Goal: Task Accomplishment & Management: Use online tool/utility

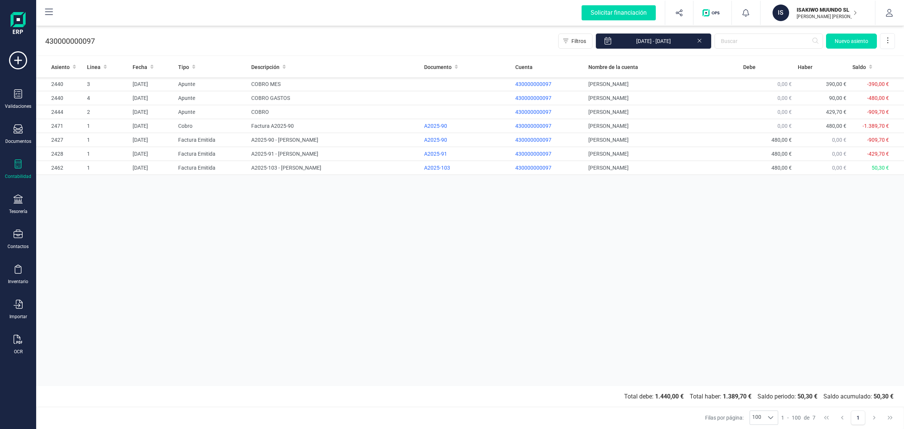
click at [813, 10] on p "ISAKIWO MUUNDO SL" at bounding box center [827, 10] width 60 height 8
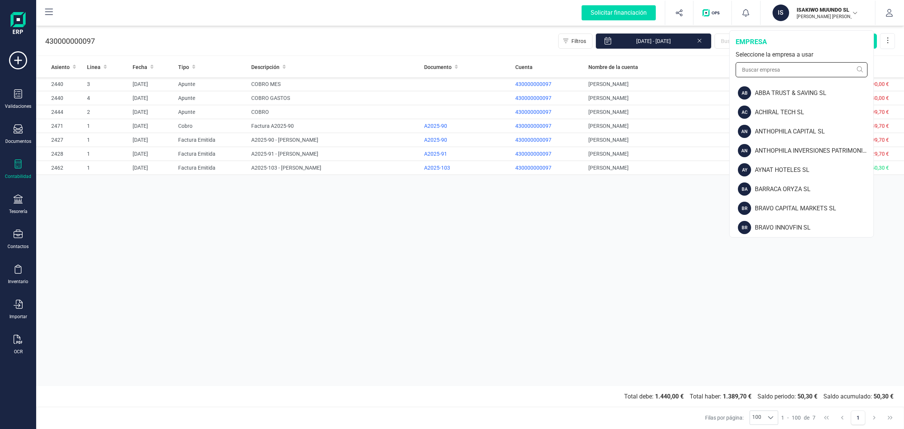
click at [769, 66] on input "text" at bounding box center [802, 69] width 132 height 15
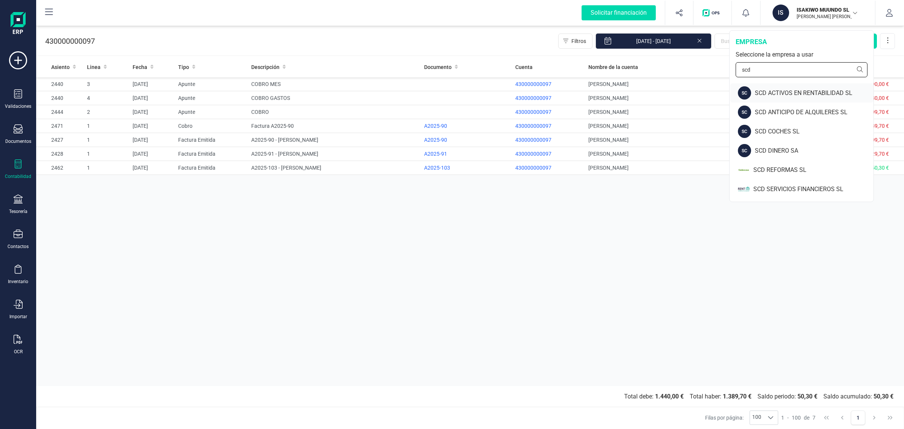
type input "scd"
click at [781, 87] on div "SC SCD ACTIVOS EN RENTABILIDAD SL" at bounding box center [802, 92] width 143 height 19
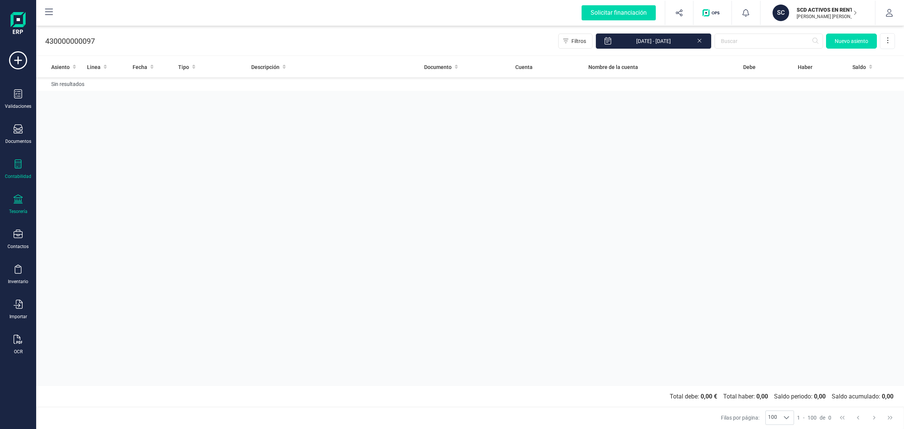
click at [22, 196] on icon at bounding box center [18, 198] width 9 height 9
click at [96, 124] on span "Cuentas bancarias" at bounding box center [92, 128] width 66 height 9
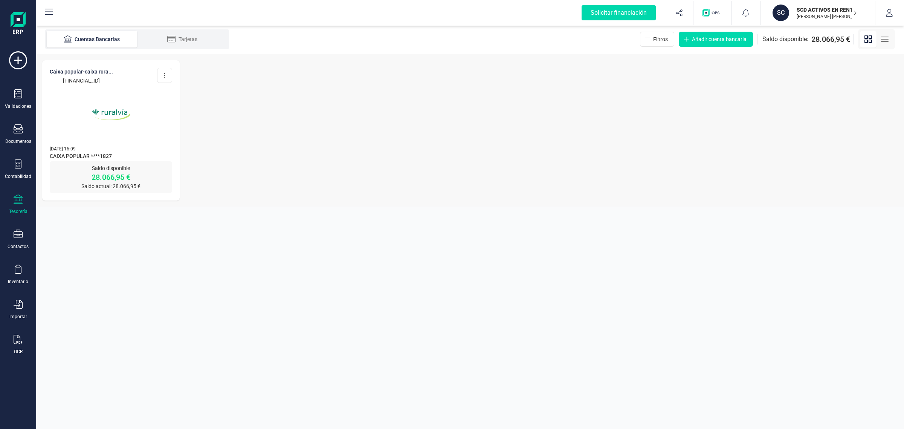
click at [91, 135] on img at bounding box center [111, 114] width 63 height 63
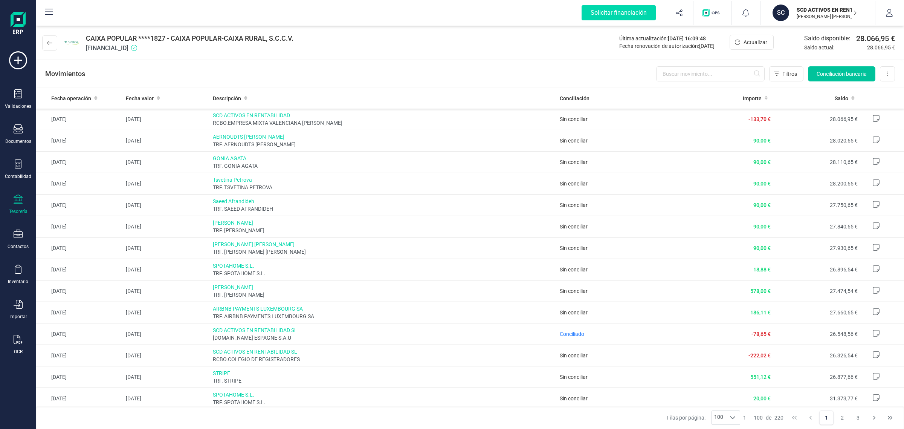
click at [837, 70] on span "Conciliación bancaria" at bounding box center [842, 74] width 50 height 8
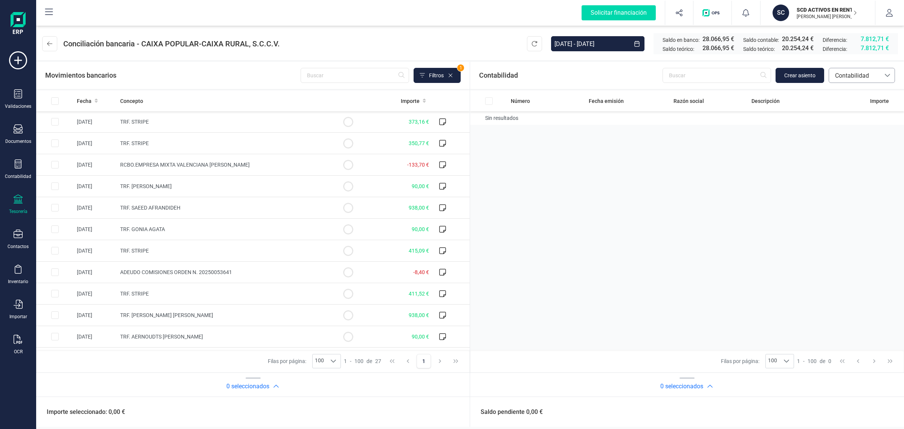
click at [876, 70] on span "Contabilidad" at bounding box center [854, 75] width 51 height 14
click at [876, 127] on li "Facturas" at bounding box center [862, 126] width 66 height 15
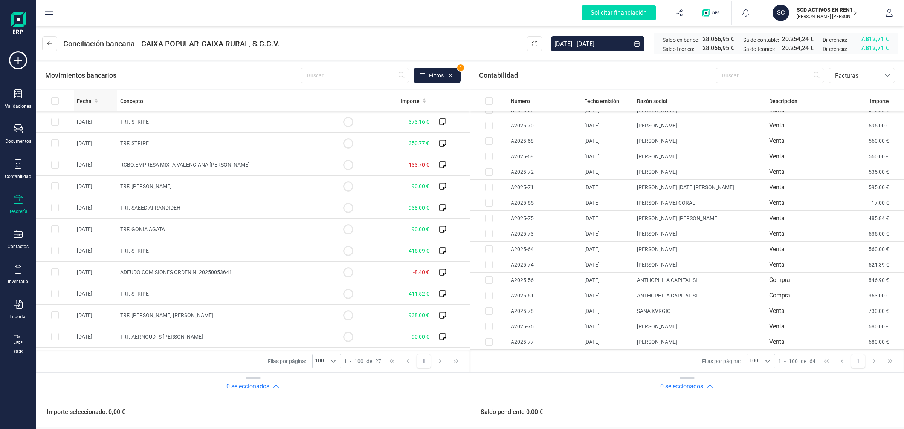
drag, startPoint x: 84, startPoint y: 104, endPoint x: 245, endPoint y: 73, distance: 164.2
click at [84, 104] on span "Fecha" at bounding box center [84, 101] width 15 height 8
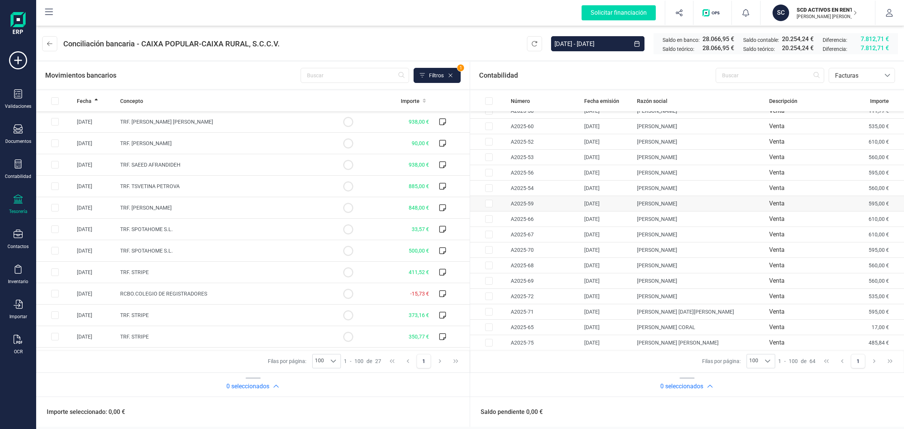
scroll to position [614, 0]
click at [853, 80] on span "Facturas" at bounding box center [855, 75] width 45 height 9
click at [852, 92] on span "Contabilidad" at bounding box center [852, 93] width 34 height 9
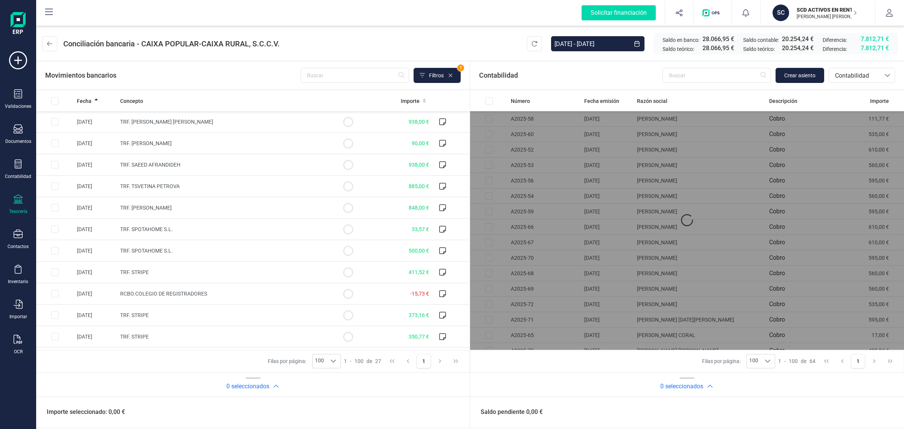
scroll to position [0, 0]
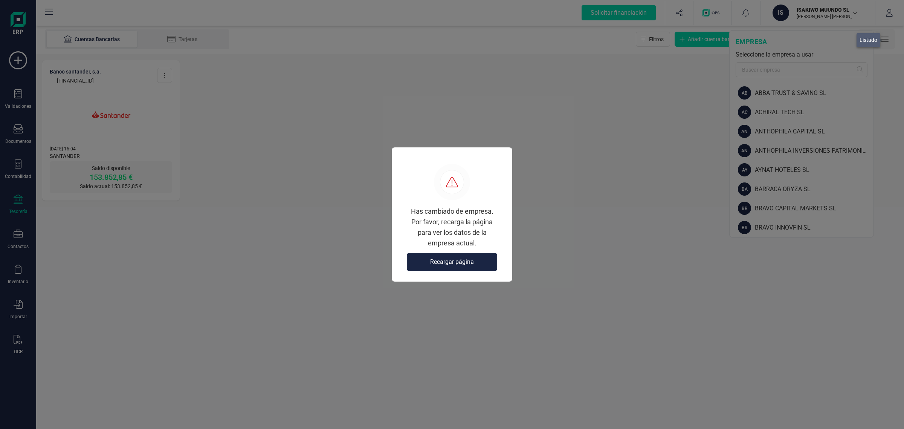
click at [450, 262] on span "Recargar página" at bounding box center [452, 261] width 44 height 9
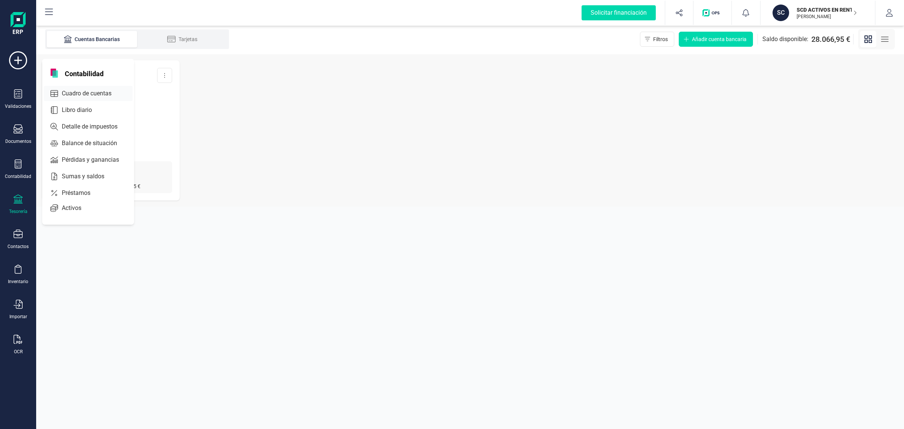
click at [89, 91] on span "Cuadro de cuentas" at bounding box center [92, 93] width 66 height 9
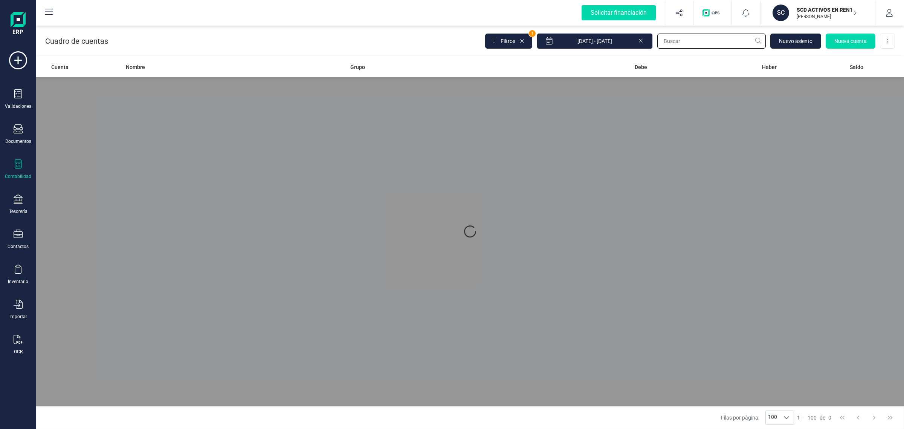
click at [715, 34] on input "text" at bounding box center [712, 41] width 109 height 15
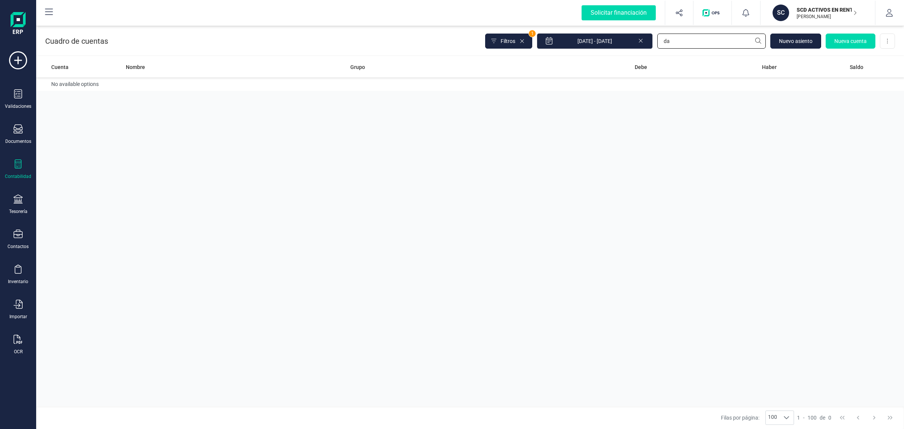
type input "d"
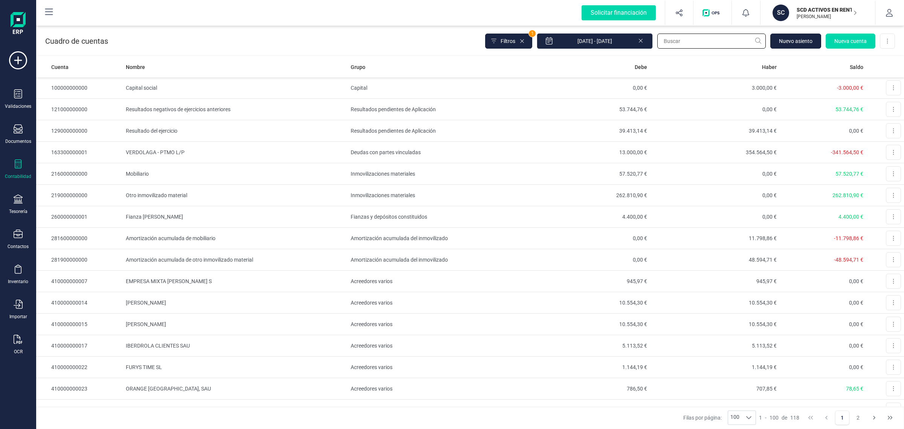
click at [678, 42] on input "text" at bounding box center [712, 41] width 109 height 15
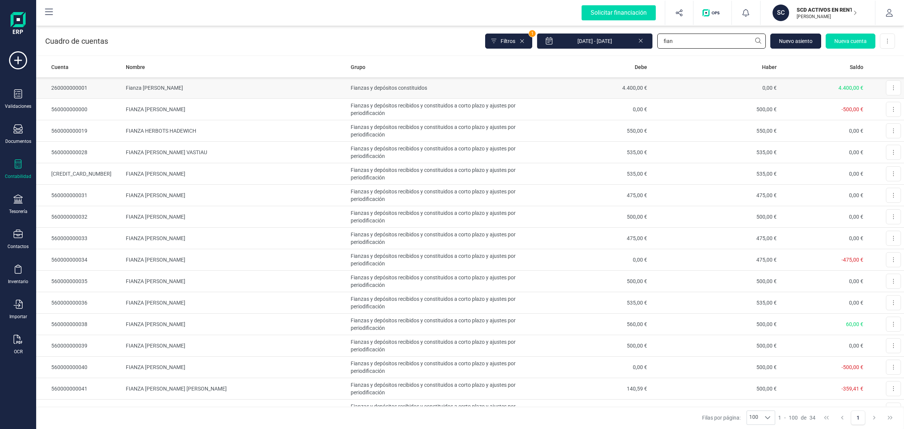
type input "fian"
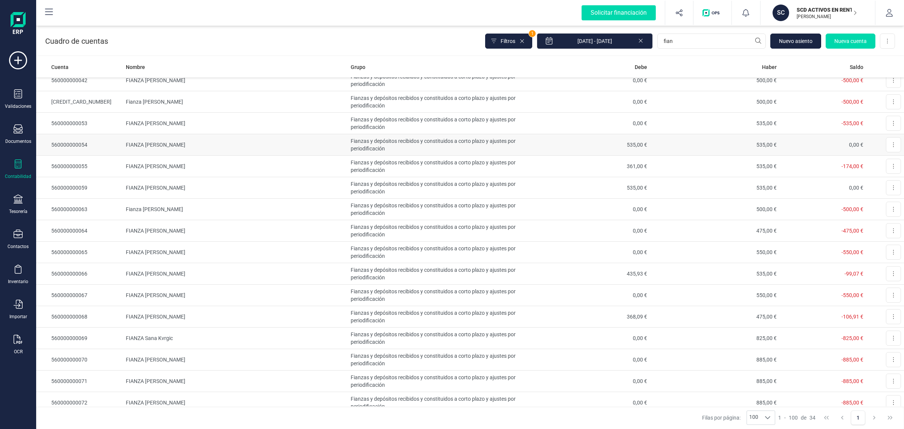
scroll to position [418, 0]
click at [516, 41] on span "Filtros" at bounding box center [508, 41] width 15 height 8
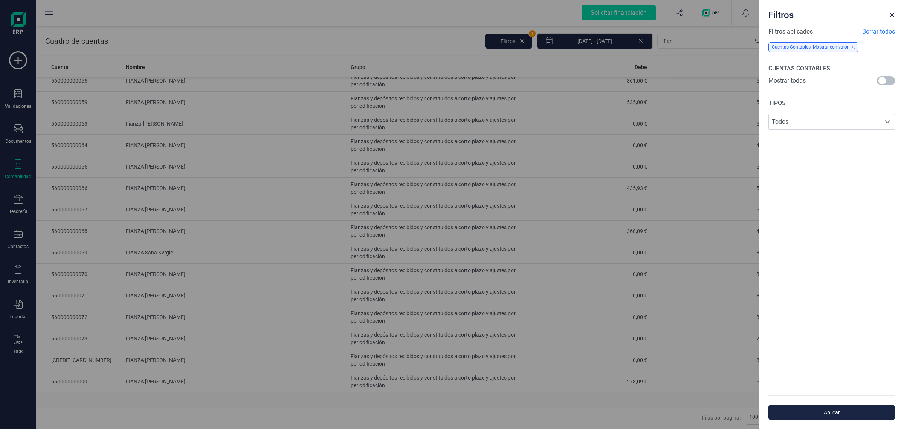
click at [890, 80] on span at bounding box center [886, 80] width 18 height 9
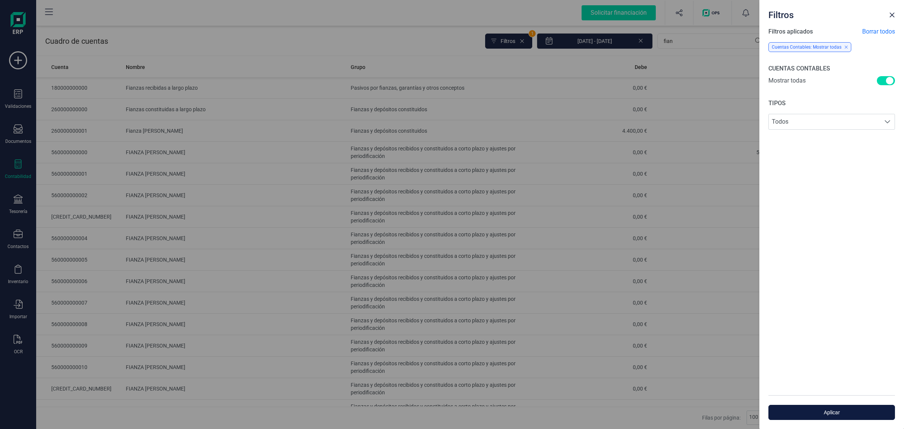
click at [835, 413] on span "Aplicar" at bounding box center [831, 413] width 109 height 8
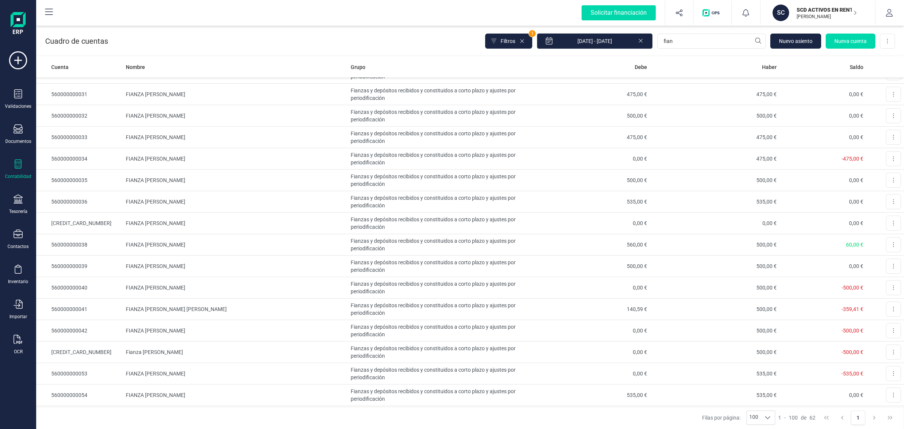
scroll to position [1022, 0]
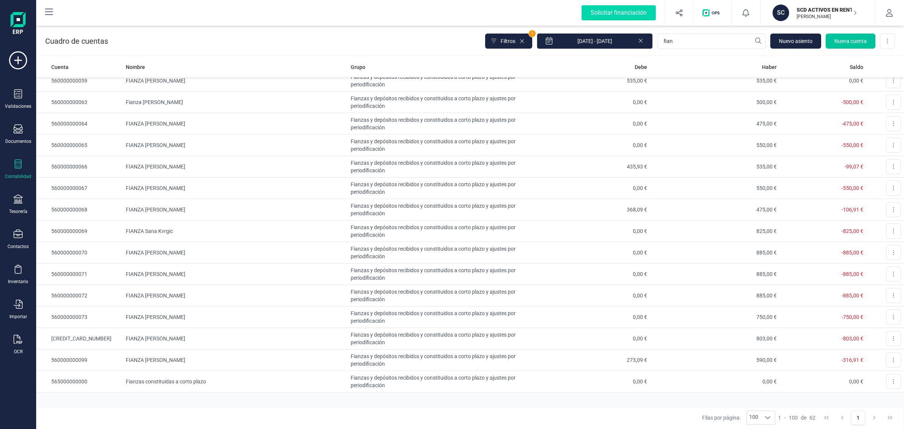
click at [850, 43] on span "Nueva cuenta" at bounding box center [851, 41] width 32 height 8
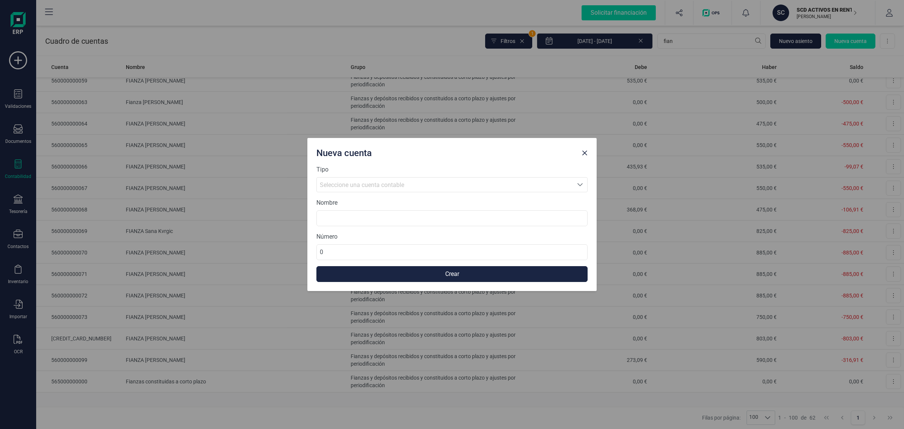
click at [444, 182] on div "Seleccione una cuenta contable" at bounding box center [445, 185] width 250 height 9
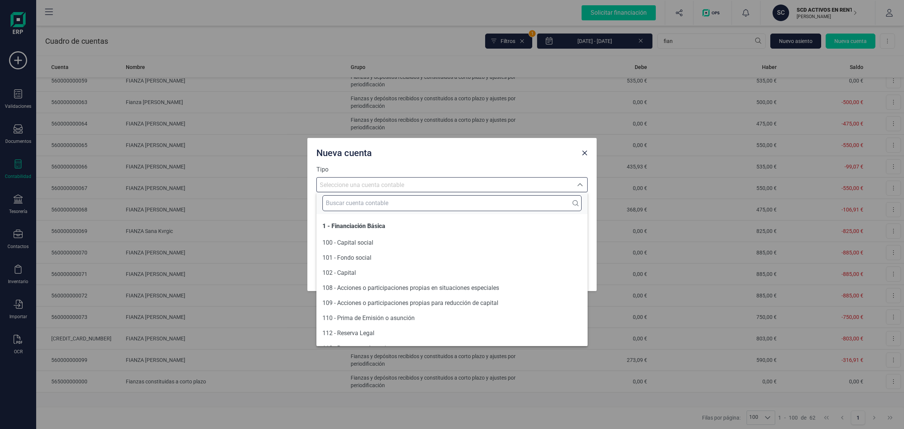
click at [346, 204] on input "text" at bounding box center [452, 203] width 259 height 16
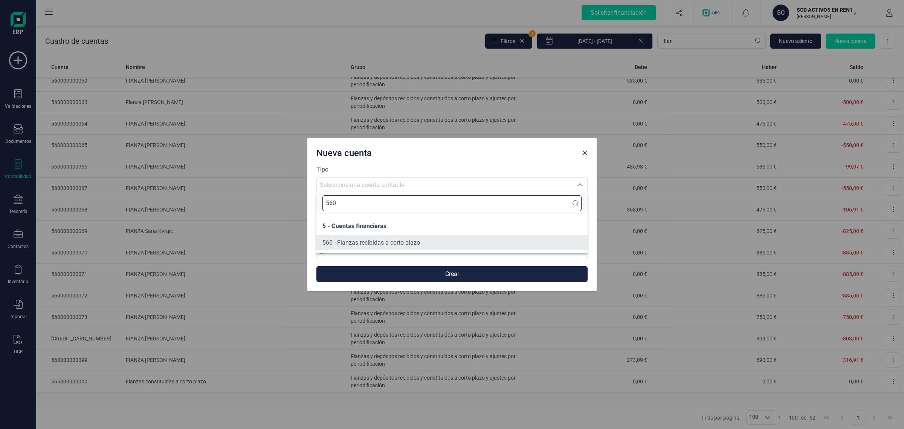
type input "560"
click at [415, 240] on span "560 - Fianzas recibidas a corto plazo" at bounding box center [372, 242] width 98 height 7
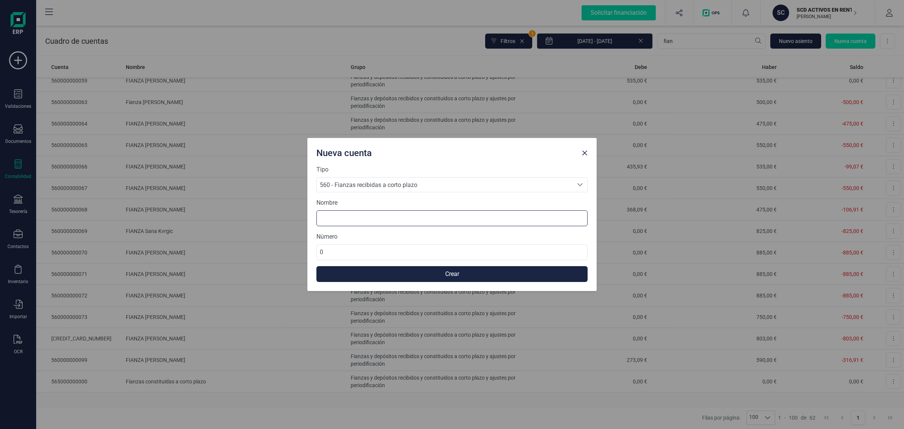
click at [347, 212] on input at bounding box center [452, 218] width 271 height 16
paste input "Campbell McDiarmid"
type input "FIANZA Campbell McDiarmid"
click at [338, 253] on input "0" at bounding box center [452, 252] width 271 height 16
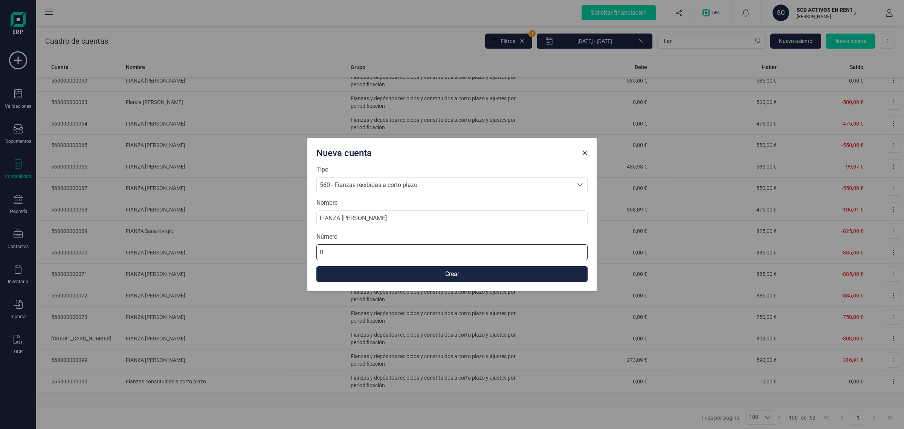
scroll to position [0, 0]
type input "560000000074"
click at [376, 272] on button "Crear" at bounding box center [452, 274] width 271 height 16
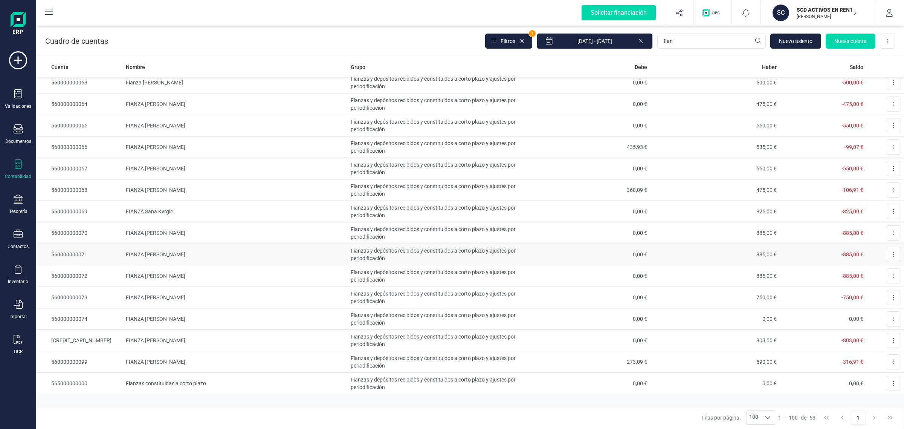
scroll to position [1043, 0]
click at [523, 36] on button "Filtros" at bounding box center [508, 41] width 47 height 15
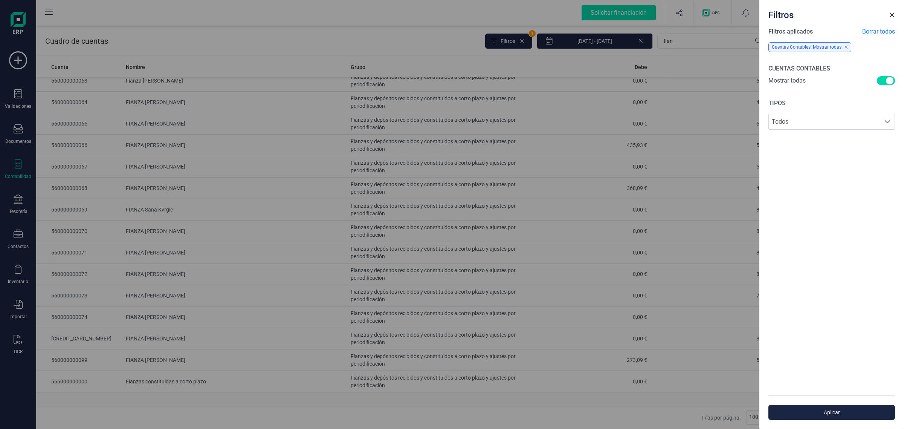
click at [389, 41] on div "Filtros Filtros aplicados Borrar todos Cuentas Contables: Mostrar todas CUENTAS…" at bounding box center [452, 214] width 904 height 429
click at [893, 16] on span "Close" at bounding box center [892, 15] width 6 height 6
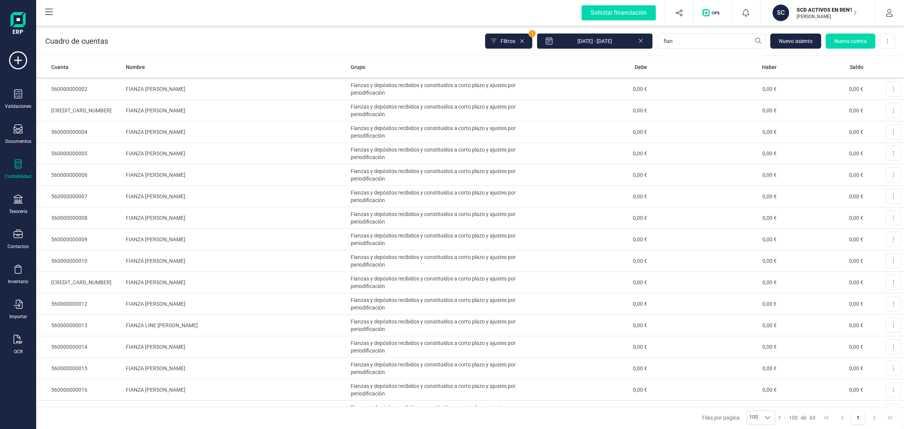
scroll to position [0, 0]
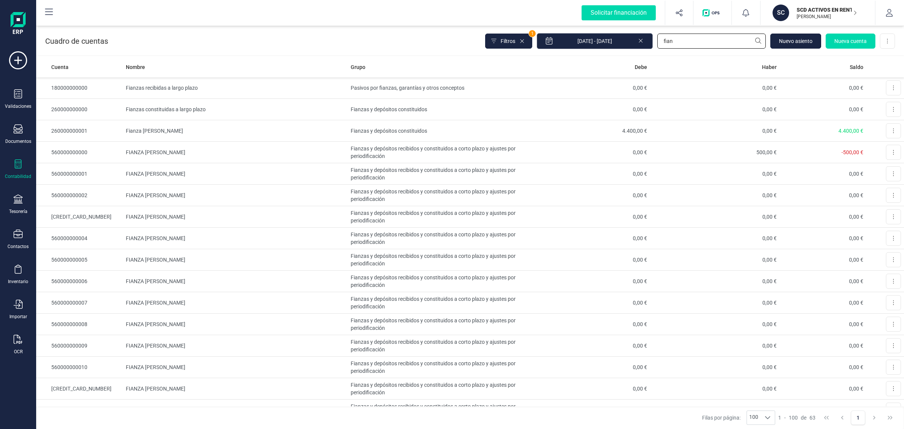
drag, startPoint x: 639, startPoint y: 44, endPoint x: 607, endPoint y: 46, distance: 32.5
click at [609, 46] on div "Filtros 1 01/01/2025 - 18/09/2025 fian Nuevo asiento Nueva cuenta Descargar Exc…" at bounding box center [690, 41] width 410 height 16
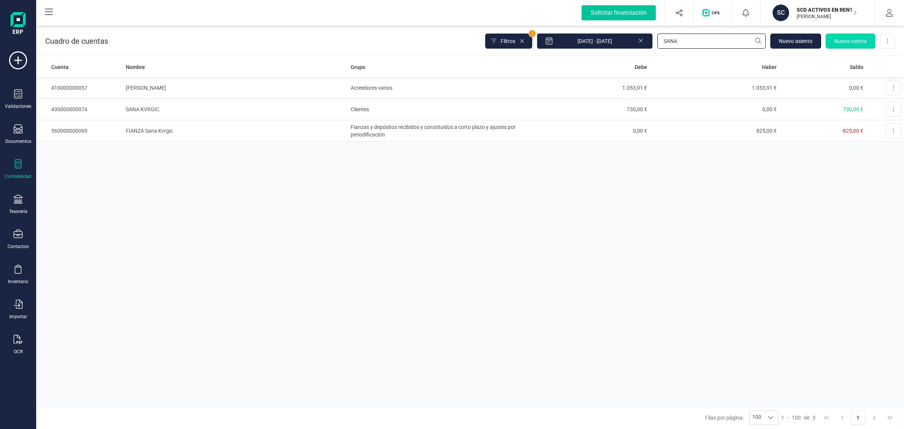
type input "SANA"
click at [555, 110] on td "730,00 €" at bounding box center [586, 109] width 130 height 21
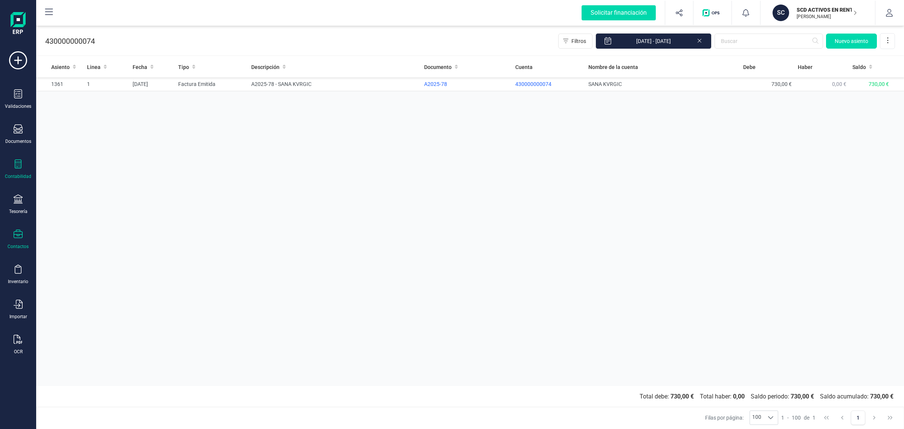
drag, startPoint x: 445, startPoint y: 253, endPoint x: 23, endPoint y: 242, distance: 422.2
click at [445, 253] on div "Asiento Linea Fecha Tipo Descripción Documento Cuenta Nombre de la cuenta Debe …" at bounding box center [470, 221] width 868 height 329
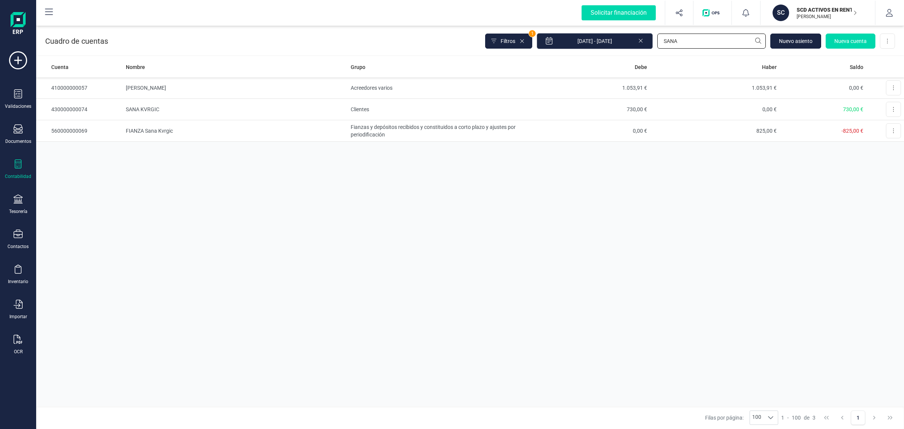
drag, startPoint x: 685, startPoint y: 47, endPoint x: 645, endPoint y: 48, distance: 40.3
click at [645, 48] on div "Filtros 1 01/01/2025 - 18/09/2025 SANA Nuevo asiento Nueva cuenta Descargar Exc…" at bounding box center [690, 41] width 410 height 16
type input "emm"
click at [158, 90] on td "EMMA JOBS" at bounding box center [235, 87] width 225 height 21
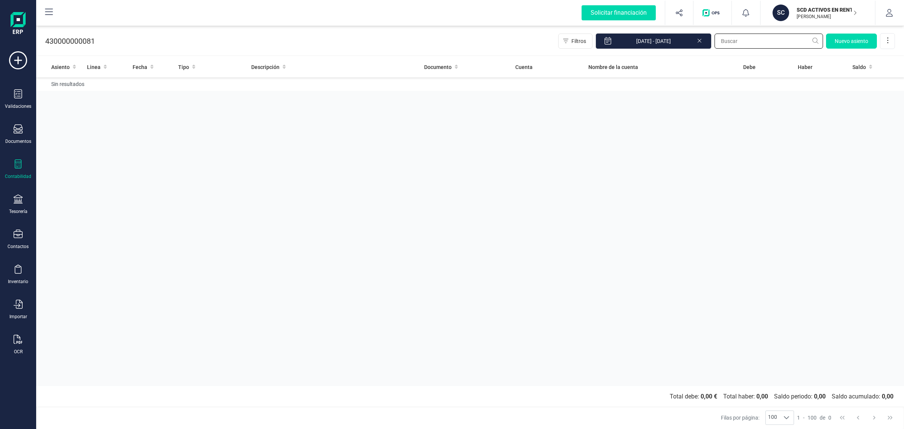
click at [749, 43] on input "text" at bounding box center [769, 41] width 109 height 15
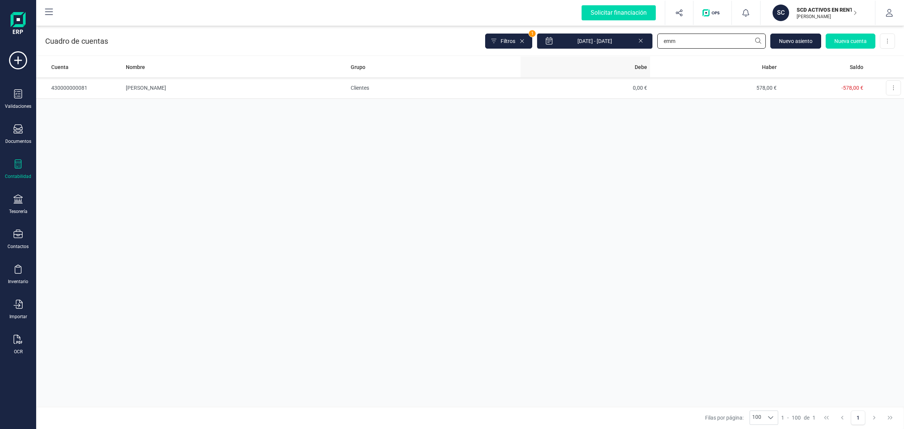
drag, startPoint x: 680, startPoint y: 44, endPoint x: 594, endPoint y: 57, distance: 87.1
click at [626, 57] on div "Cuadro de cuentas Filtros 1 01/01/2025 - 18/09/2025 emm Nuevo asiento Nueva cue…" at bounding box center [470, 226] width 868 height 405
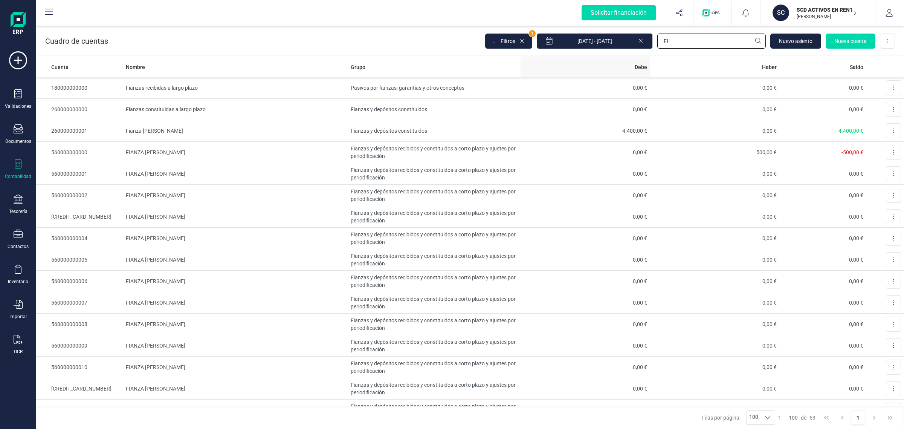
type input "F"
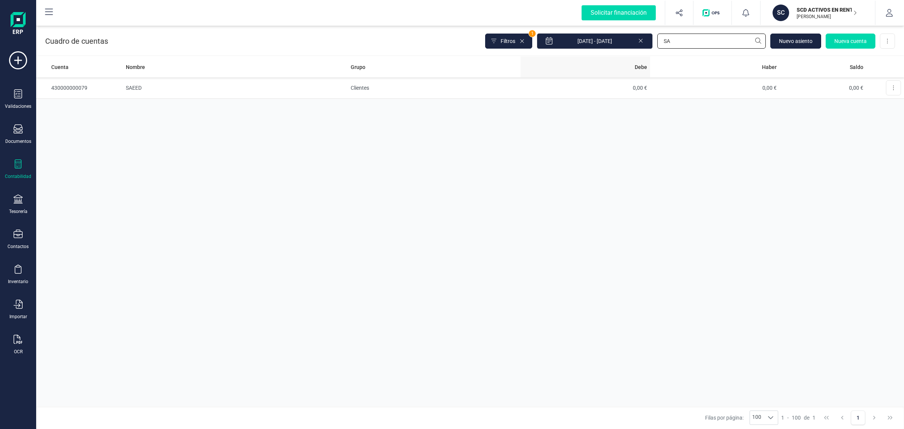
type input "S"
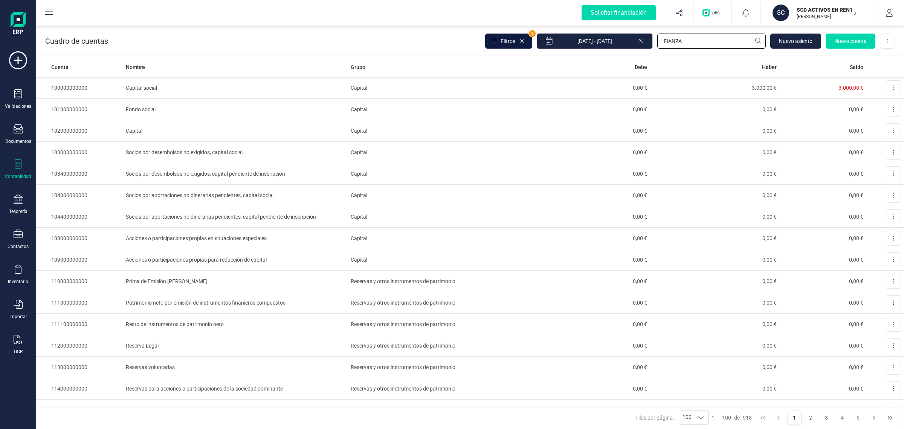
type input "FIANZA"
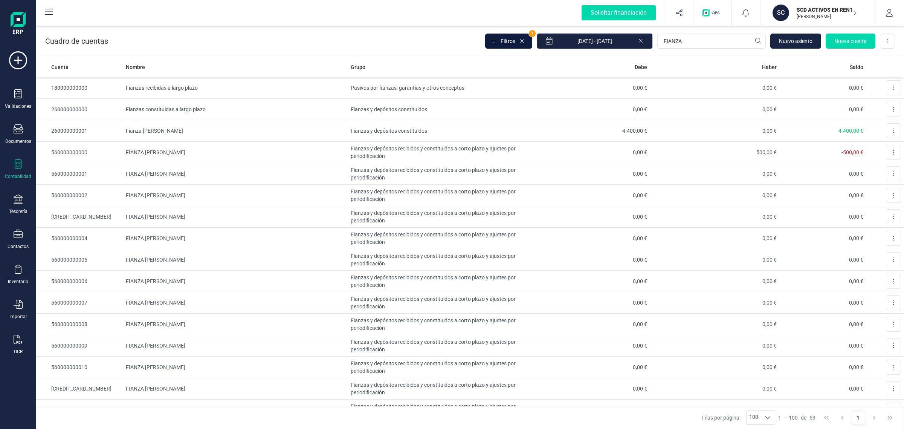
click at [515, 41] on span "Filtros" at bounding box center [508, 41] width 15 height 8
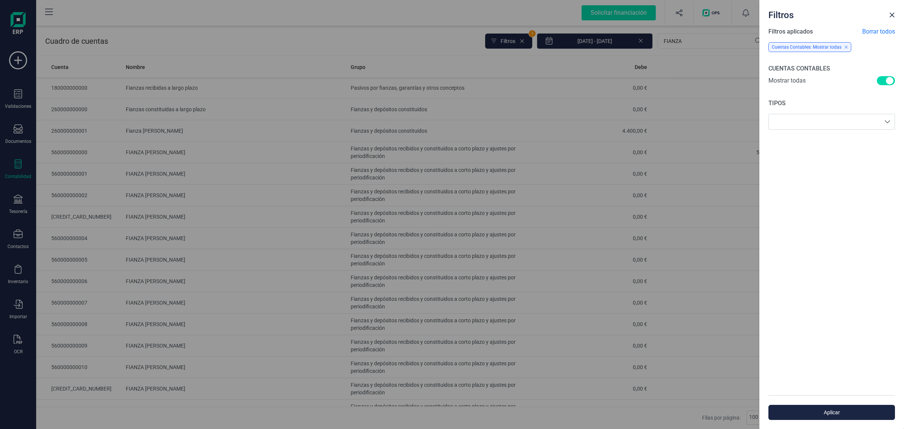
drag, startPoint x: 830, startPoint y: 412, endPoint x: 762, endPoint y: 394, distance: 70.2
click at [830, 413] on span "Aplicar" at bounding box center [831, 413] width 109 height 8
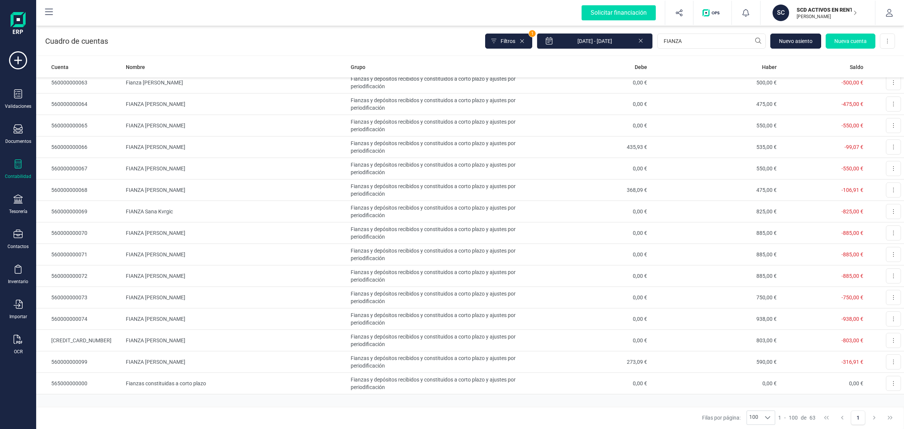
scroll to position [1043, 0]
click at [863, 39] on span "Nueva cuenta" at bounding box center [851, 41] width 32 height 8
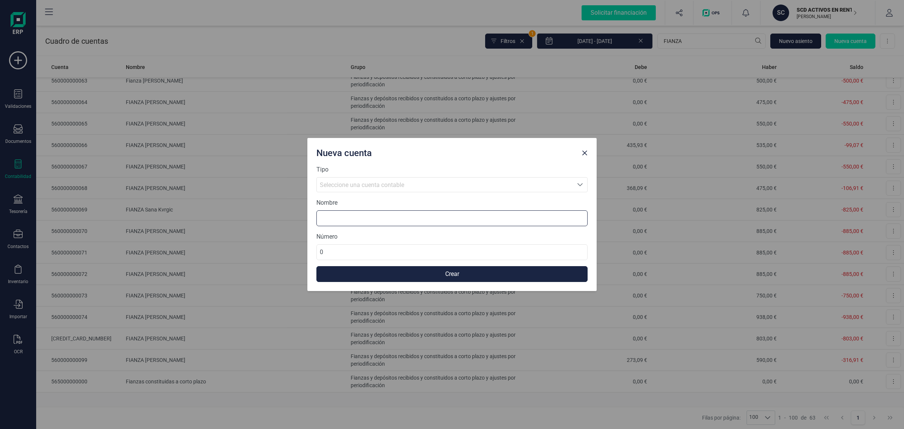
click at [331, 219] on input at bounding box center [452, 218] width 271 height 16
paste input "saeed"
type input "FIANZA saeed"
click at [331, 183] on span "Seleccione una cuenta contable" at bounding box center [362, 184] width 84 height 7
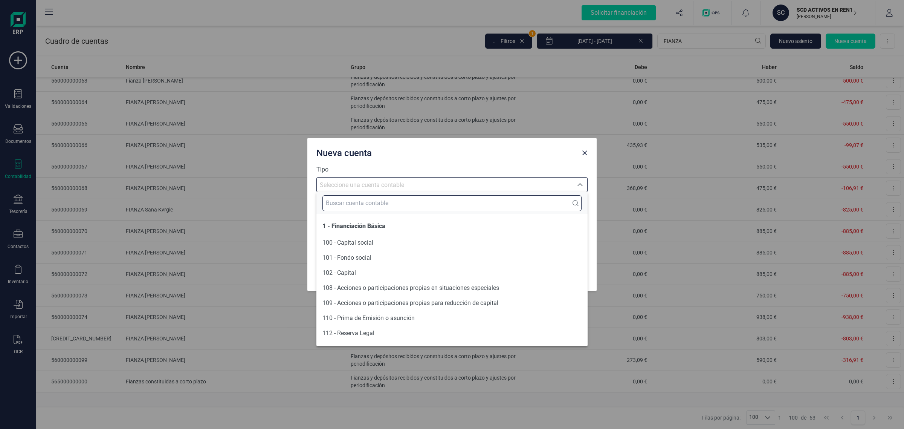
click at [346, 204] on input "text" at bounding box center [452, 203] width 259 height 16
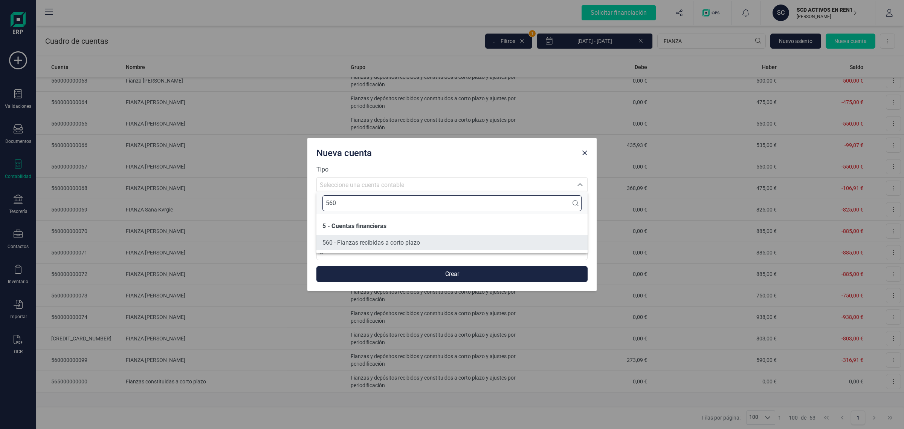
type input "560"
click at [354, 242] on span "560 - Fianzas recibidas a corto plazo" at bounding box center [372, 242] width 98 height 7
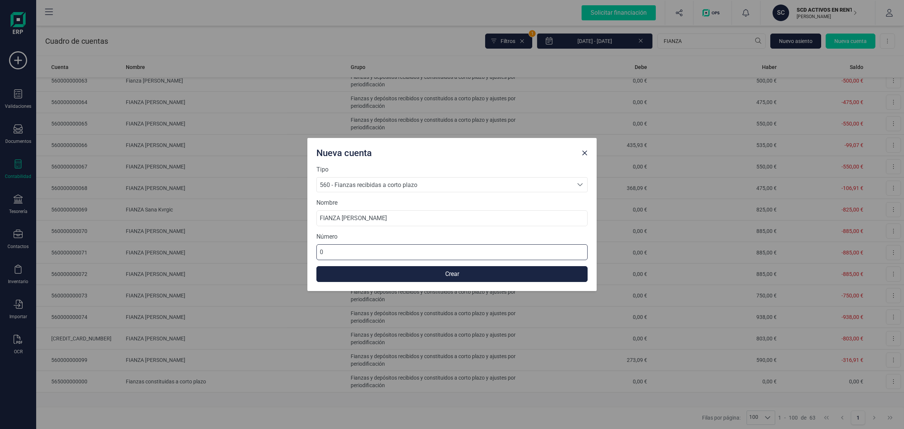
click at [341, 247] on input "0" at bounding box center [452, 252] width 271 height 16
drag, startPoint x: 341, startPoint y: 247, endPoint x: 308, endPoint y: 253, distance: 33.6
click at [308, 253] on div "Tipo 560 - Fianzas recibidas a corto plazo 560 - Fianzas recibidas a corto plaz…" at bounding box center [452, 228] width 289 height 126
type input "560000000079"
click at [399, 271] on button "Crear" at bounding box center [452, 274] width 271 height 16
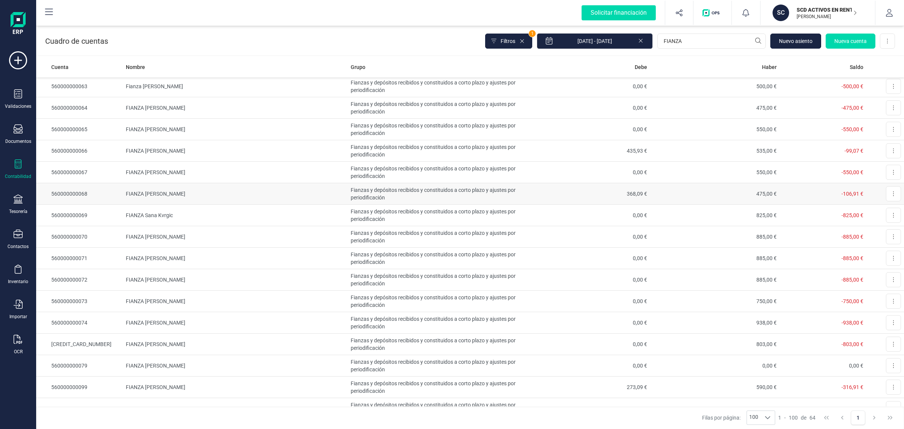
scroll to position [1018, 0]
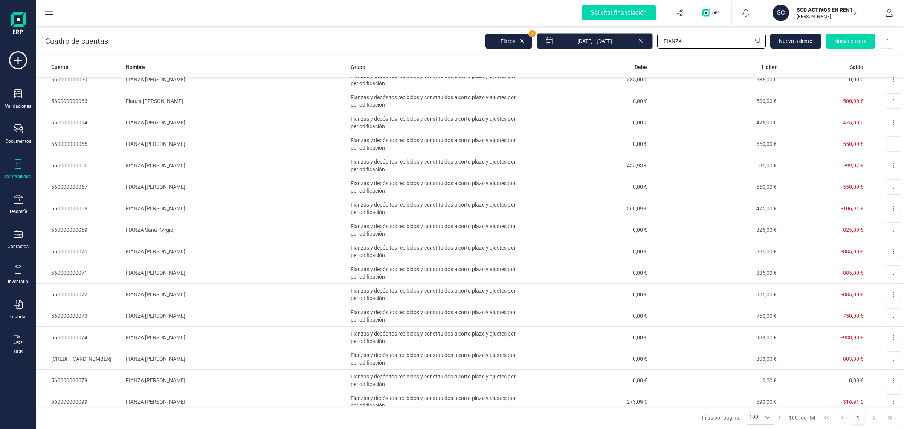
drag, startPoint x: 690, startPoint y: 38, endPoint x: 629, endPoint y: 42, distance: 60.8
click at [634, 44] on div "Filtros 1 01/01/2025 - 18/09/2025 FIANZA Nuevo asiento Nueva cuenta Descargar E…" at bounding box center [690, 41] width 410 height 16
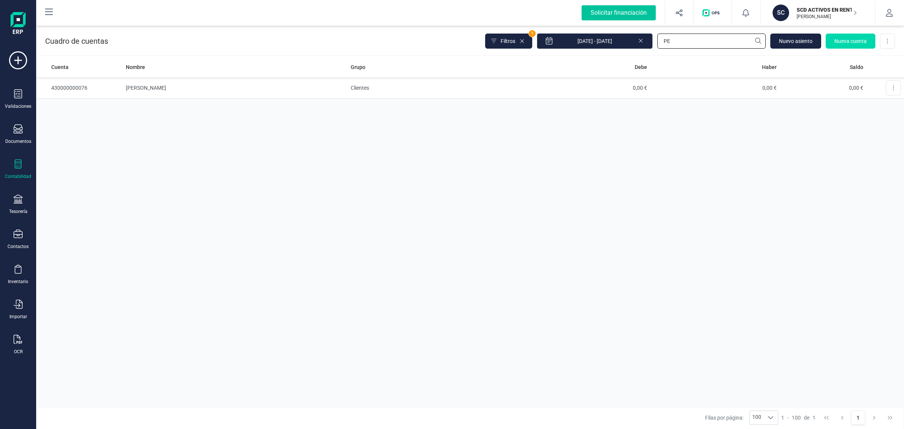
type input "P"
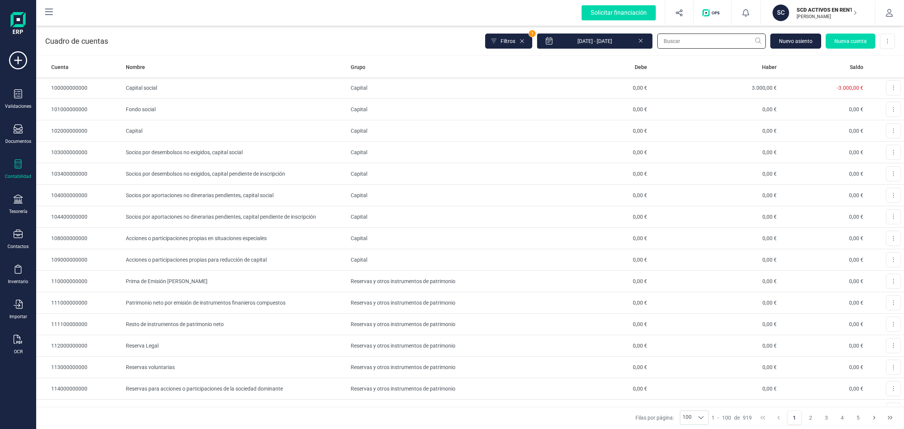
click at [684, 44] on input "text" at bounding box center [712, 41] width 109 height 15
type input "FIANZA"
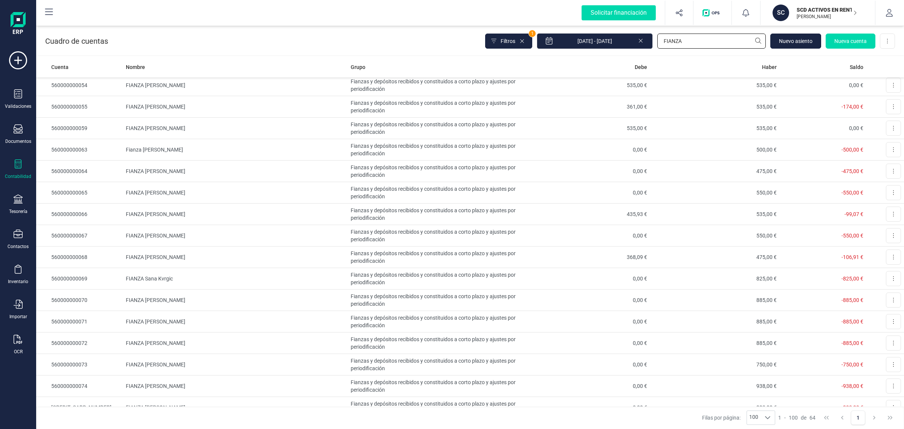
scroll to position [1065, 0]
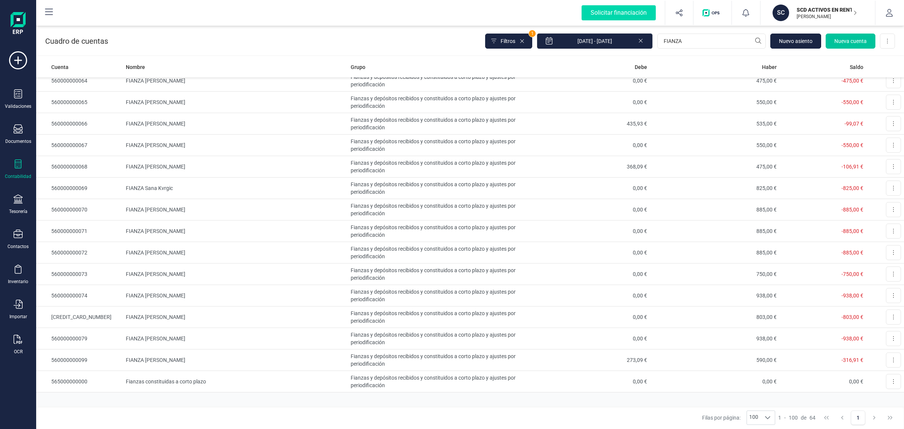
click at [848, 40] on span "Nueva cuenta" at bounding box center [851, 41] width 32 height 8
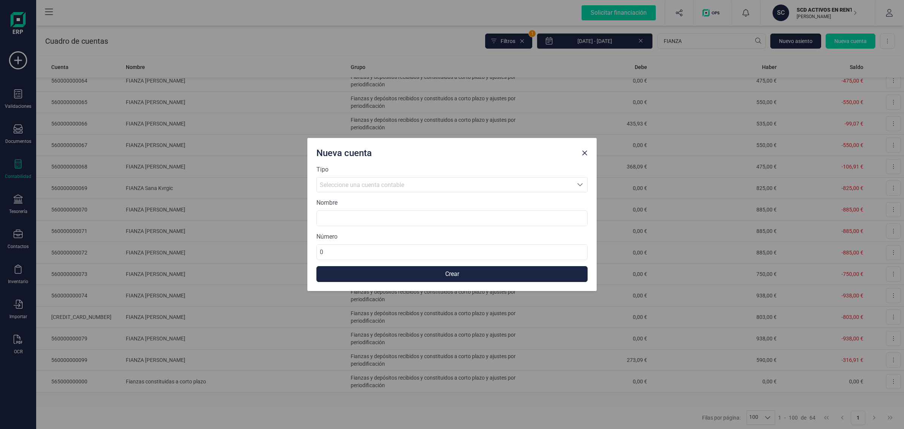
click at [422, 180] on span "Seleccione una cuenta contable" at bounding box center [445, 185] width 256 height 14
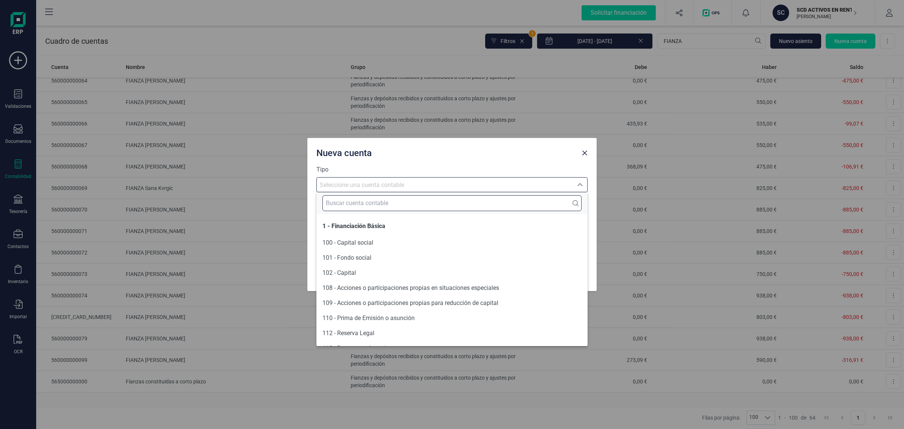
click at [345, 202] on input "text" at bounding box center [452, 203] width 259 height 16
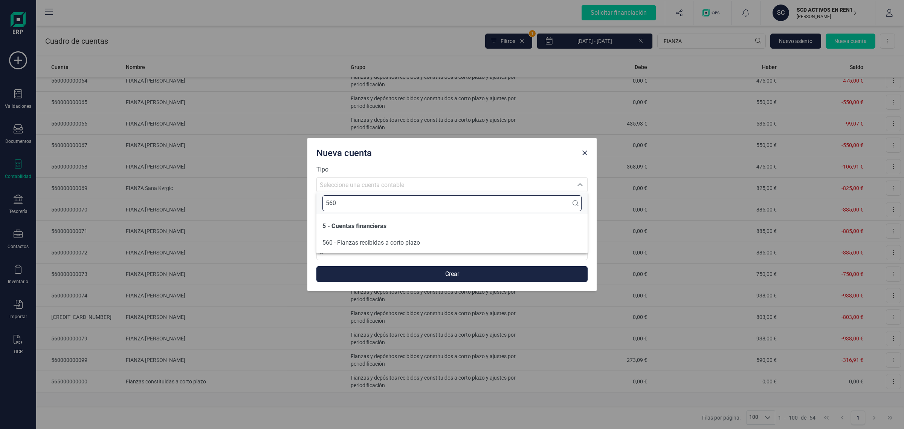
type input "560"
click at [380, 238] on span "560 - Fianzas recibidas a corto plazo" at bounding box center [372, 242] width 98 height 9
click at [340, 211] on input at bounding box center [452, 218] width 271 height 16
click at [380, 217] on input "FIANZA" at bounding box center [452, 218] width 271 height 16
paste input "Tsvetina Petrova"
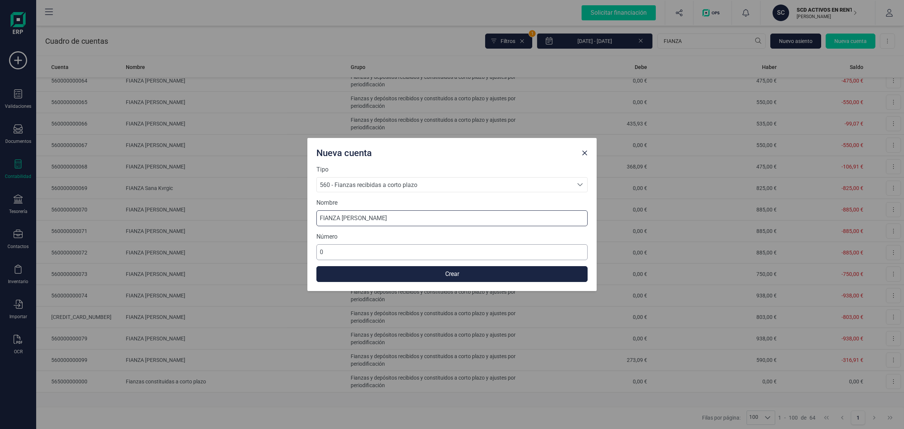
type input "FIANZA Tsvetina Petrova"
click at [360, 251] on input "0" at bounding box center [452, 252] width 271 height 16
type input "560000000075"
click at [343, 272] on button "Crear" at bounding box center [452, 274] width 271 height 16
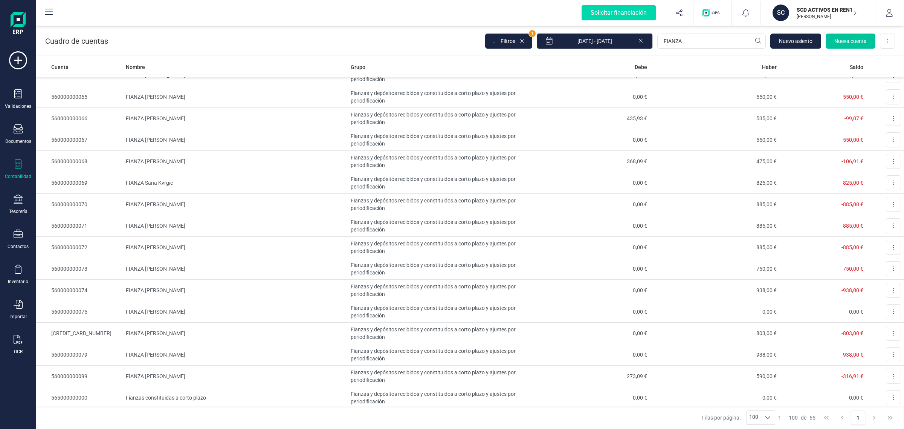
click at [845, 40] on span "Nueva cuenta" at bounding box center [851, 41] width 32 height 8
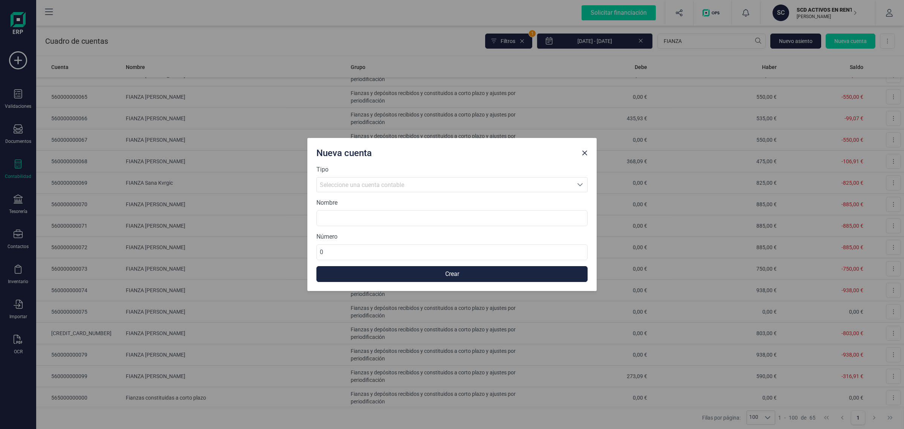
click at [326, 178] on span "Seleccione una cuenta contable" at bounding box center [445, 185] width 256 height 14
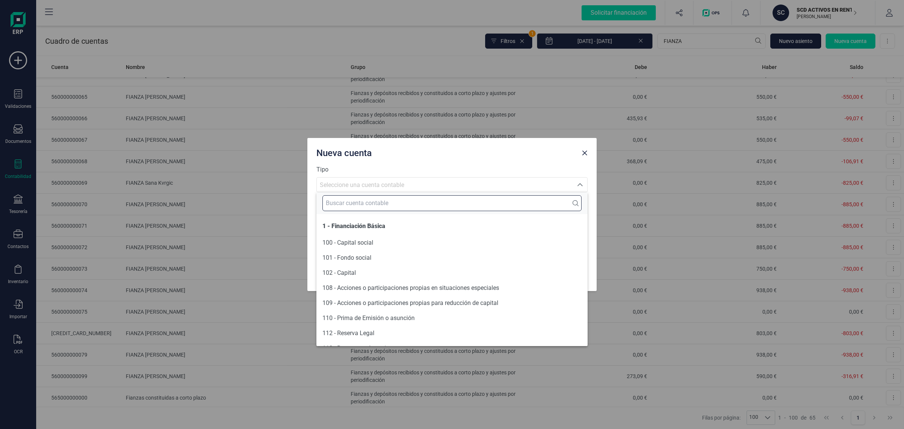
click at [340, 201] on input "text" at bounding box center [452, 203] width 259 height 16
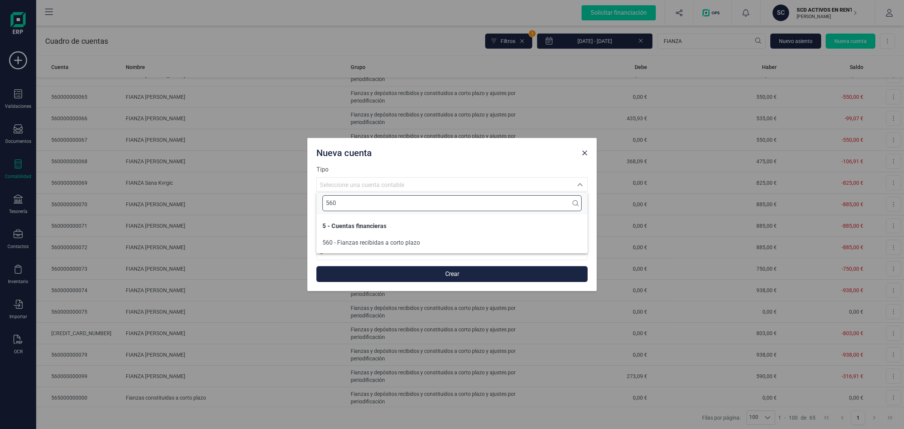
type input "560"
click at [373, 245] on span "560 - Fianzas recibidas a corto plazo" at bounding box center [372, 242] width 98 height 7
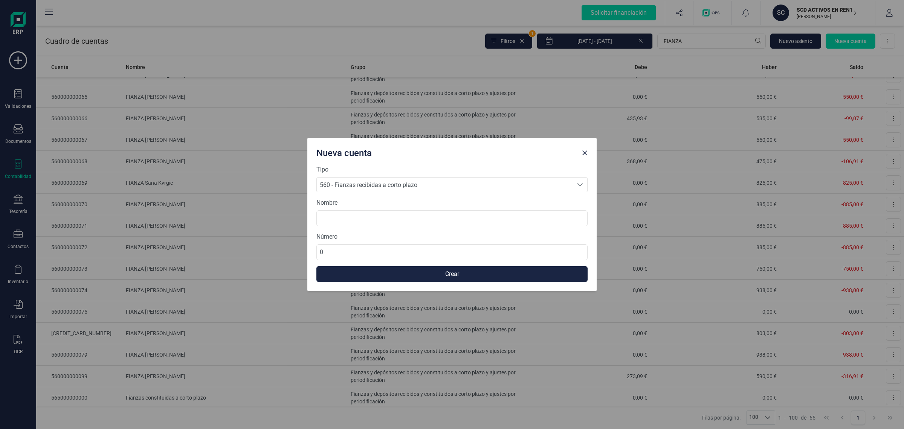
click at [332, 226] on form "Tipo 560 - Fianzas recibidas a corto plazo 560 - Fianzas recibidas a corto plaz…" at bounding box center [452, 223] width 271 height 117
click at [335, 221] on input at bounding box center [452, 218] width 271 height 16
click at [366, 222] on input "FIANZA" at bounding box center [452, 218] width 271 height 16
paste input "Paulina Mathes"
type input "FIANZA Paulina Mathes"
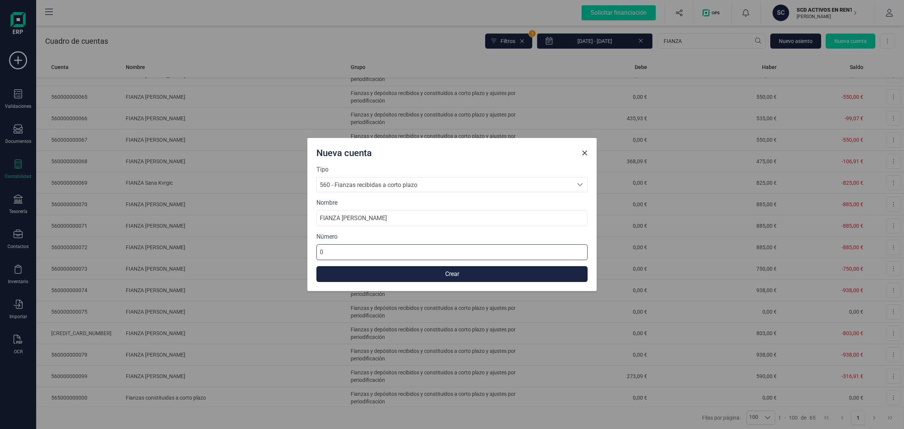
click at [345, 252] on input "0" at bounding box center [452, 252] width 271 height 16
type input "560000000076"
click at [487, 271] on button "Crear" at bounding box center [452, 274] width 271 height 16
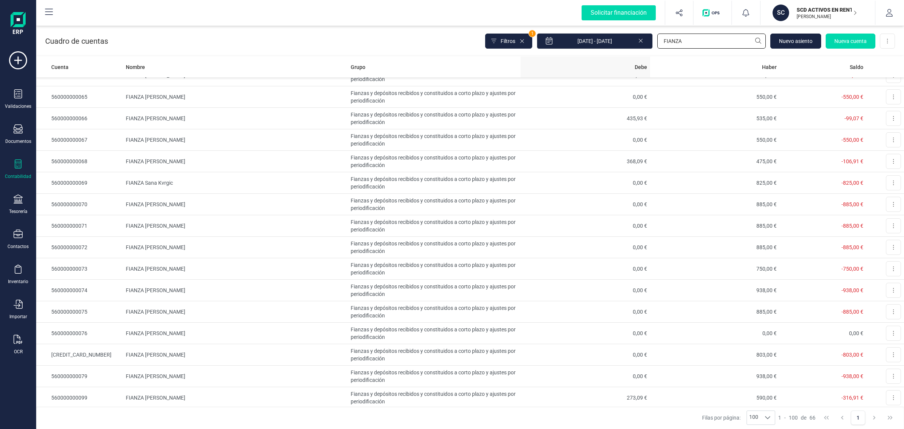
drag, startPoint x: 689, startPoint y: 46, endPoint x: 601, endPoint y: 61, distance: 89.0
click at [601, 61] on div "Cuadro de cuentas Filtros 1 01/01/2025 - 18/09/2025 FIANZA Nuevo asiento Nueva …" at bounding box center [470, 226] width 868 height 405
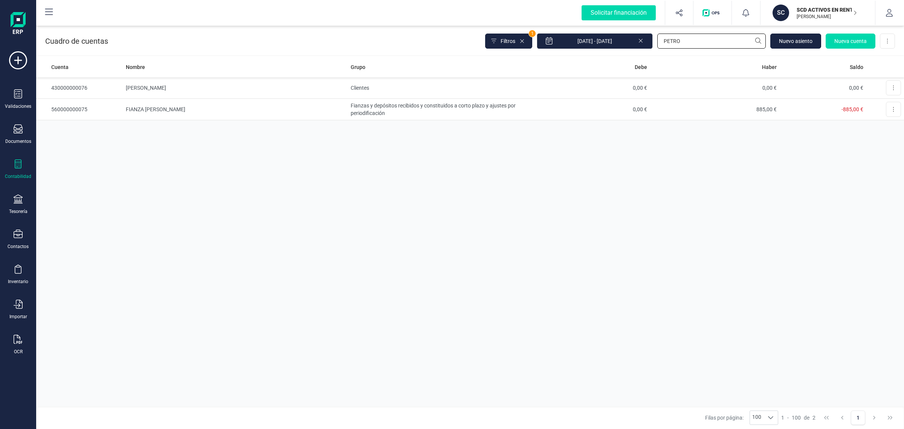
type input "PETRO"
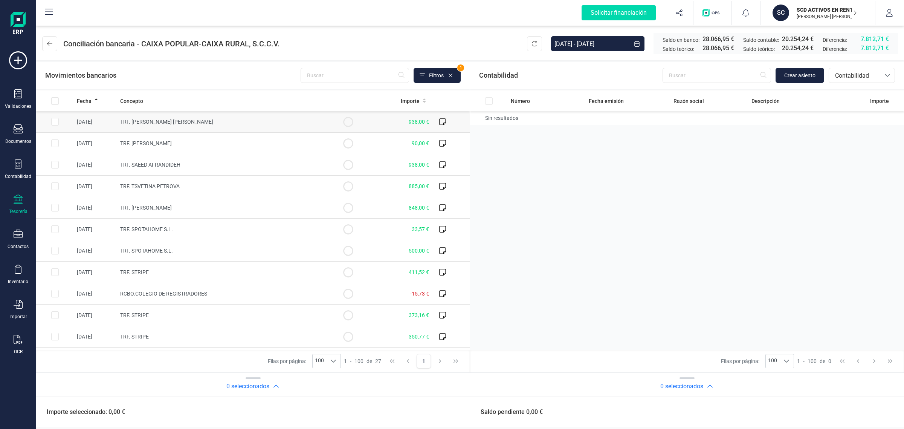
click at [234, 120] on td "TRF. [PERSON_NAME] [PERSON_NAME]" at bounding box center [223, 121] width 212 height 21
checkbox input "true"
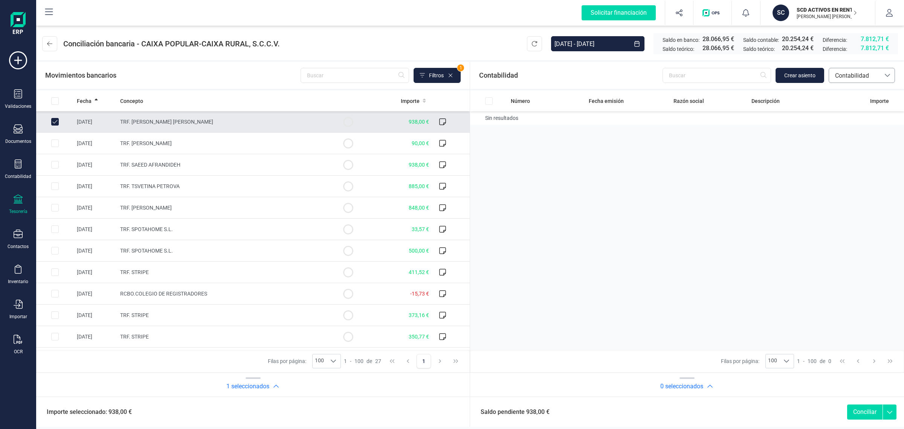
click at [852, 77] on span "Contabilidad" at bounding box center [855, 75] width 45 height 9
click at [794, 77] on span "Crear asiento" at bounding box center [800, 76] width 31 height 8
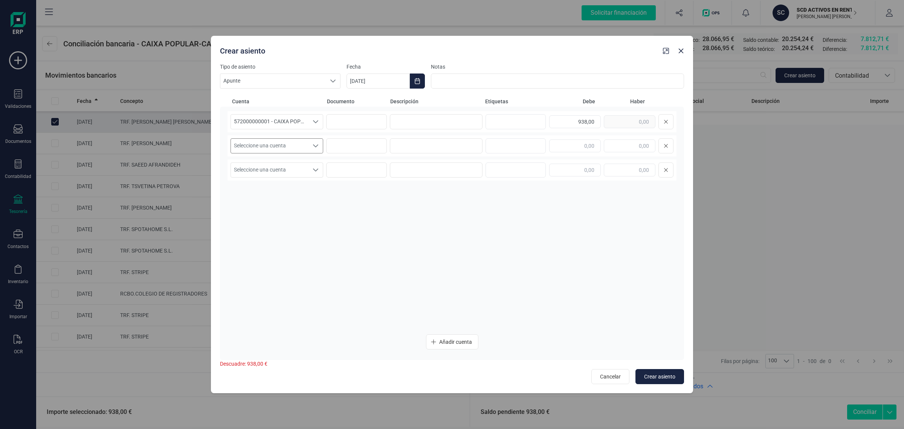
click at [259, 141] on span "Seleccione una cuenta" at bounding box center [270, 146] width 78 height 14
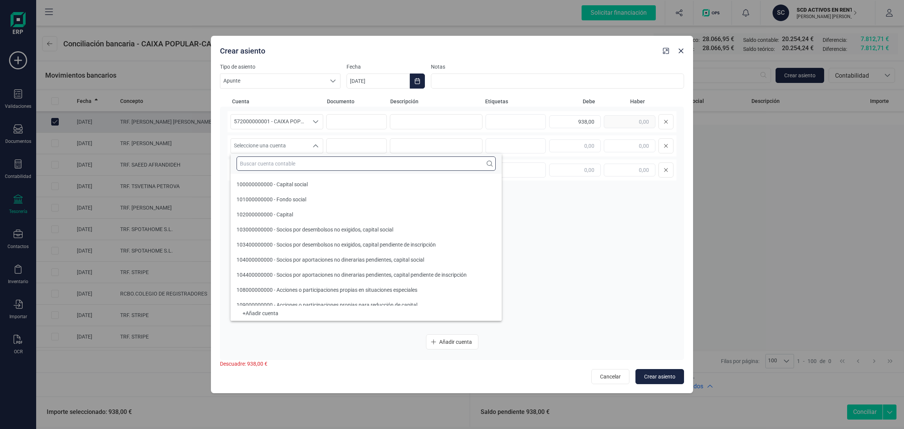
click at [258, 161] on input "text" at bounding box center [366, 163] width 259 height 14
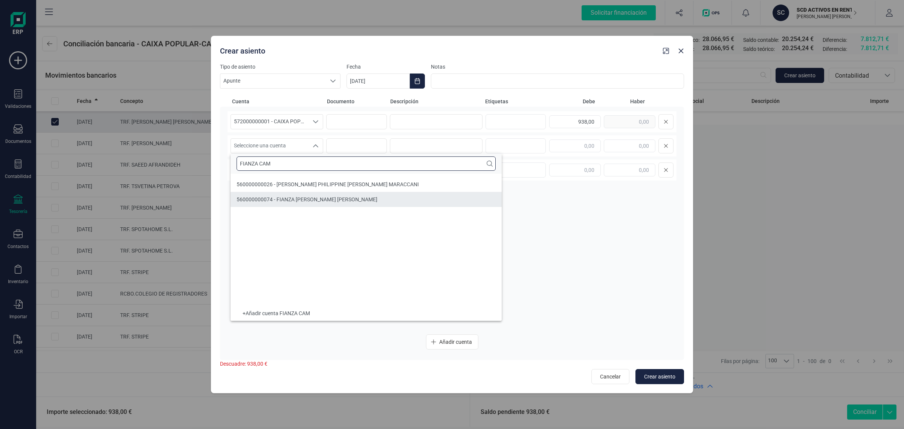
type input "FIANZA CAM"
click at [354, 200] on li "560000000074 - FIANZA Campbell McDiarmid" at bounding box center [366, 199] width 271 height 15
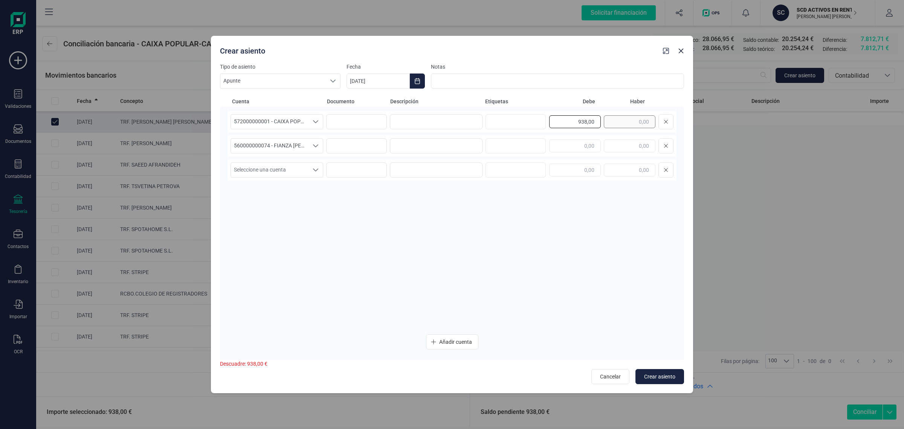
click at [630, 123] on div "938,00" at bounding box center [611, 121] width 124 height 15
click at [636, 146] on input "text" at bounding box center [630, 145] width 52 height 13
paste input "938,00"
type input "938,00"
click at [411, 124] on input at bounding box center [436, 121] width 93 height 15
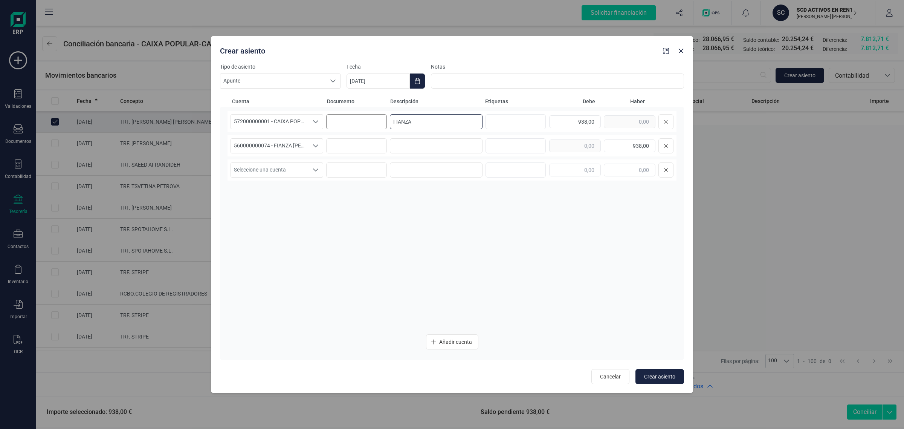
drag, startPoint x: 420, startPoint y: 118, endPoint x: 376, endPoint y: 123, distance: 44.4
click at [376, 123] on div "572000000001 - CAIXA POPULAR-CAIXA RURAL, S.C.C.V. 572000000001 - CAIXA POPULAR…" at bounding box center [452, 121] width 449 height 21
type input "FIANZA"
click at [412, 144] on input at bounding box center [436, 145] width 93 height 15
paste input "FIANZA"
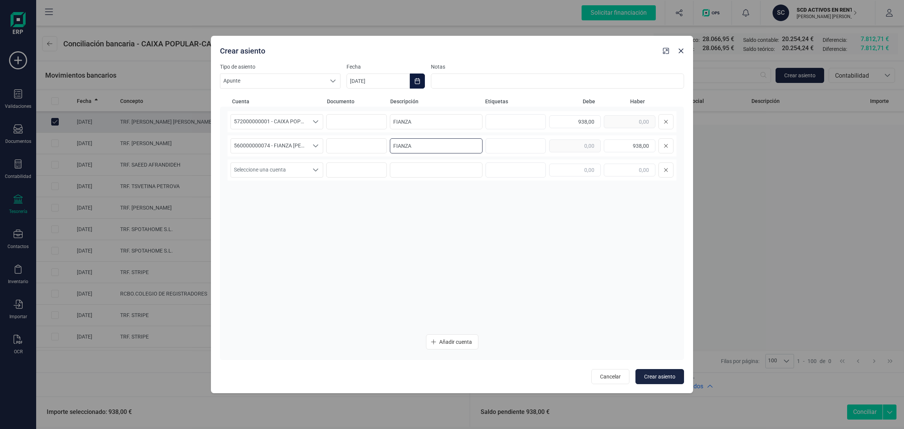
type input "FIANZA"
click at [415, 81] on icon "Choose Date" at bounding box center [418, 81] width 6 height 6
click at [371, 144] on span "1" at bounding box center [368, 147] width 15 height 15
click at [549, 226] on div "572000000001 - CAIXA POPULAR-CAIXA RURAL, S.C.C.V. 572000000001 - CAIXA POPULAR…" at bounding box center [452, 219] width 449 height 217
click at [662, 373] on span "Crear asiento" at bounding box center [659, 377] width 31 height 8
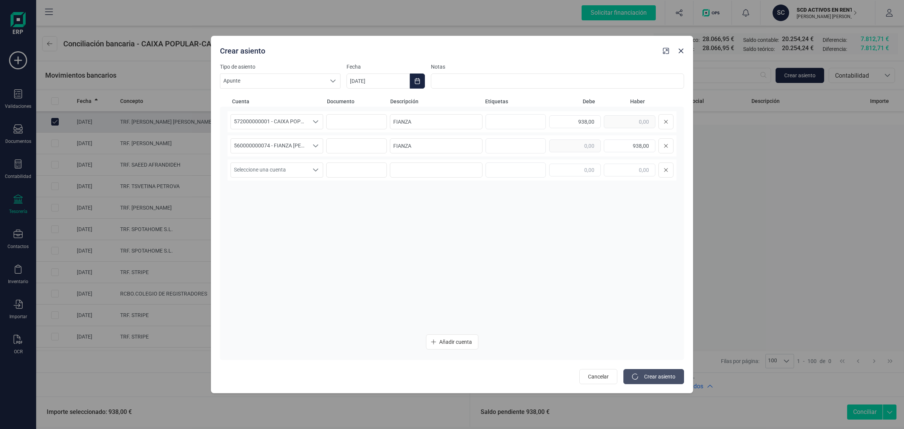
type input "[DATE]"
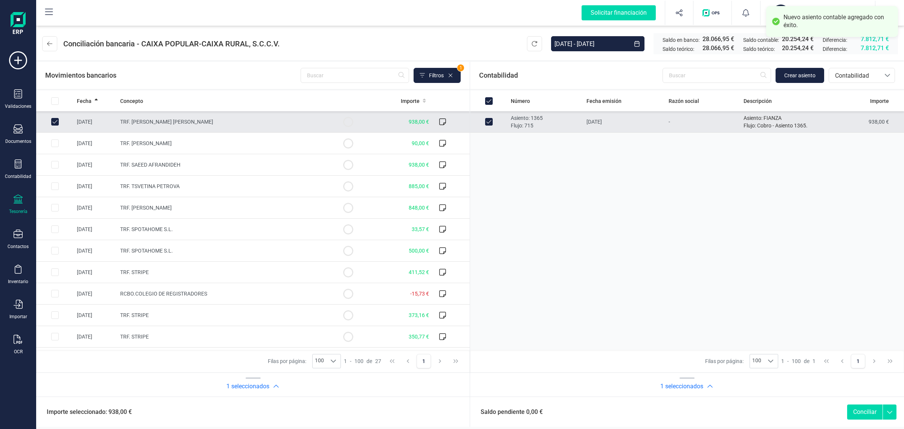
click at [864, 410] on button "Conciliar" at bounding box center [865, 411] width 35 height 15
checkbox input "false"
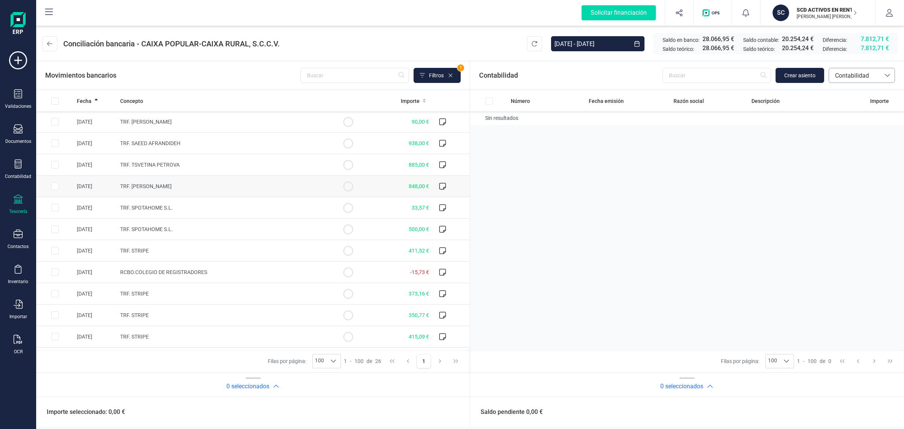
click at [853, 75] on span "Contabilidad" at bounding box center [855, 75] width 45 height 9
click at [846, 126] on span "Facturas" at bounding box center [846, 126] width 23 height 9
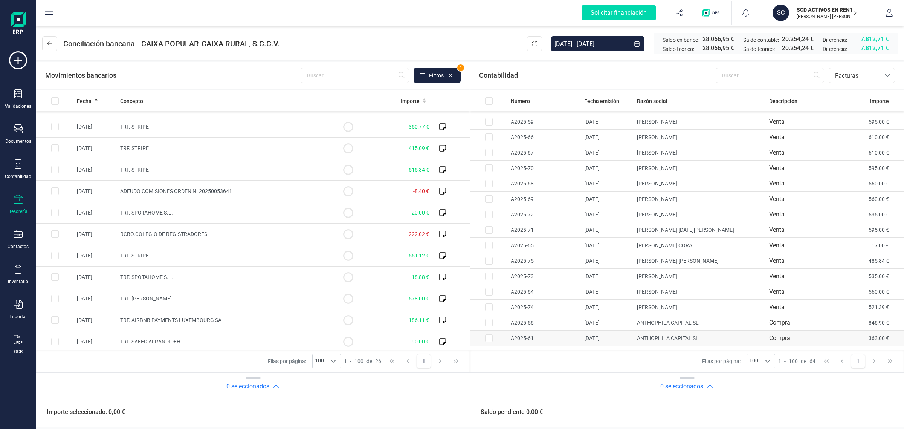
scroll to position [755, 0]
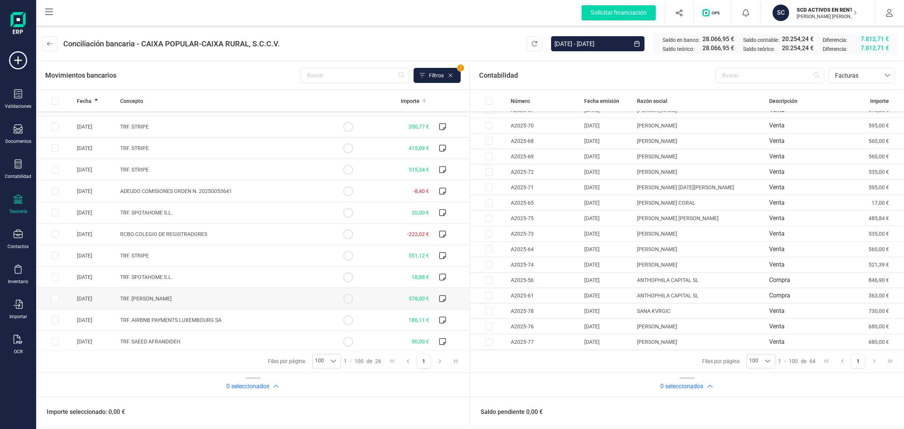
click at [161, 301] on span "TRF. EMMA DORO JOBS" at bounding box center [146, 298] width 52 height 6
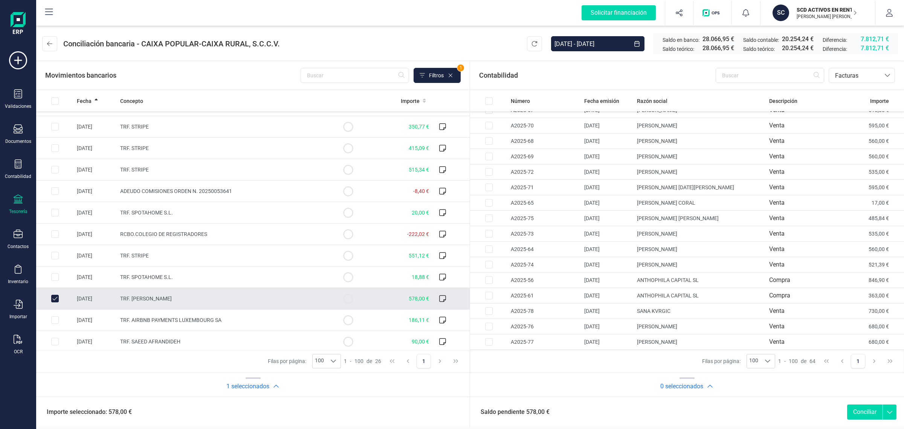
checkbox input "true"
click at [849, 74] on span "Facturas" at bounding box center [855, 75] width 45 height 9
click at [849, 87] on li "Contabilidad" at bounding box center [862, 93] width 66 height 15
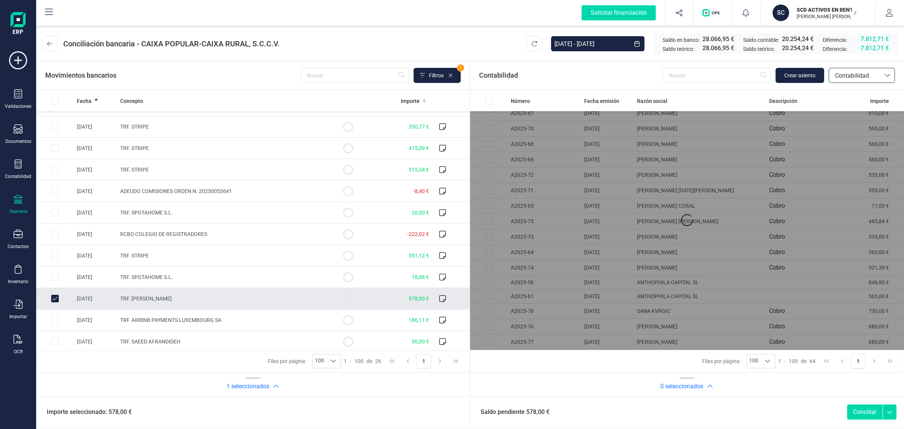
scroll to position [0, 0]
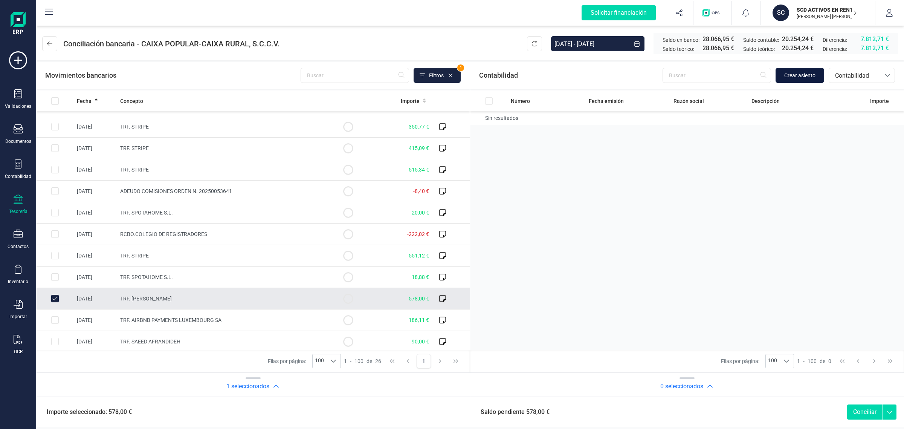
click at [814, 72] on span "Crear asiento" at bounding box center [800, 76] width 31 height 8
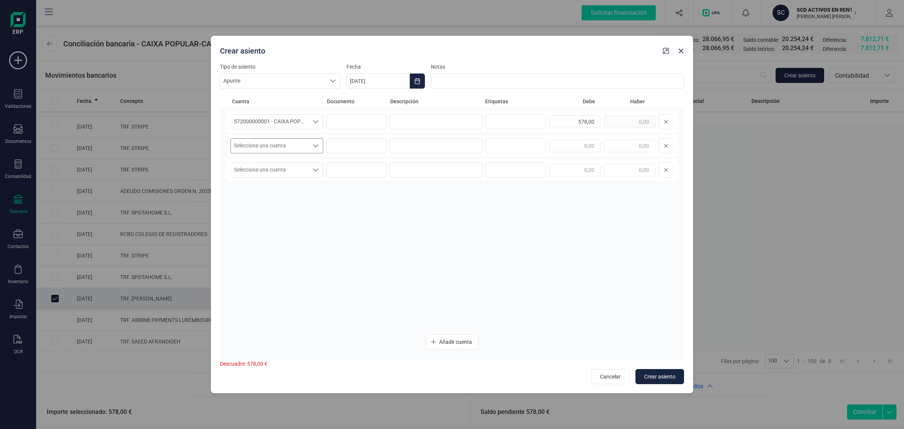
click at [269, 142] on span "Seleccione una cuenta" at bounding box center [270, 146] width 78 height 14
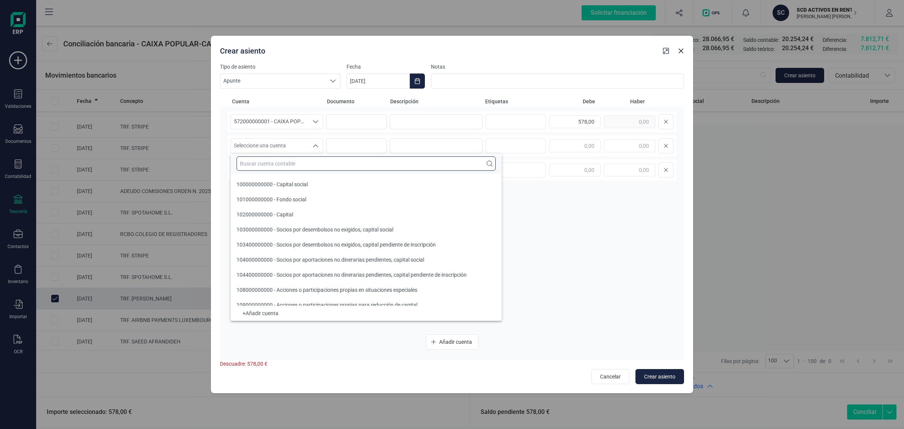
click at [243, 168] on input "text" at bounding box center [366, 163] width 259 height 14
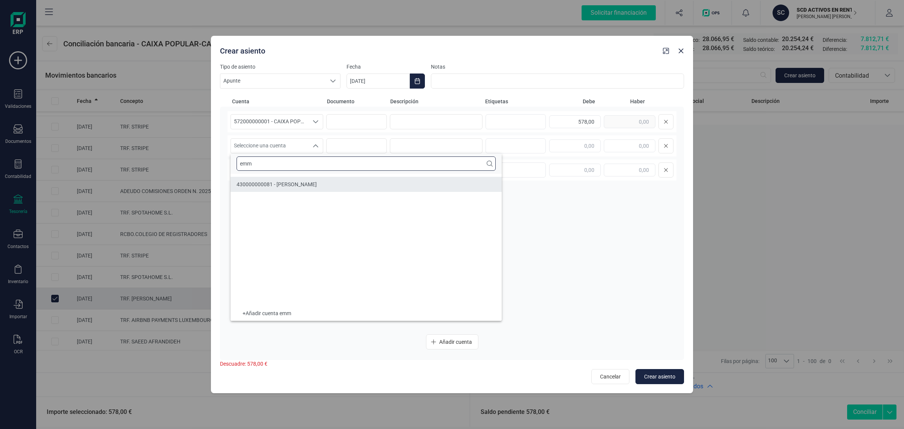
type input "emm"
click at [272, 185] on span "430000000081 - EMMA JOBS" at bounding box center [277, 184] width 80 height 6
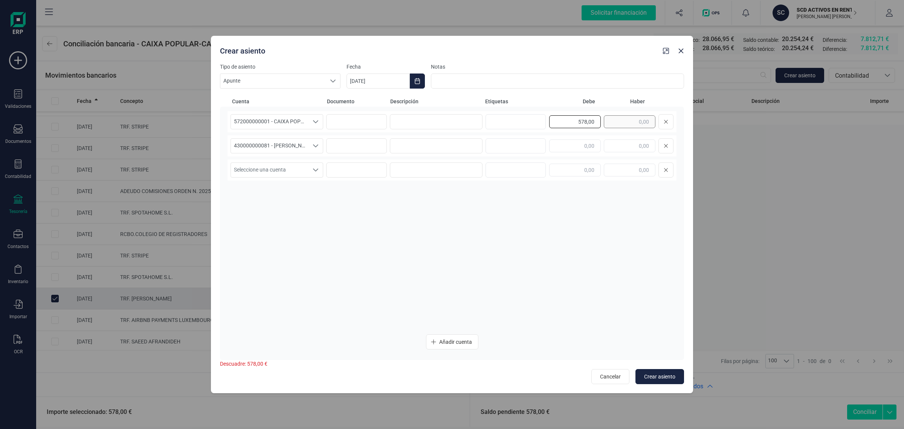
click at [606, 119] on div "578,00" at bounding box center [611, 121] width 124 height 15
click at [620, 144] on input "text" at bounding box center [630, 145] width 52 height 13
paste input "578,00"
type input "578,00"
click at [467, 125] on input at bounding box center [436, 121] width 93 height 15
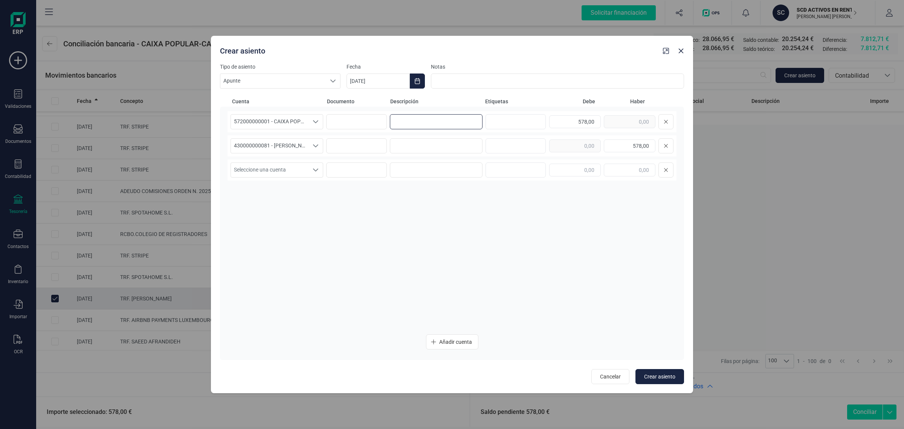
click at [411, 121] on input at bounding box center [436, 121] width 93 height 15
type input "c"
drag, startPoint x: 470, startPoint y: 124, endPoint x: 387, endPoint y: 131, distance: 82.5
click at [387, 131] on div "572000000001 - CAIXA POPULAR-CAIXA RURAL, S.C.C.V. 572000000001 - CAIXA POPULAR…" at bounding box center [452, 121] width 449 height 21
type input "CUOTA SEPTIEMBRE"
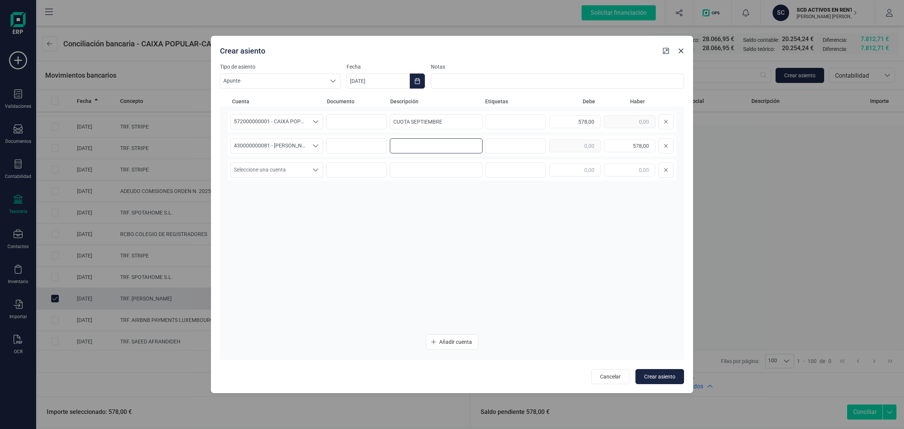
click at [407, 144] on input at bounding box center [436, 145] width 93 height 15
paste input "CUOTA SEPTIEMBRE"
type input "CUOTA SEPTIEMBRE"
click at [413, 80] on button "Choose Date" at bounding box center [417, 80] width 15 height 15
click at [488, 168] on span "12" at bounding box center [490, 168] width 15 height 15
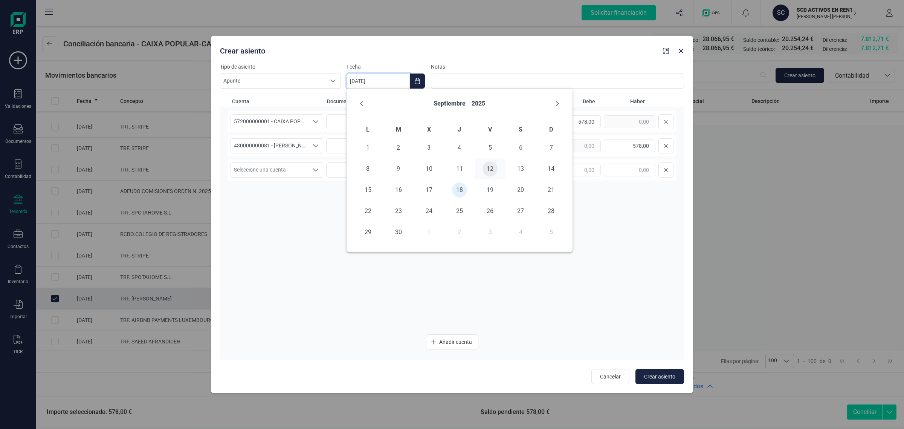
type input "[DATE]"
click at [667, 377] on span "Crear asiento" at bounding box center [659, 377] width 31 height 8
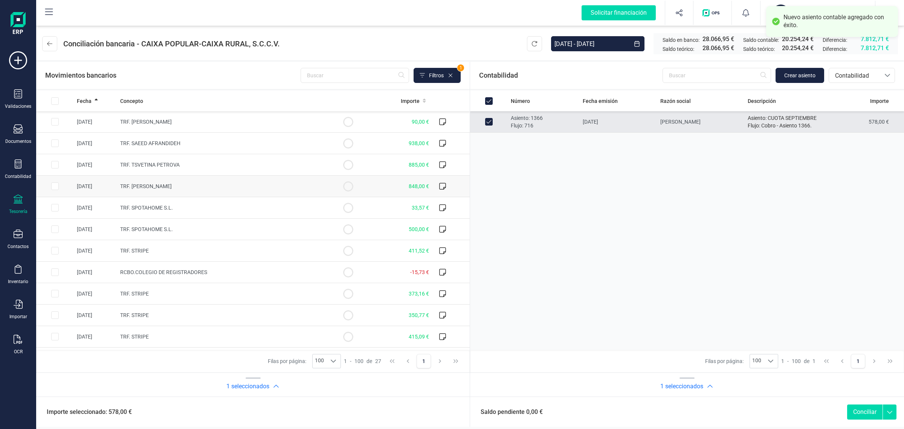
click at [854, 410] on button "Conciliar" at bounding box center [865, 411] width 35 height 15
checkbox input "false"
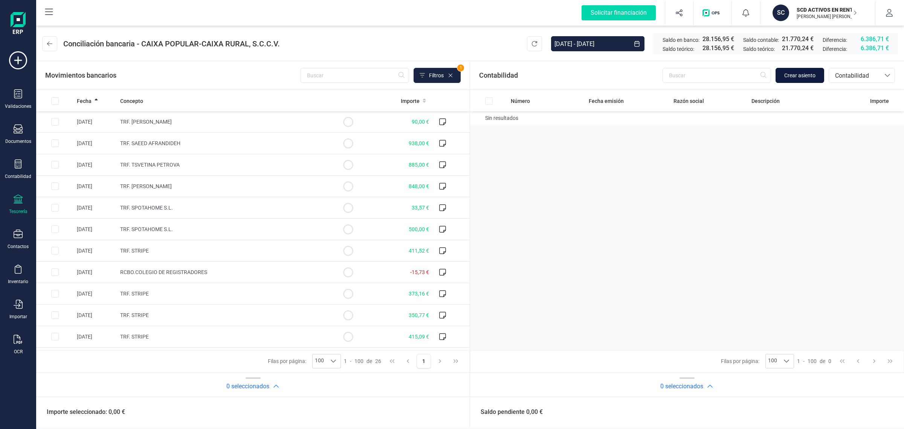
click at [794, 76] on span "Crear asiento" at bounding box center [800, 76] width 31 height 8
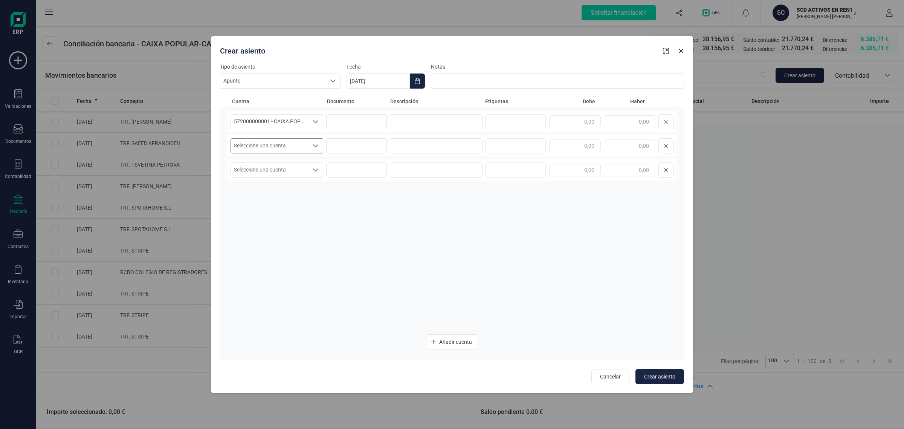
click at [272, 145] on span "Seleccione una cuenta" at bounding box center [270, 146] width 78 height 14
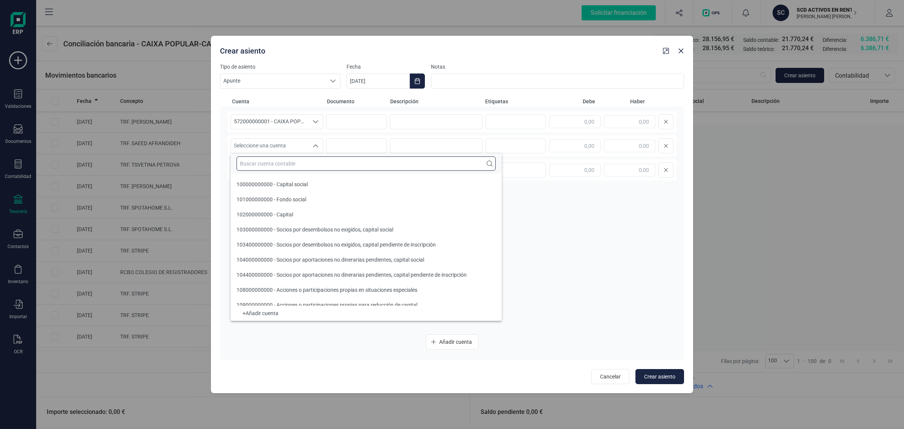
click at [257, 162] on input "text" at bounding box center [366, 163] width 259 height 14
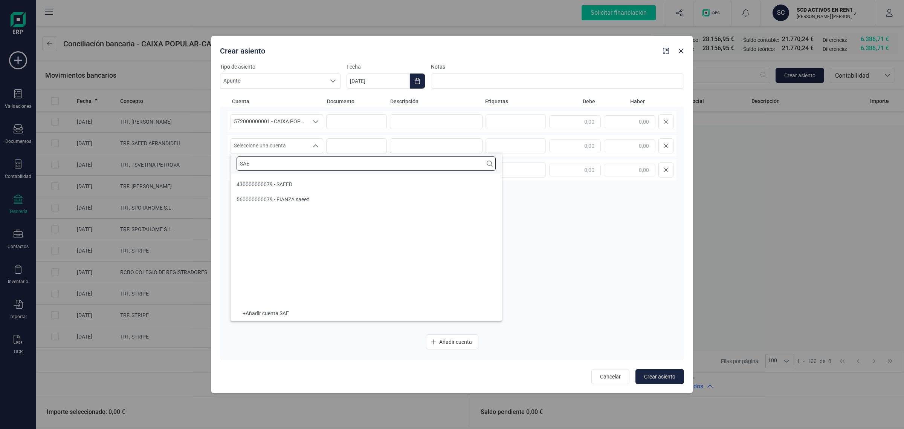
type input "SAE"
click at [278, 196] on span "560000000079 - FIANZA saeed" at bounding box center [273, 199] width 73 height 6
drag, startPoint x: 680, startPoint y: 54, endPoint x: 672, endPoint y: 63, distance: 13.1
click at [681, 54] on icon "button" at bounding box center [681, 51] width 6 height 6
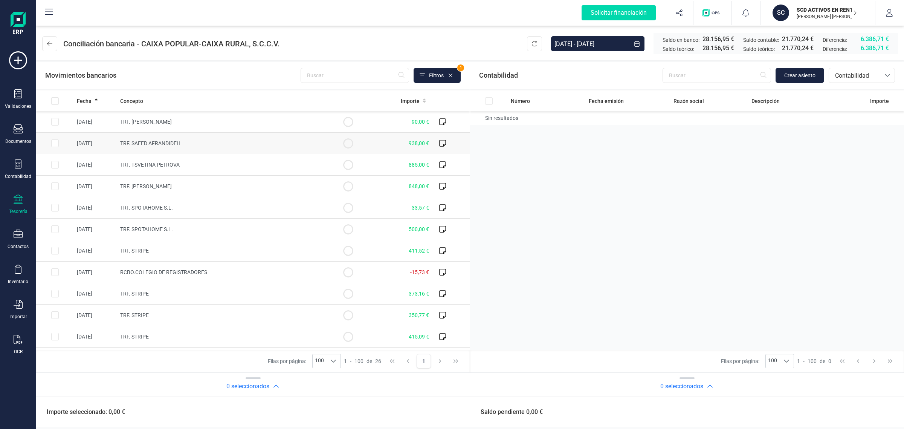
click at [194, 144] on td "TRF. SAEED AFRANDIDEH" at bounding box center [223, 143] width 212 height 21
checkbox input "true"
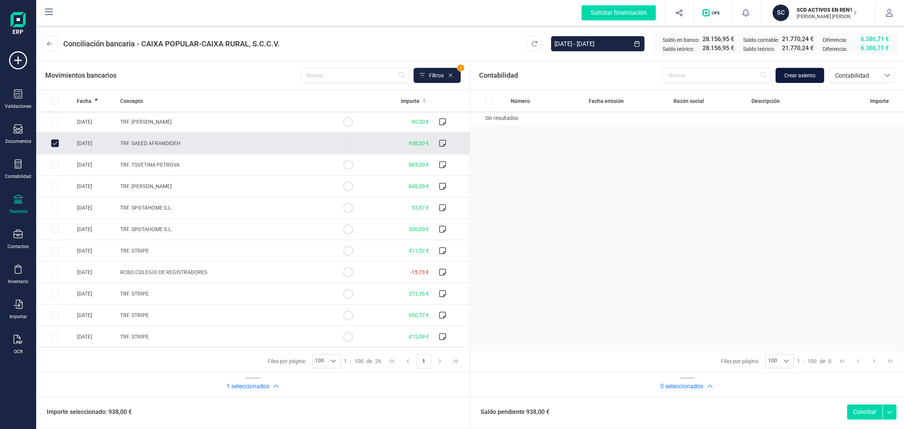
click at [802, 74] on span "Crear asiento" at bounding box center [800, 76] width 31 height 8
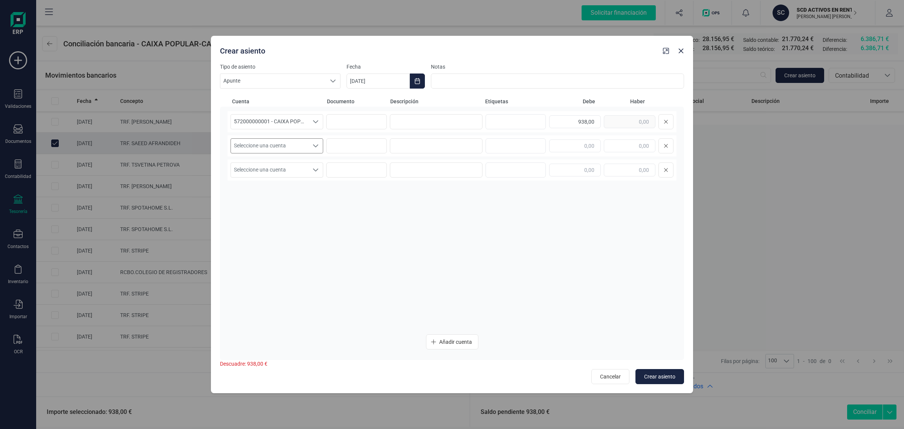
click at [268, 146] on span "Seleccione una cuenta" at bounding box center [270, 146] width 78 height 14
type input "SAE"
click at [264, 196] on div "560000000079 - FIANZA saeed" at bounding box center [273, 200] width 73 height 8
drag, startPoint x: 590, startPoint y: 119, endPoint x: 602, endPoint y: 119, distance: 11.7
click at [602, 119] on div "938,00" at bounding box center [611, 121] width 124 height 15
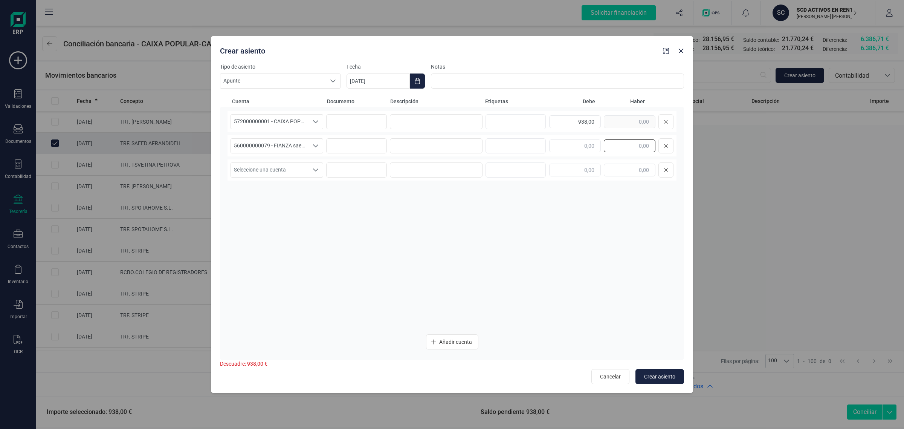
click at [623, 145] on input "text" at bounding box center [630, 145] width 52 height 13
paste input "938,00"
type input "938,00"
click at [409, 120] on input at bounding box center [436, 121] width 93 height 15
drag, startPoint x: 425, startPoint y: 123, endPoint x: 353, endPoint y: 131, distance: 72.8
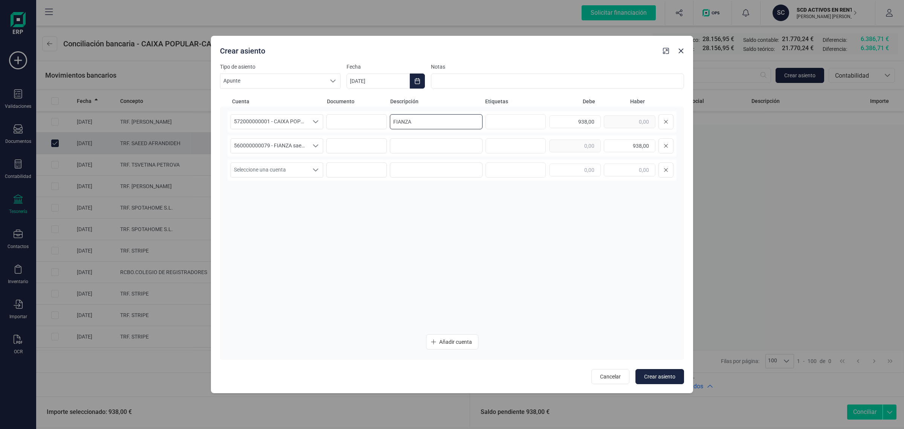
click at [353, 131] on div "572000000001 - CAIXA POPULAR-CAIXA RURAL, S.C.C.V. 572000000001 - CAIXA POPULAR…" at bounding box center [452, 121] width 449 height 21
type input "FIANZA"
click at [438, 153] on input at bounding box center [436, 145] width 93 height 15
paste input "FIANZA"
type input "FIANZA"
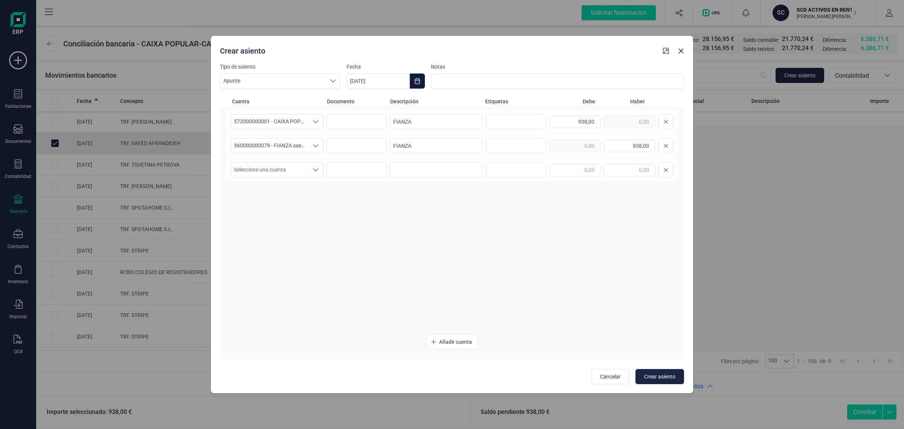
click at [419, 80] on icon "Choose Date" at bounding box center [417, 81] width 5 height 6
click at [400, 148] on span "2" at bounding box center [398, 147] width 15 height 15
click at [653, 370] on button "Crear asiento" at bounding box center [660, 376] width 49 height 15
type input "[DATE]"
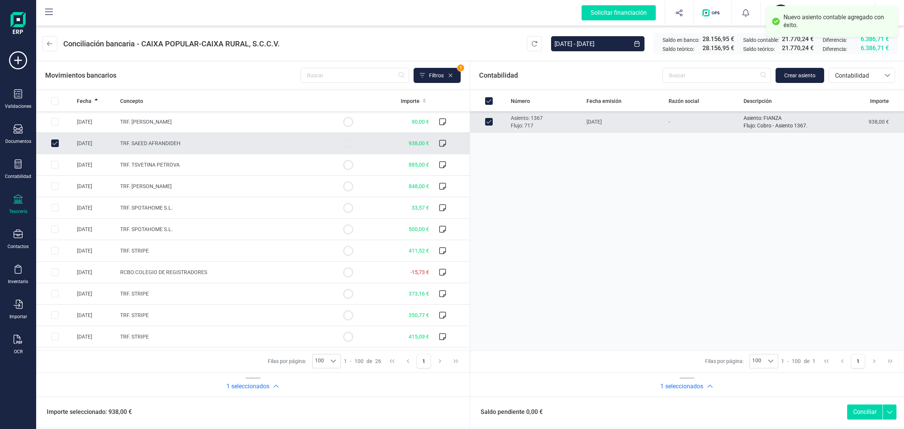
click at [865, 410] on button "Conciliar" at bounding box center [865, 411] width 35 height 15
checkbox input "false"
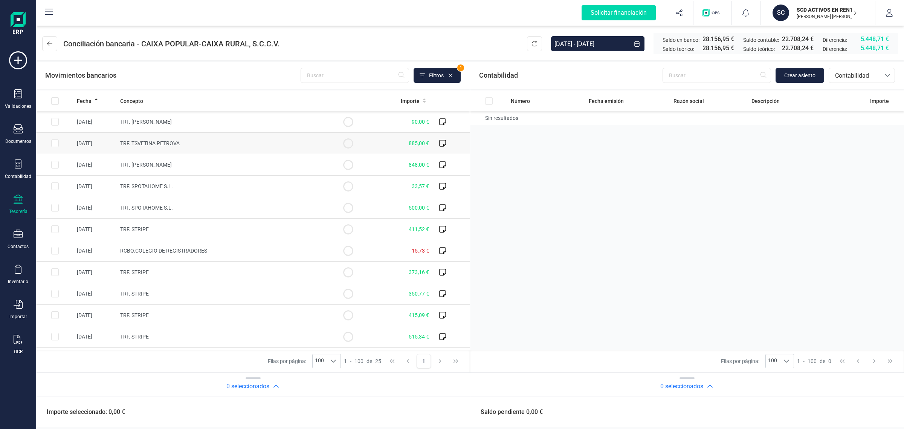
click at [161, 139] on td "TRF. TSVETINA PETROVA" at bounding box center [223, 143] width 212 height 21
checkbox input "true"
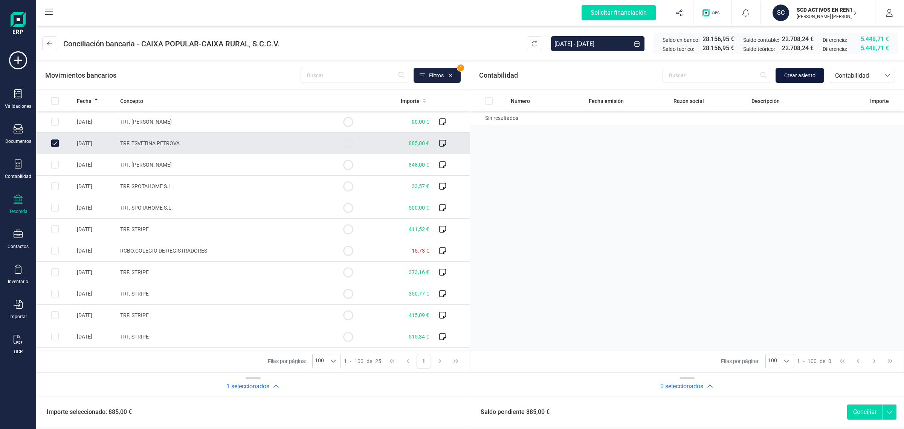
click at [801, 77] on span "Crear asiento" at bounding box center [800, 76] width 31 height 8
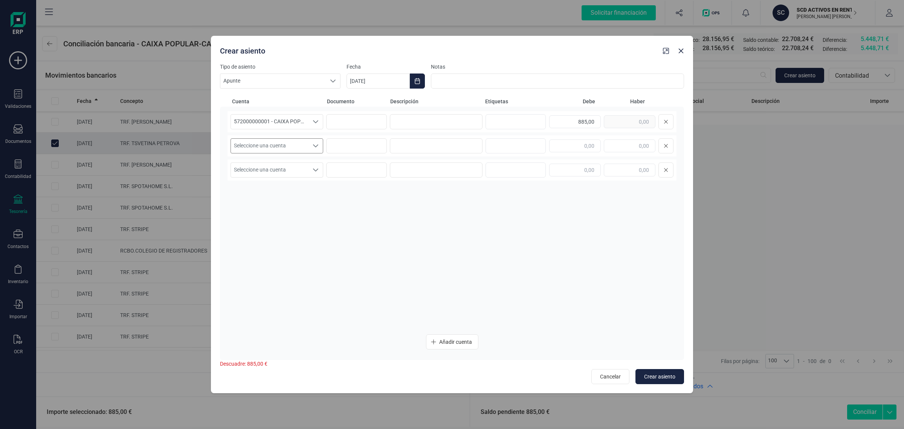
click at [275, 142] on span "Seleccione una cuenta" at bounding box center [270, 146] width 78 height 14
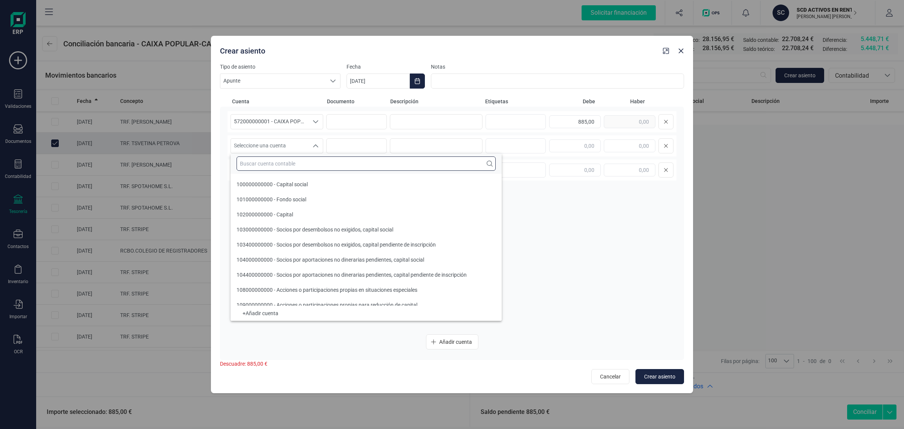
click at [247, 164] on input "text" at bounding box center [366, 163] width 259 height 14
type input "S"
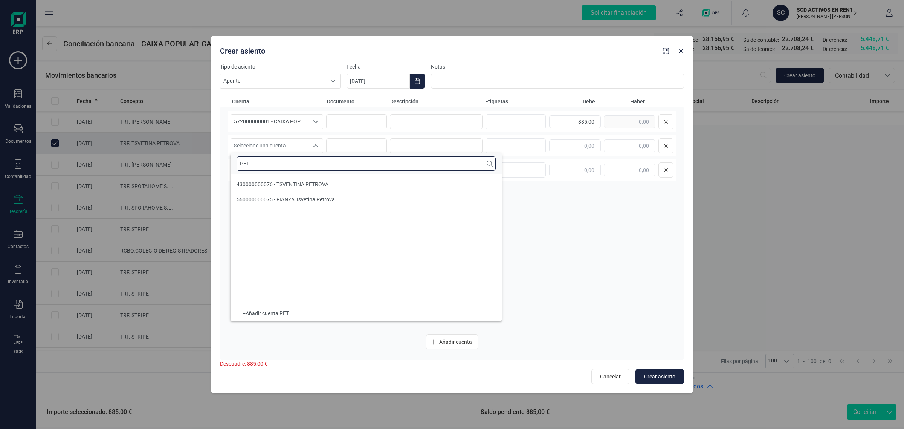
type input "PET"
click at [320, 199] on span "560000000075 - FIANZA Tsvetina Petrova" at bounding box center [286, 199] width 98 height 6
click at [637, 119] on div "572000000001 - CAIXA POPULAR-CAIXA RURAL, S.C.C.V. 572000000001 - CAIXA POPULAR…" at bounding box center [452, 121] width 449 height 21
copy div
click at [636, 145] on input "text" at bounding box center [630, 145] width 52 height 13
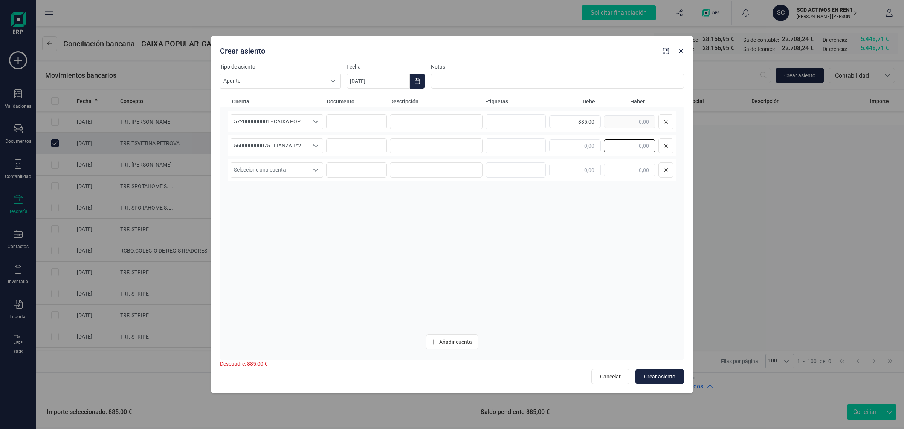
paste input "885,00"
type input "885,00"
click at [429, 122] on input at bounding box center [436, 121] width 93 height 15
drag, startPoint x: 435, startPoint y: 116, endPoint x: 358, endPoint y: 127, distance: 77.2
click at [358, 127] on div "572000000001 - CAIXA POPULAR-CAIXA RURAL, S.C.C.V. 572000000001 - CAIXA POPULAR…" at bounding box center [452, 121] width 449 height 21
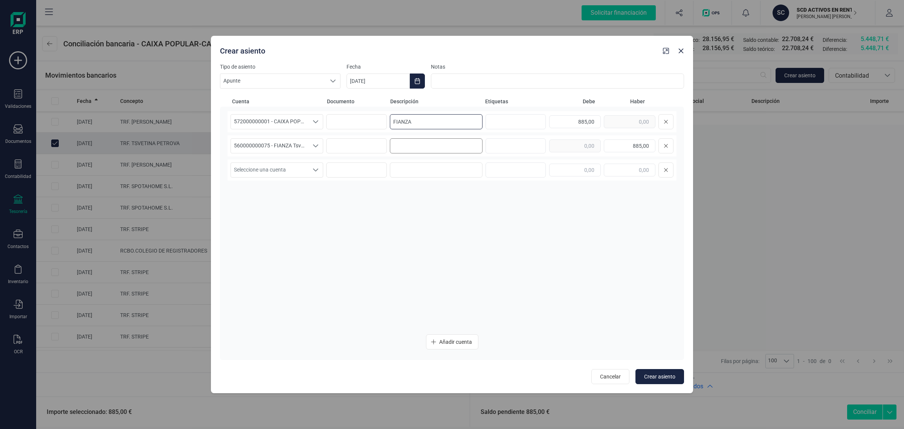
type input "FIANZA"
click at [434, 147] on input at bounding box center [436, 145] width 93 height 15
paste input "FIANZA"
type input "FIANZA"
click at [423, 83] on button "Choose Date" at bounding box center [417, 80] width 15 height 15
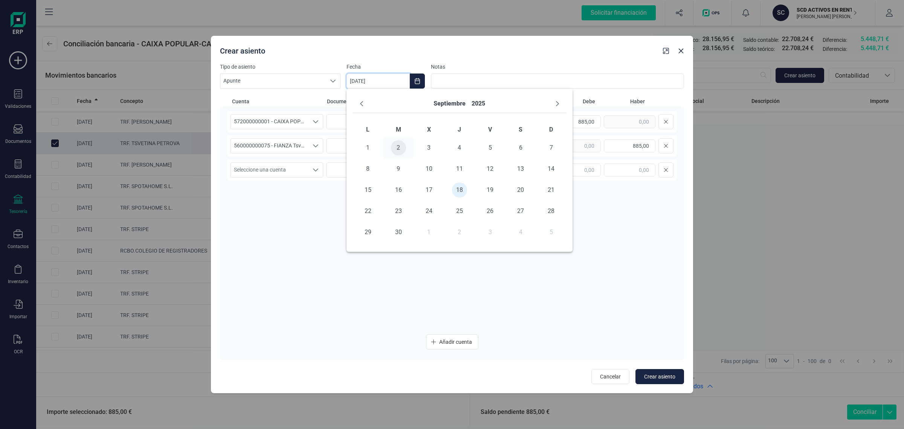
click at [399, 146] on span "2" at bounding box center [398, 147] width 15 height 15
click at [666, 374] on span "Crear asiento" at bounding box center [659, 377] width 31 height 8
type input "[DATE]"
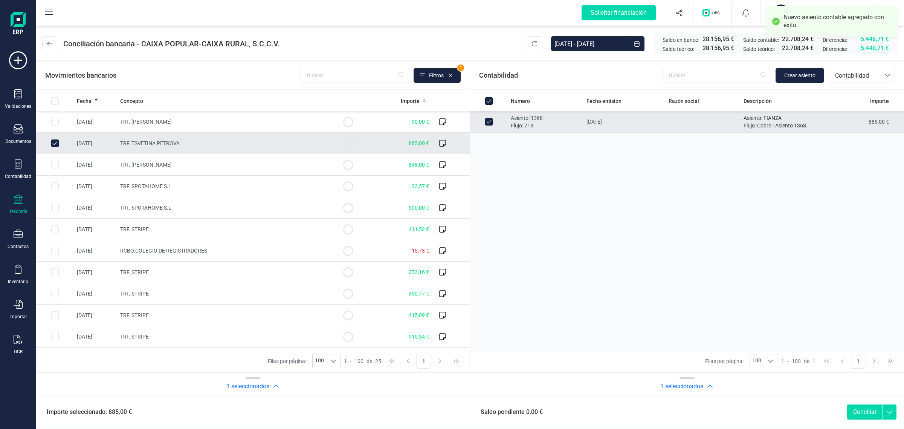
click at [865, 415] on button "Conciliar" at bounding box center [865, 411] width 35 height 15
checkbox input "false"
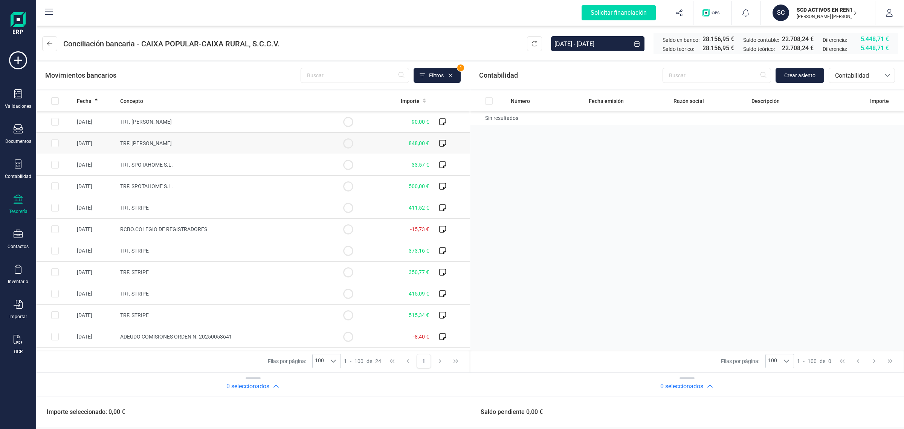
click at [266, 139] on td "TRF. [PERSON_NAME]" at bounding box center [223, 143] width 212 height 21
checkbox input "true"
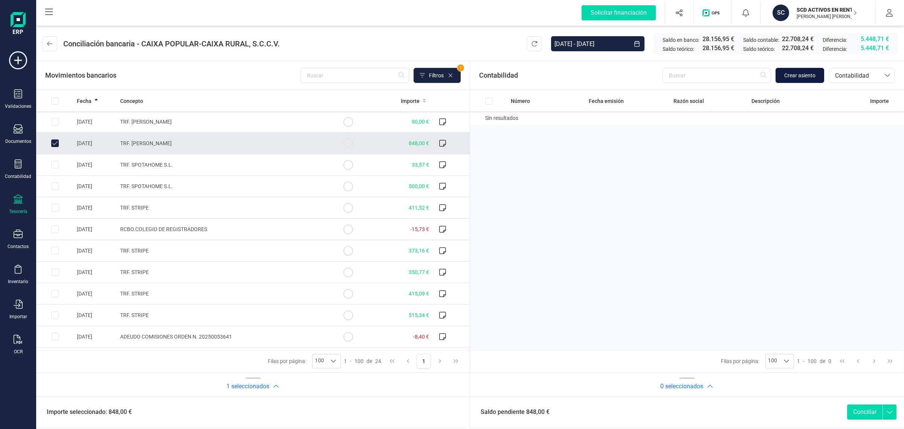
click at [805, 73] on span "Crear asiento" at bounding box center [800, 76] width 31 height 8
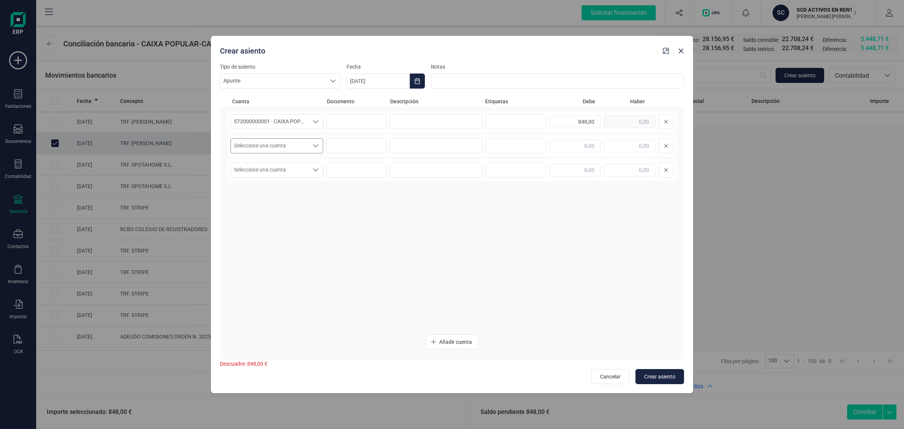
click at [276, 142] on span "Seleccione una cuenta" at bounding box center [270, 146] width 78 height 14
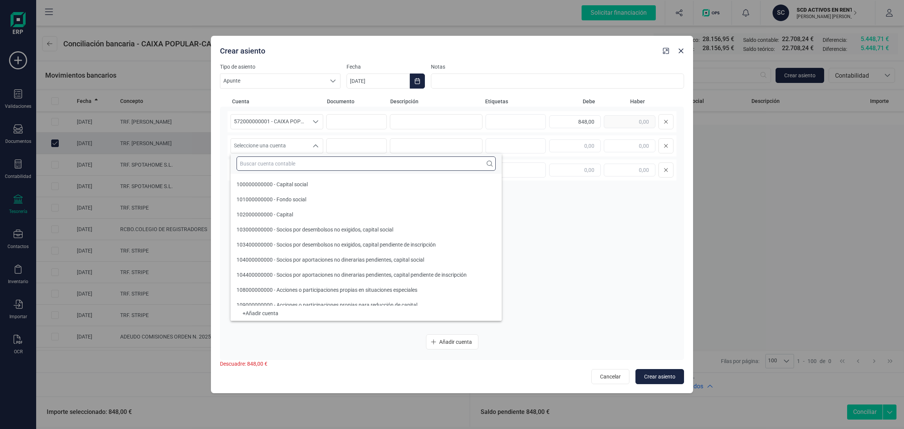
click at [245, 165] on input "text" at bounding box center [366, 163] width 259 height 14
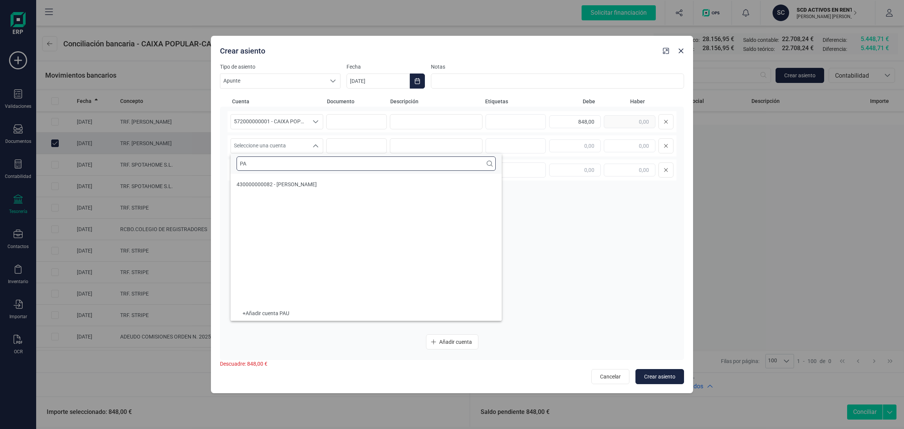
type input "P"
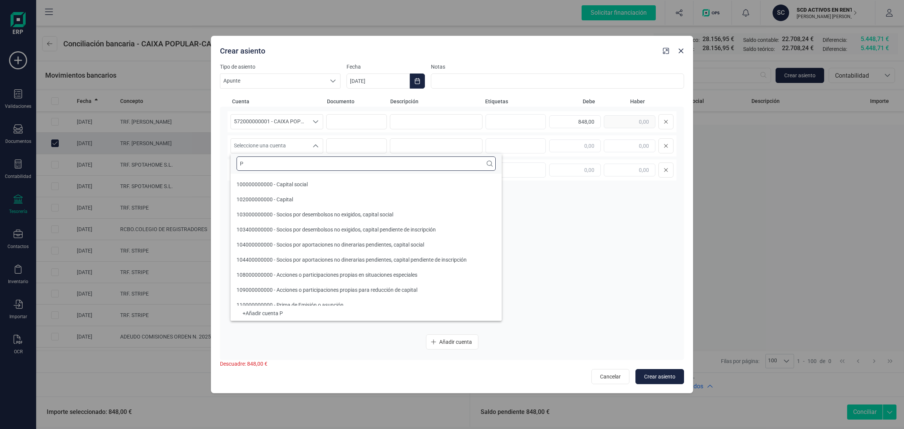
scroll to position [3, 0]
click at [671, 374] on span "Crear asiento" at bounding box center [659, 377] width 31 height 8
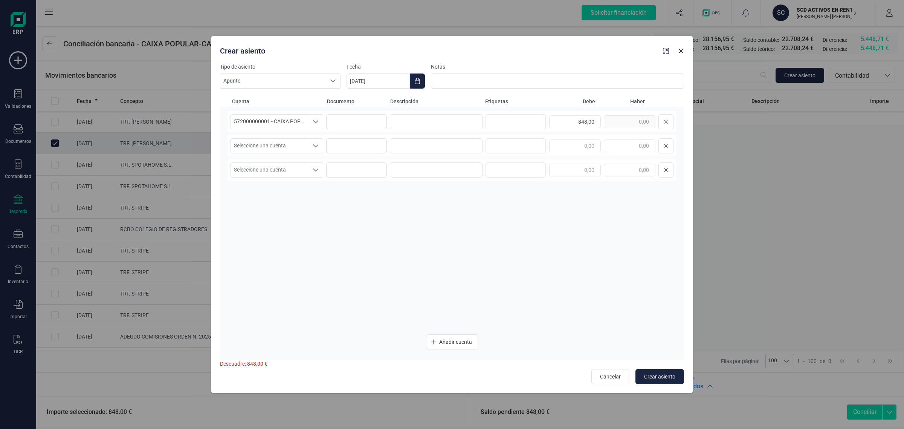
click at [687, 54] on div at bounding box center [673, 49] width 27 height 15
click at [684, 52] on icon "button" at bounding box center [681, 51] width 6 height 6
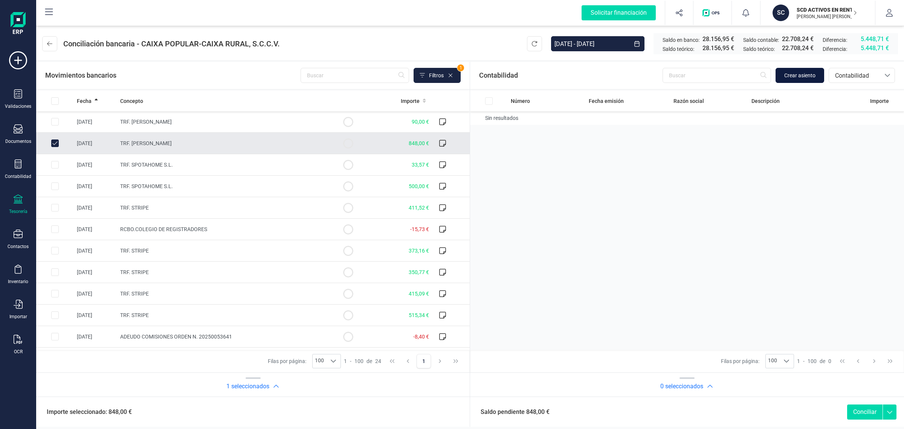
click at [798, 72] on span "Crear asiento" at bounding box center [800, 76] width 31 height 8
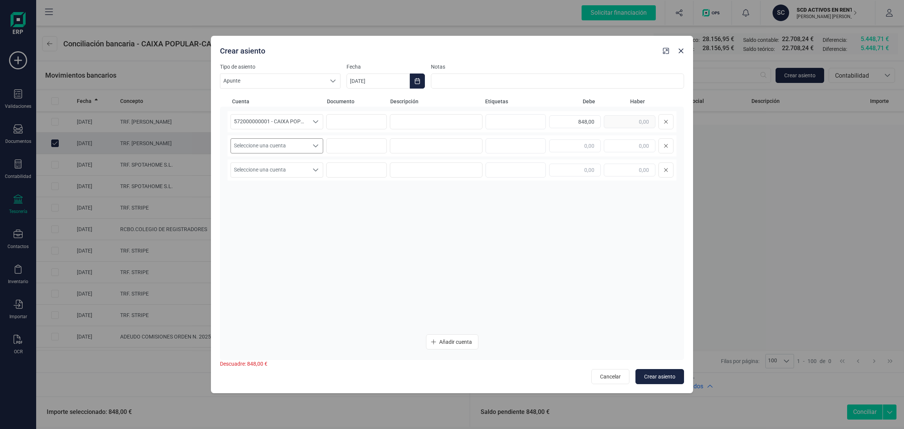
click at [279, 140] on span "Seleccione una cuenta" at bounding box center [270, 146] width 78 height 14
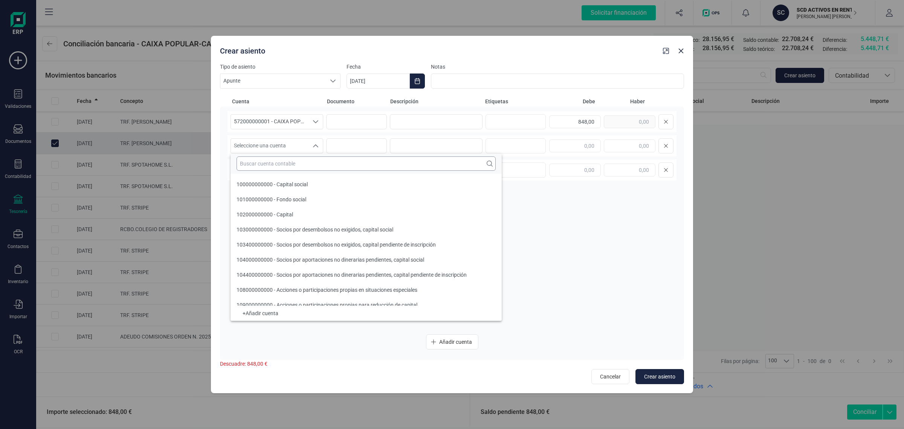
click at [253, 162] on input "text" at bounding box center [366, 163] width 259 height 14
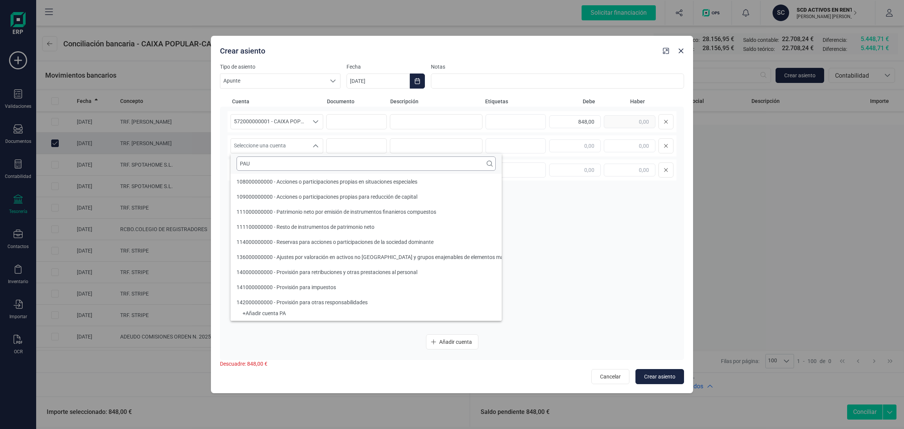
scroll to position [0, 0]
type input "P"
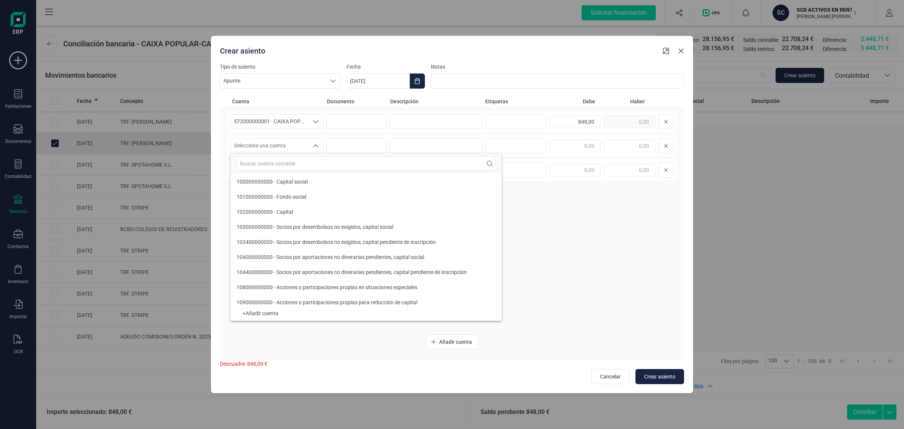
click at [683, 52] on icon "button" at bounding box center [681, 51] width 6 height 6
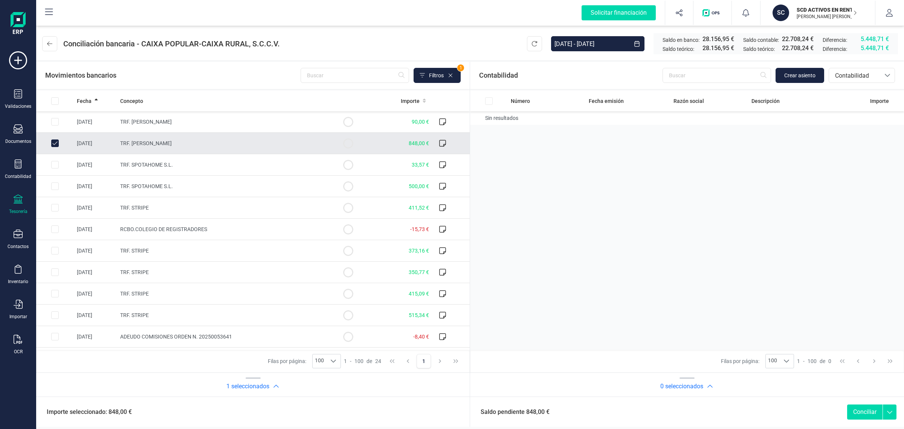
click at [55, 142] on input "Row Unselected f68436d9-82cd-425a-9706-b9a78a30554d" at bounding box center [55, 143] width 8 height 8
checkbox input "false"
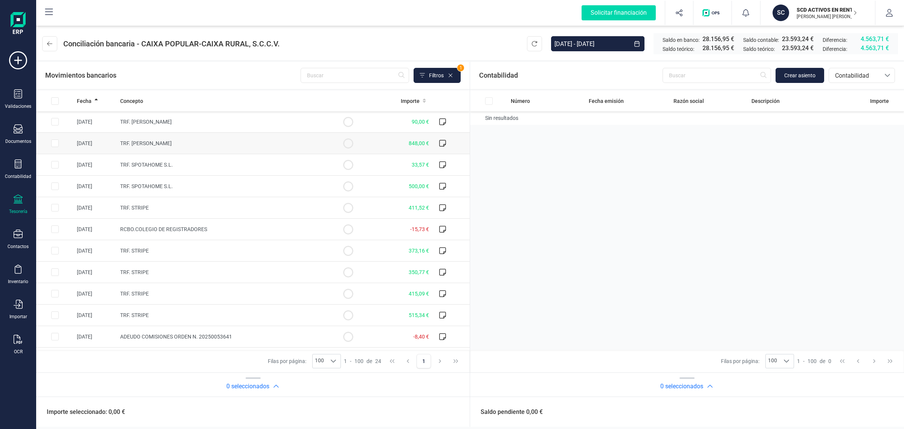
click at [268, 137] on td "TRF. [PERSON_NAME]" at bounding box center [223, 143] width 212 height 21
checkbox input "true"
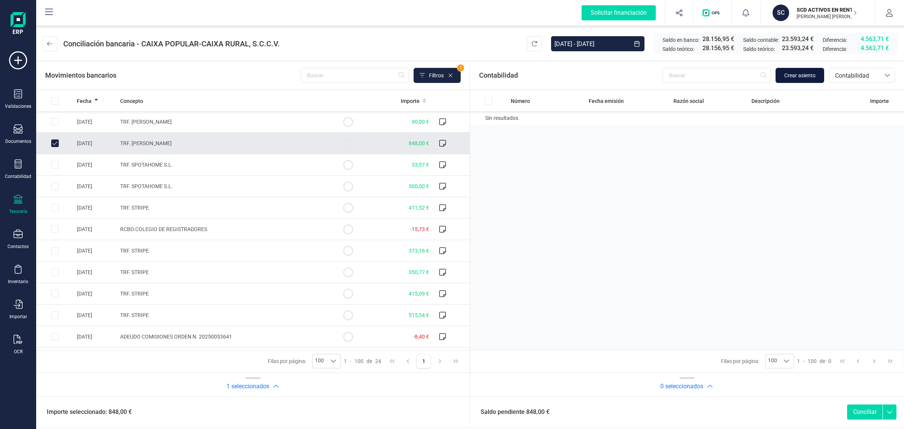
click at [813, 72] on span "Crear asiento" at bounding box center [800, 76] width 31 height 8
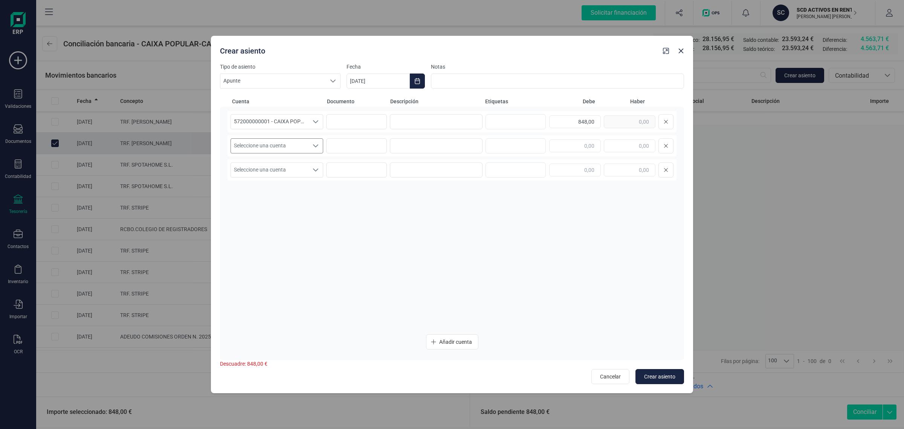
click at [301, 153] on span "Seleccione una cuenta" at bounding box center [270, 146] width 78 height 14
type input "PAULI"
click at [282, 198] on span "560000000076 - FIANZA [PERSON_NAME]" at bounding box center [286, 199] width 99 height 6
click at [432, 114] on input at bounding box center [436, 121] width 93 height 15
type input "FIANZA"
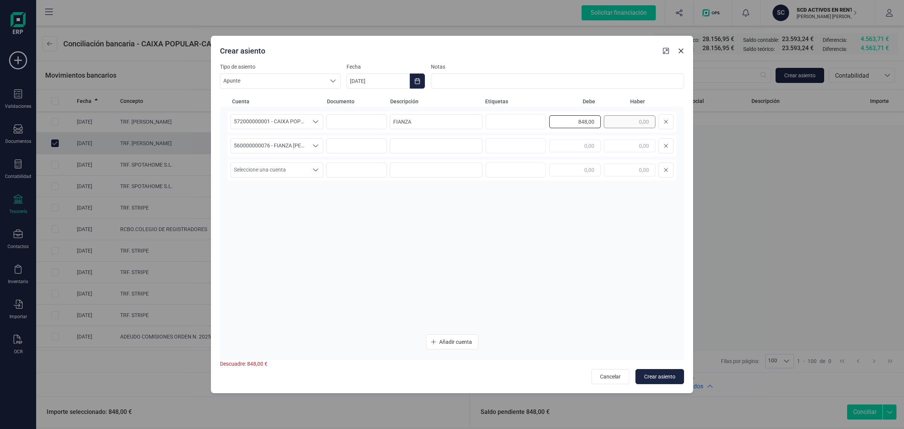
click at [610, 121] on div "848,00" at bounding box center [611, 121] width 124 height 15
click at [622, 142] on input "text" at bounding box center [630, 145] width 52 height 13
paste input "848,00"
type input "848,00"
drag, startPoint x: 434, startPoint y: 122, endPoint x: 364, endPoint y: 125, distance: 70.1
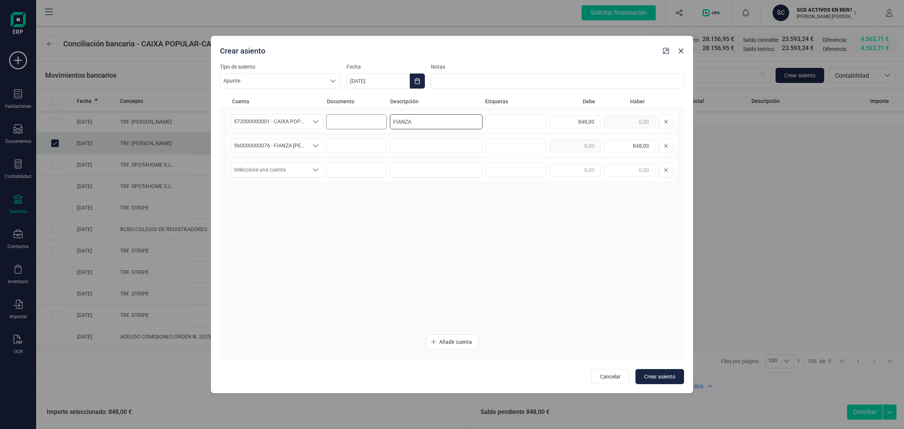
click at [364, 125] on div "572000000001 - CAIXA POPULAR-CAIXA RURAL, S.C.C.V. 572000000001 - CAIXA POPULAR…" at bounding box center [452, 121] width 449 height 21
click at [447, 145] on input at bounding box center [436, 145] width 93 height 15
paste input "FIANZA"
type input "FIANZA"
click at [419, 83] on icon "Choose Date" at bounding box center [417, 81] width 5 height 6
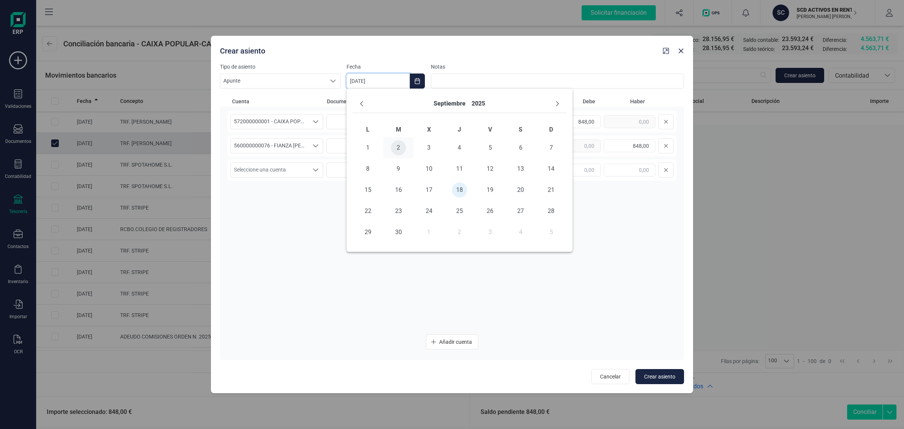
click at [394, 147] on span "2" at bounding box center [398, 147] width 15 height 15
click at [655, 376] on span "Crear asiento" at bounding box center [659, 377] width 31 height 8
type input "[DATE]"
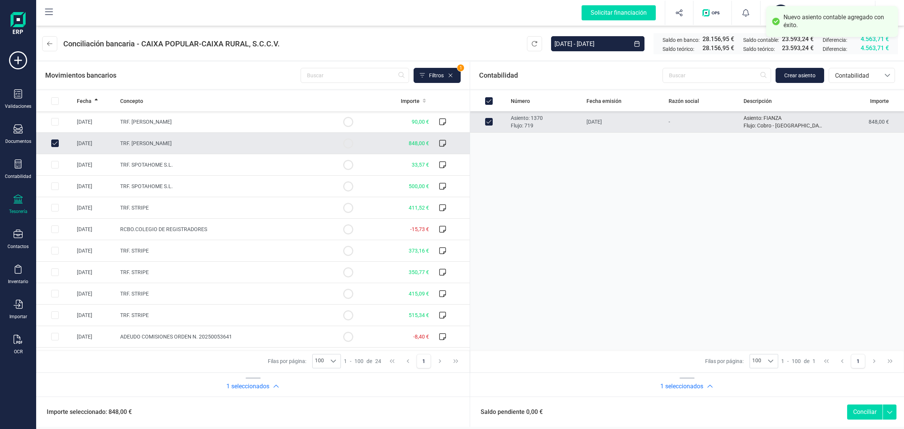
click at [857, 409] on button "Conciliar" at bounding box center [865, 411] width 35 height 15
checkbox input "false"
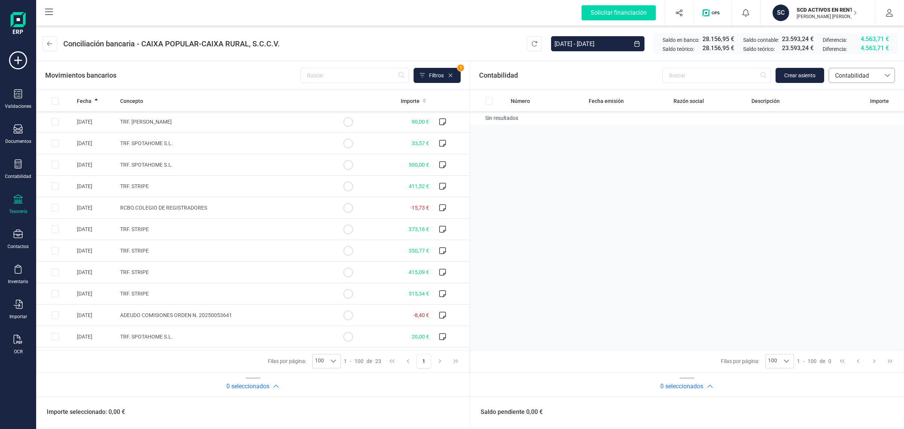
click at [857, 72] on span "Contabilidad" at bounding box center [855, 75] width 45 height 9
click at [859, 124] on li "Facturas" at bounding box center [862, 126] width 66 height 15
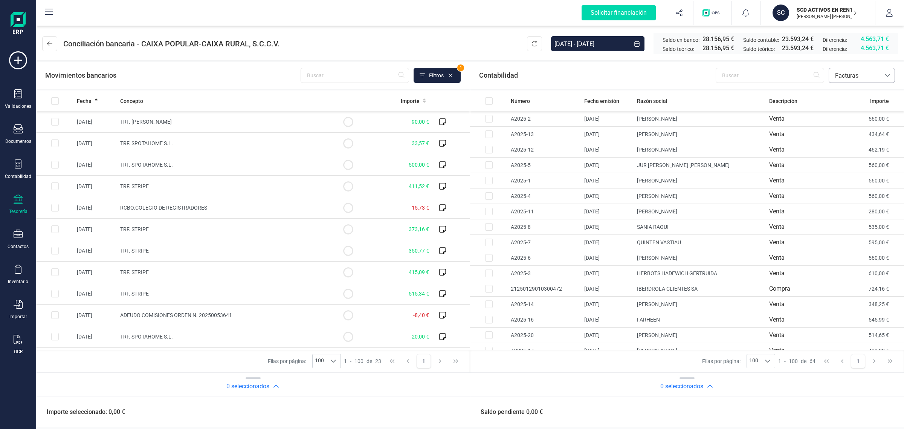
click at [839, 76] on span "Facturas" at bounding box center [855, 75] width 45 height 9
click at [845, 89] on span "Contabilidad" at bounding box center [852, 93] width 34 height 9
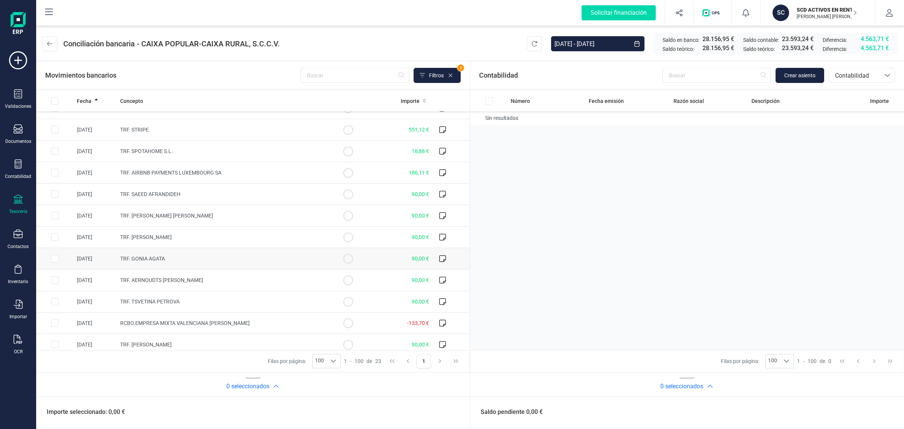
scroll to position [257, 0]
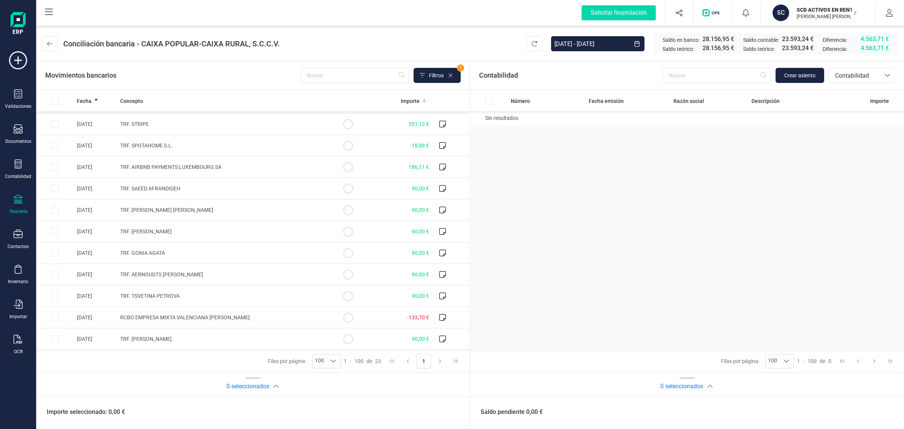
click at [862, 67] on div "Contabilidad Crear asiento bancos.conciliacion.modal.headerAccounting bancos.co…" at bounding box center [687, 75] width 434 height 27
click at [862, 85] on div "Contabilidad Crear asiento bancos.conciliacion.modal.headerAccounting bancos.co…" at bounding box center [687, 75] width 434 height 27
click at [862, 72] on span "Contabilidad" at bounding box center [855, 75] width 45 height 9
click at [843, 123] on span "Facturas" at bounding box center [846, 126] width 23 height 9
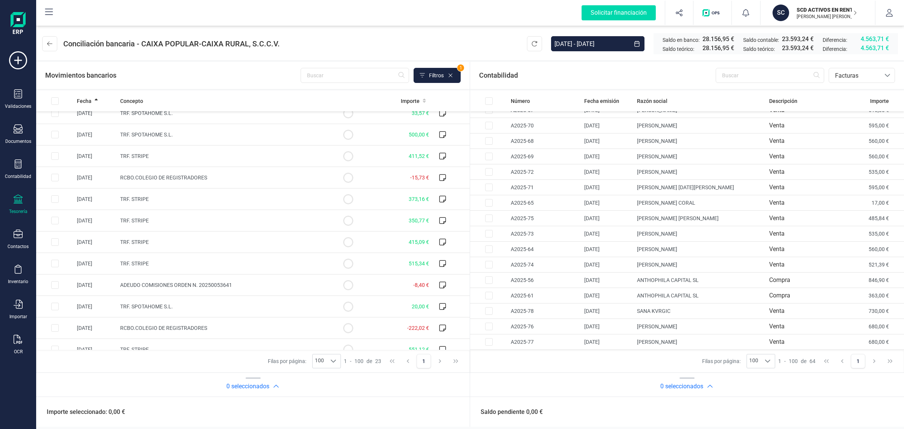
scroll to position [21, 0]
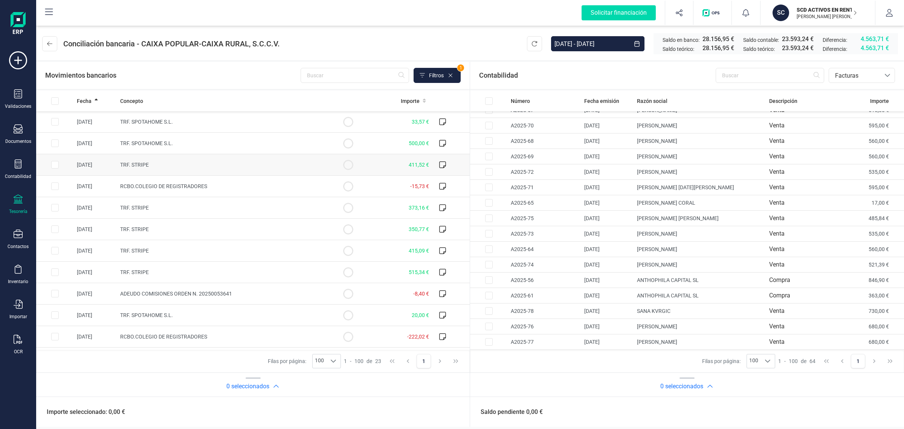
click at [334, 163] on td at bounding box center [348, 164] width 38 height 21
checkbox input "true"
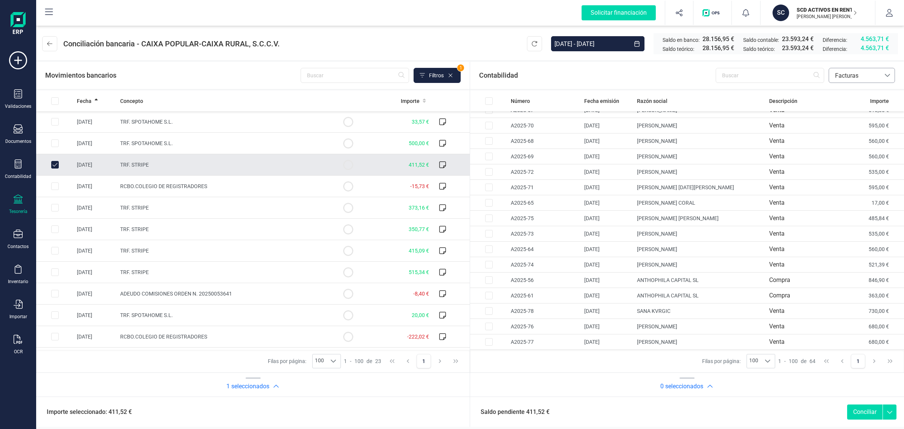
click at [877, 77] on span "Facturas" at bounding box center [855, 75] width 45 height 9
drag, startPoint x: 845, startPoint y: 98, endPoint x: 689, endPoint y: 100, distance: 156.0
click at [846, 98] on li "Contabilidad" at bounding box center [862, 93] width 66 height 15
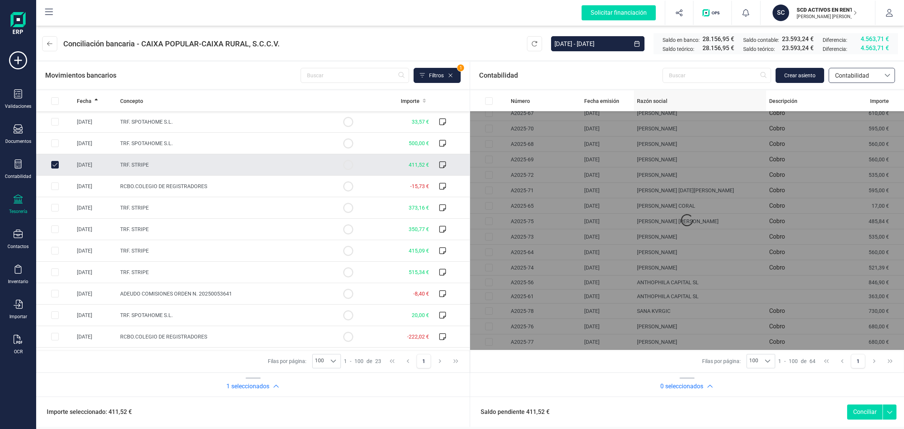
scroll to position [0, 0]
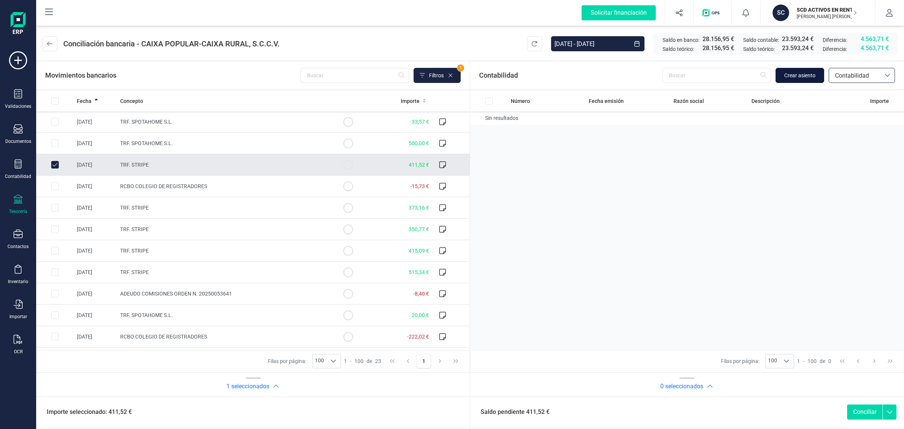
click at [798, 70] on button "Crear asiento" at bounding box center [800, 75] width 49 height 15
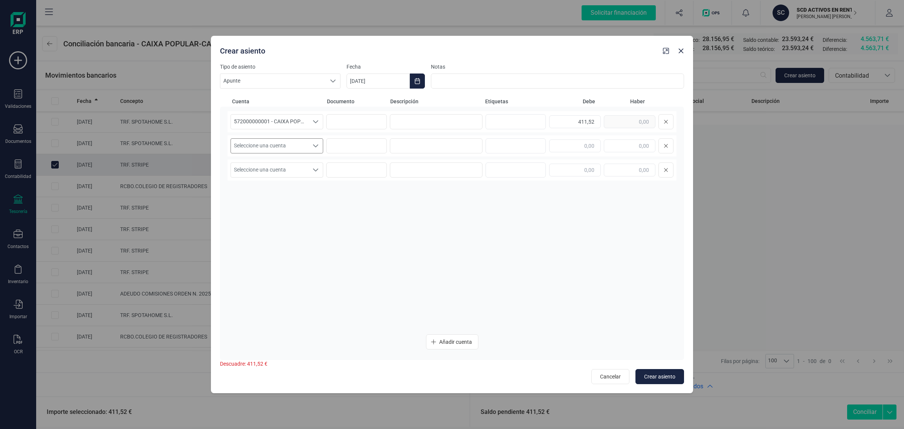
click at [295, 141] on span "Seleccione una cuenta" at bounding box center [270, 146] width 78 height 14
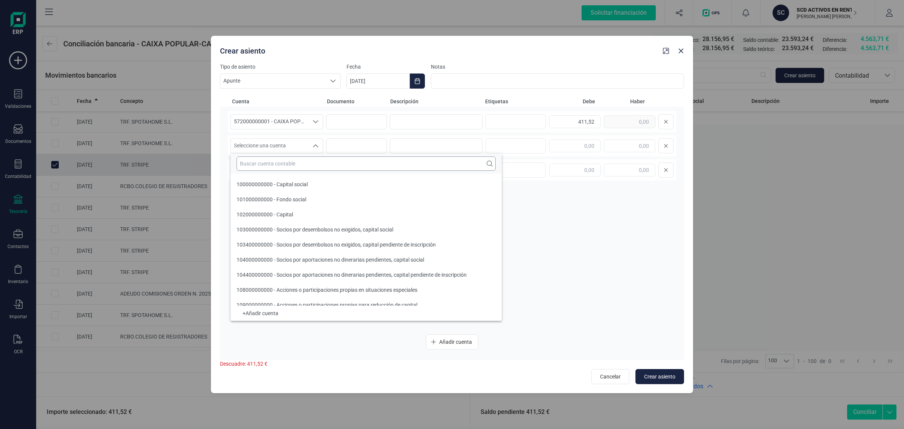
click at [264, 167] on input "text" at bounding box center [366, 163] width 259 height 14
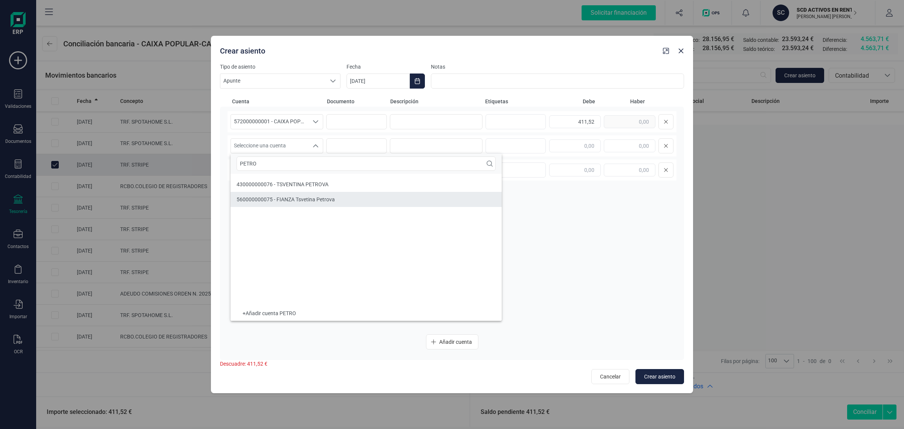
type input "PETRO"
click at [285, 179] on li "430000000076 - TSVENTINA PETROVA" at bounding box center [366, 184] width 271 height 15
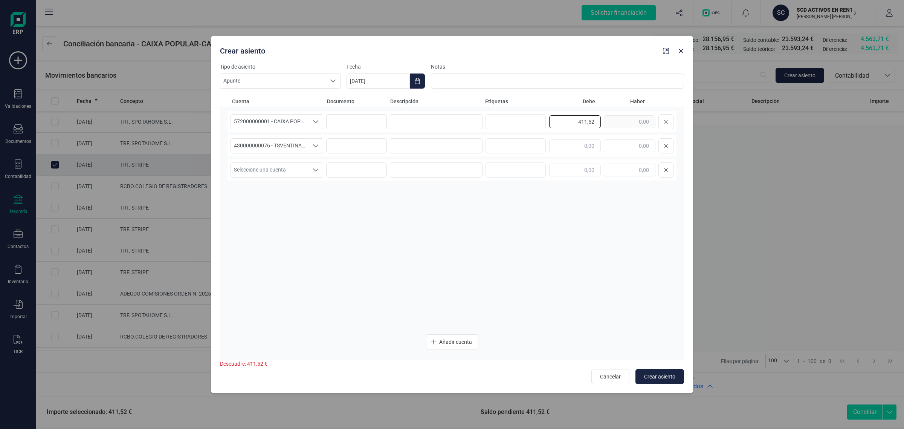
drag, startPoint x: 566, startPoint y: 121, endPoint x: 611, endPoint y: 134, distance: 46.3
click at [609, 133] on div "572000000001 - CAIXA POPULAR-CAIXA RURAL, S.C.C.V. 572000000001 - CAIXA POPULAR…" at bounding box center [452, 219] width 449 height 217
click at [627, 153] on div at bounding box center [611, 145] width 124 height 15
click at [630, 149] on input "text" at bounding box center [630, 145] width 52 height 13
paste input "411,52"
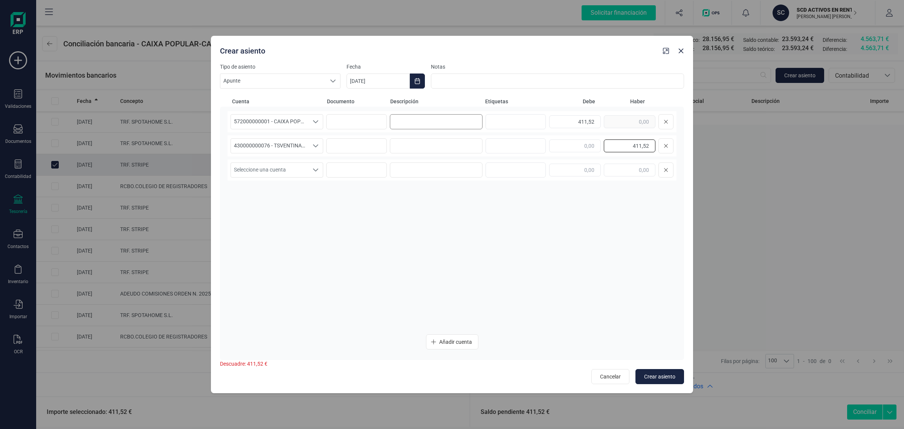
type input "411,52"
click at [430, 119] on input at bounding box center [436, 121] width 93 height 15
drag, startPoint x: 447, startPoint y: 119, endPoint x: 357, endPoint y: 119, distance: 90.1
click at [357, 119] on div "572000000001 - CAIXA POPULAR-CAIXA RURAL, S.C.C.V. 572000000001 - CAIXA POPULAR…" at bounding box center [452, 121] width 449 height 21
type input "CUOTA SEPTIEMBRE"
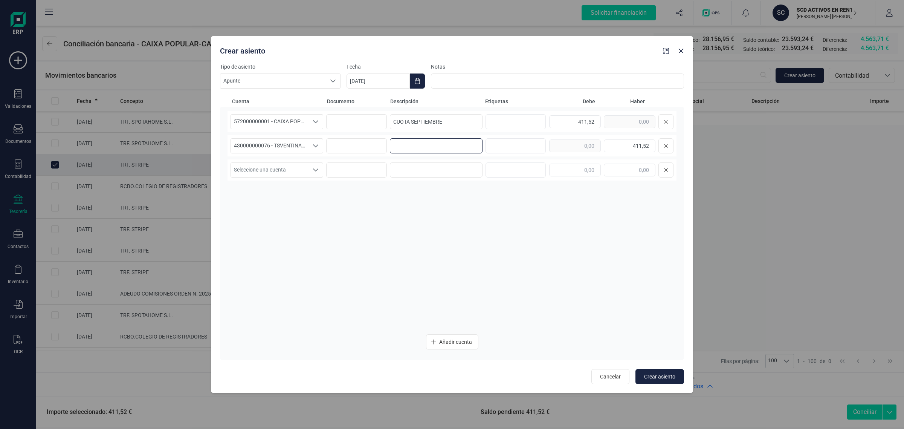
click at [428, 140] on input at bounding box center [436, 145] width 93 height 15
paste input "CUOTA SEPTIEMBRE"
type input "CUOTA SEPTIEMBRE"
click at [416, 82] on icon "Choose Date" at bounding box center [418, 81] width 6 height 6
click at [485, 145] on span "5" at bounding box center [490, 147] width 15 height 15
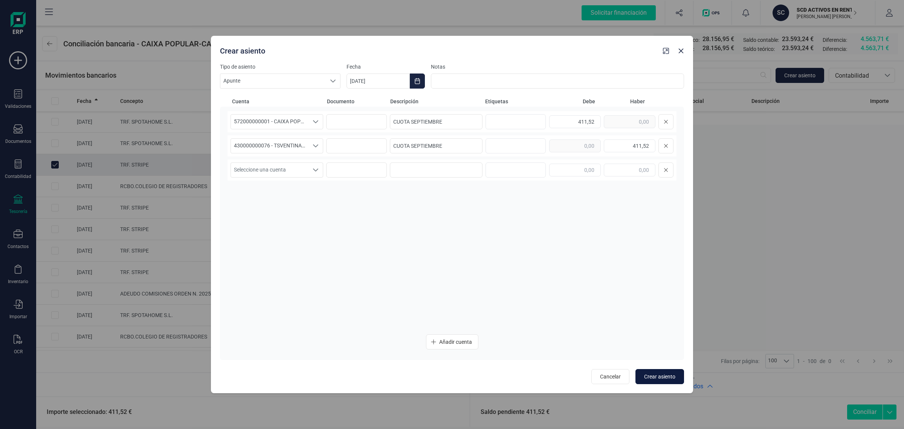
click at [652, 377] on span "Crear asiento" at bounding box center [659, 377] width 31 height 8
type input "[DATE]"
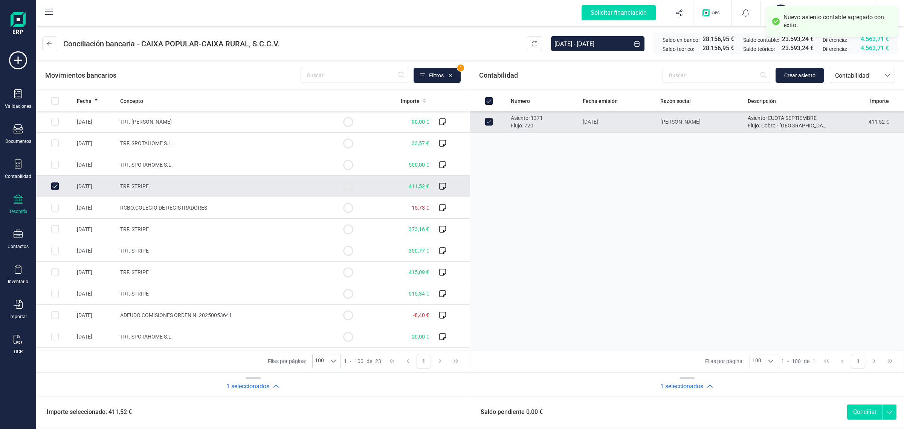
click at [860, 411] on button "Conciliar" at bounding box center [865, 411] width 35 height 15
checkbox input "false"
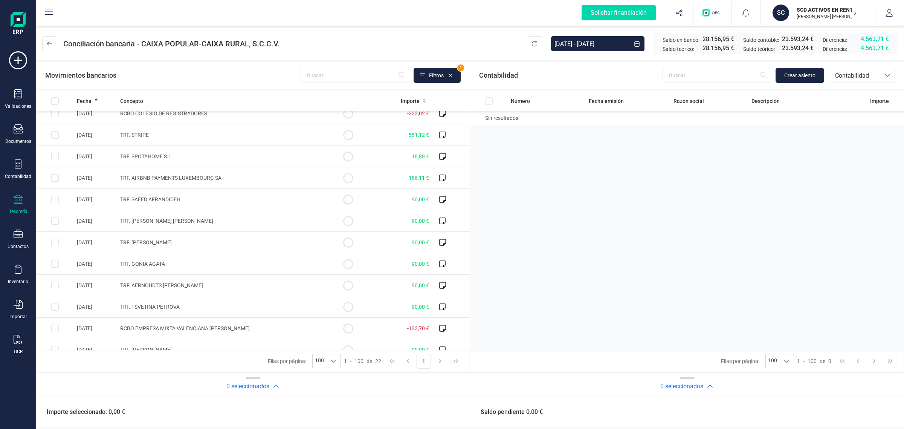
scroll to position [236, 0]
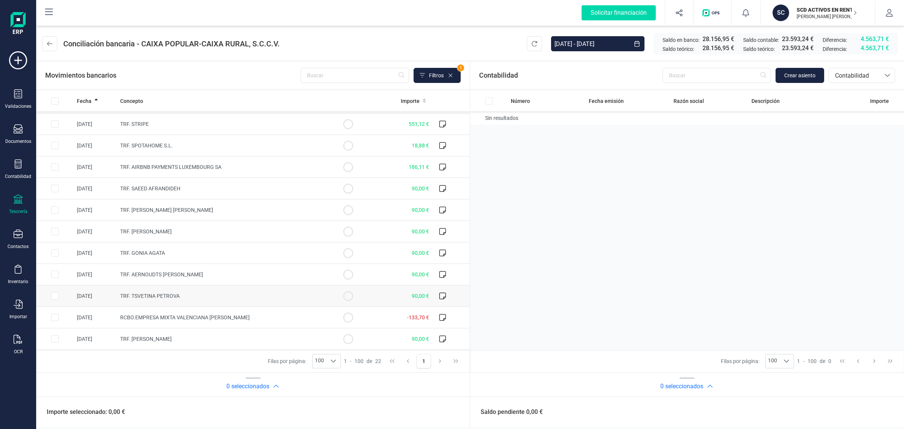
click at [332, 289] on td at bounding box center [348, 295] width 38 height 21
checkbox input "true"
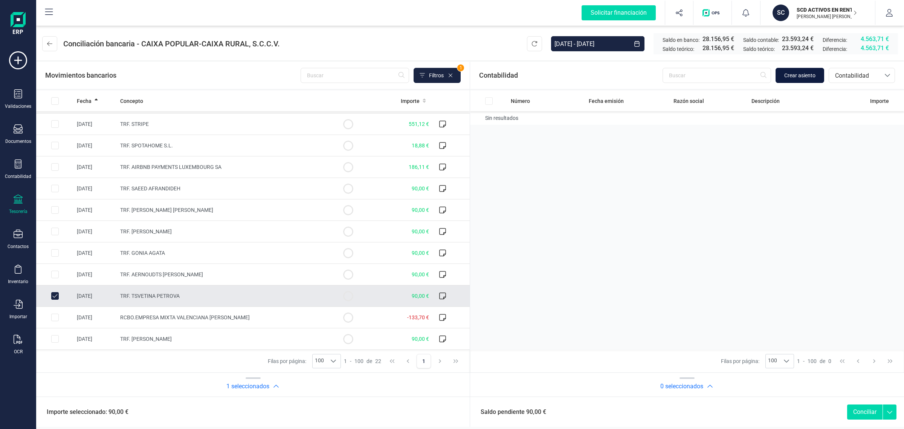
click at [798, 72] on span "Crear asiento" at bounding box center [800, 76] width 31 height 8
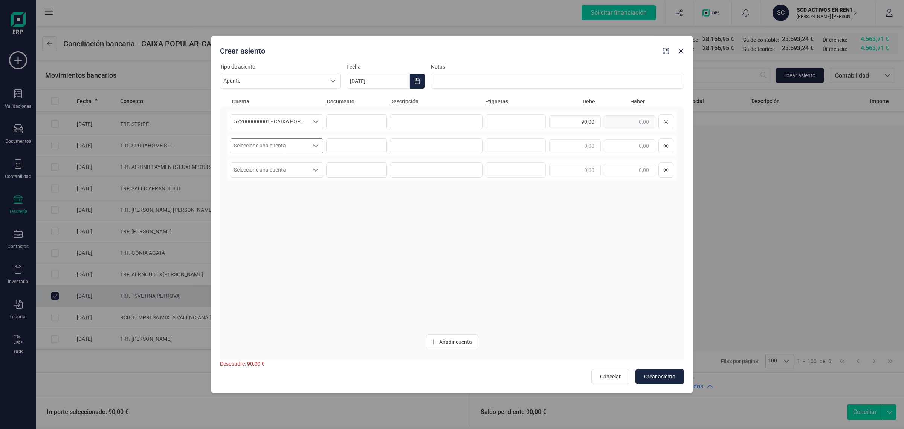
click at [289, 147] on span "Seleccione una cuenta" at bounding box center [270, 146] width 78 height 14
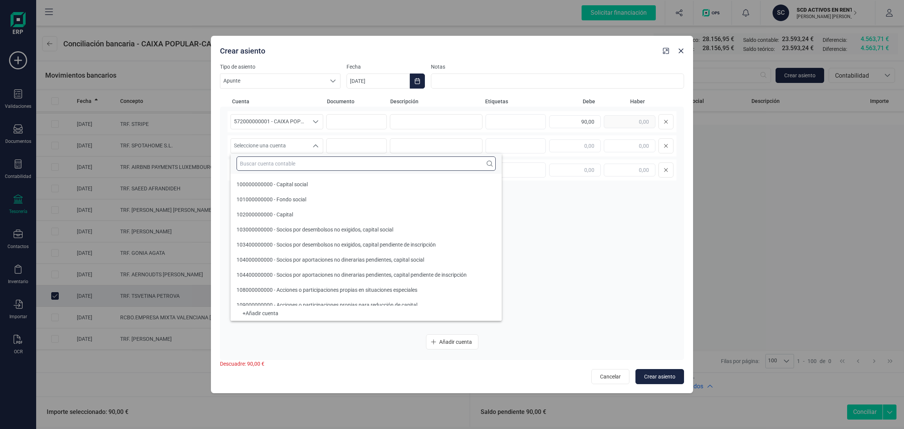
click at [268, 164] on input "text" at bounding box center [366, 163] width 259 height 14
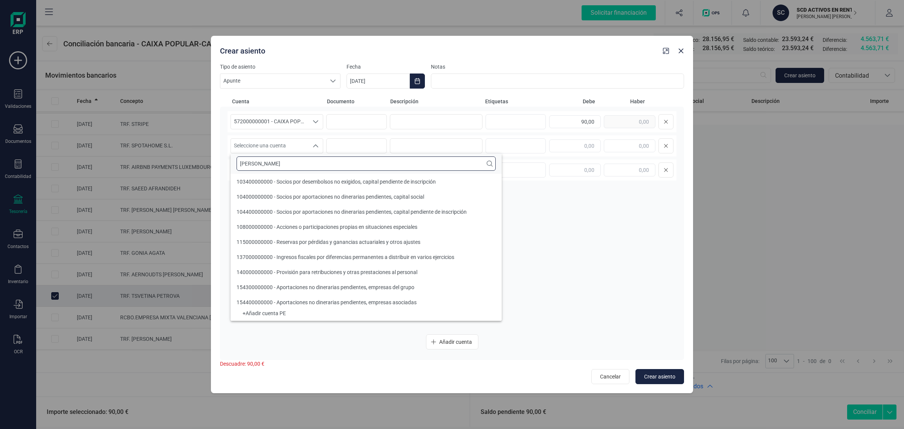
scroll to position [0, 0]
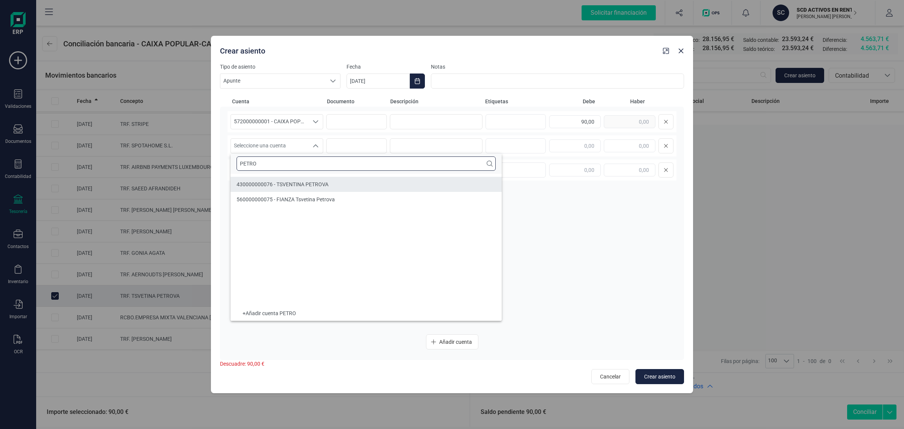
type input "PETRO"
click at [287, 187] on span "430000000076 - TSVENTINA PETROVA" at bounding box center [283, 184] width 92 height 6
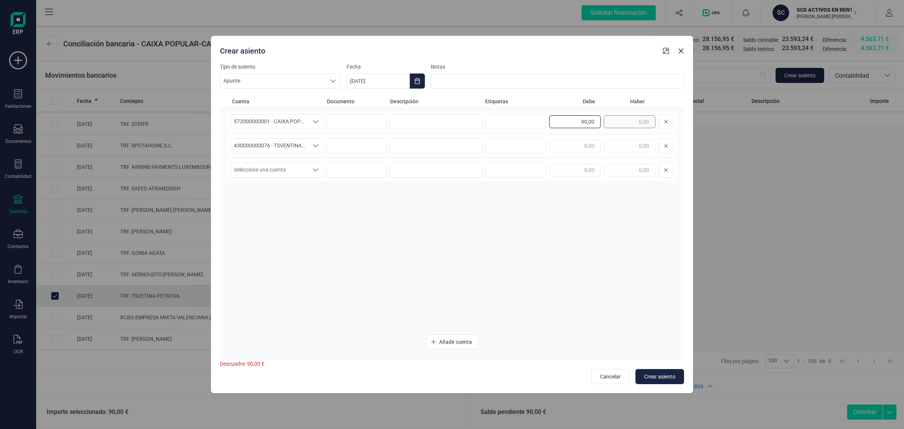
click at [629, 125] on div "90,00" at bounding box center [611, 121] width 124 height 15
click at [633, 136] on div "430000000076 - TSVENTINA PETROVA 430000000076 - TSVENTINA PETROVA 430000000076 …" at bounding box center [452, 145] width 449 height 21
click at [632, 144] on input "text" at bounding box center [630, 145] width 52 height 13
paste input "90,00"
type input "90,00"
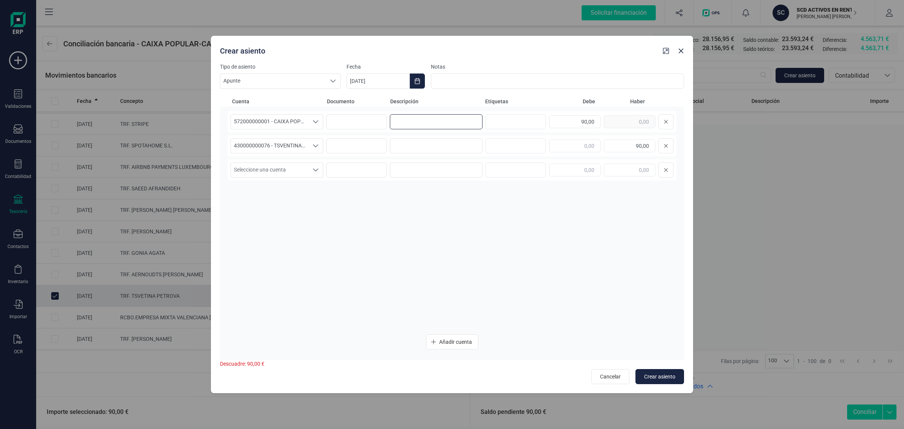
click at [427, 122] on input at bounding box center [436, 121] width 93 height 15
drag, startPoint x: 451, startPoint y: 119, endPoint x: 391, endPoint y: 119, distance: 59.9
click at [391, 119] on input "GASTOS SEPTIEMBRE" at bounding box center [436, 121] width 93 height 15
type input "GASTOS SEPTIEMBRE"
click at [404, 141] on input at bounding box center [436, 145] width 93 height 15
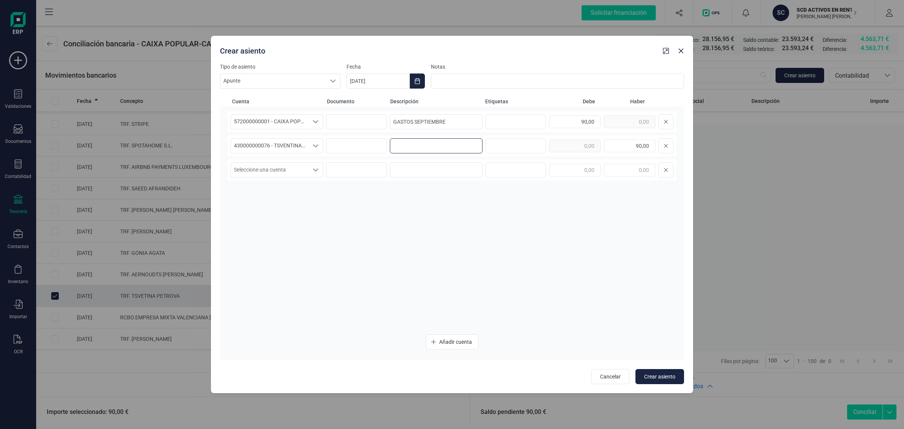
paste input "GASTOS SEPTIEMBRE"
type input "GASTOS SEPTIEMBRE"
click at [417, 79] on icon "Choose Date" at bounding box center [418, 81] width 6 height 6
click at [399, 190] on span "16" at bounding box center [398, 189] width 15 height 15
click at [666, 374] on span "Crear asiento" at bounding box center [659, 377] width 31 height 8
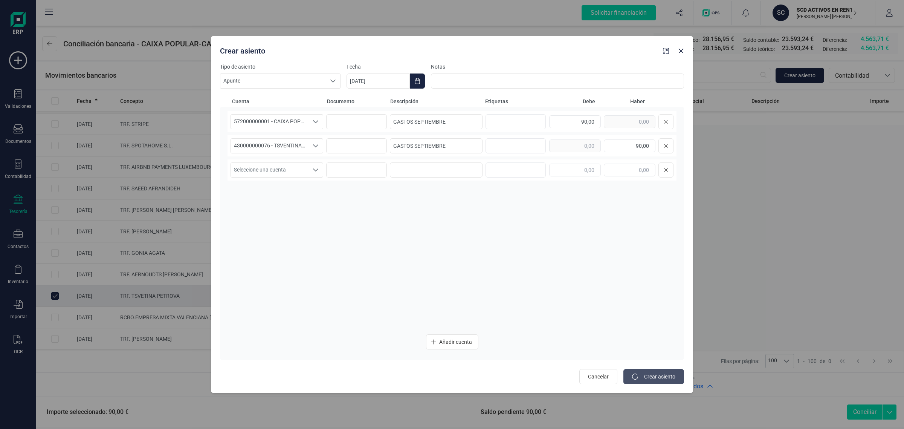
type input "[DATE]"
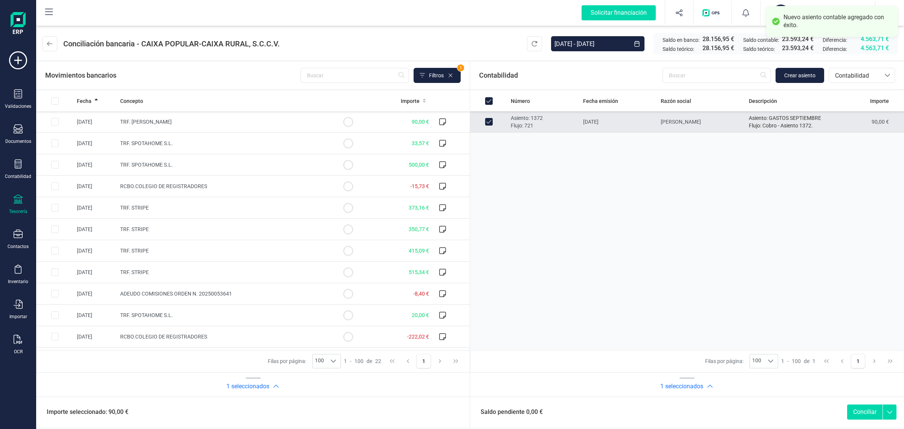
click at [869, 413] on button "Conciliar" at bounding box center [865, 411] width 35 height 15
checkbox input "false"
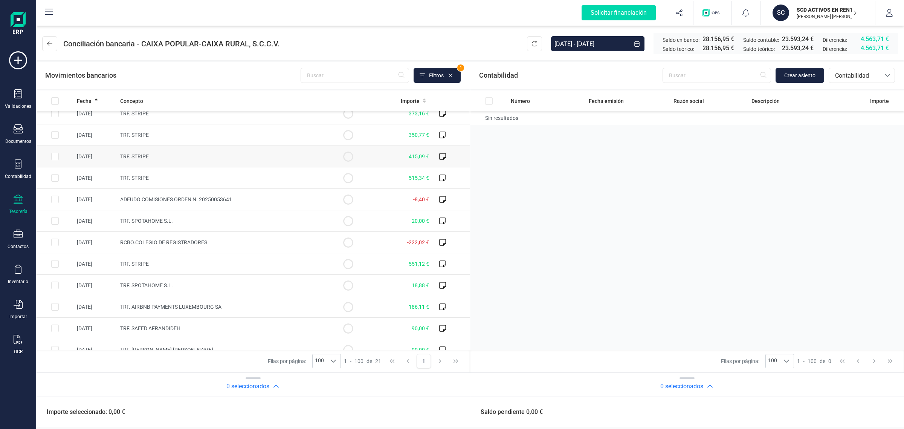
scroll to position [214, 0]
